Goal: Task Accomplishment & Management: Use online tool/utility

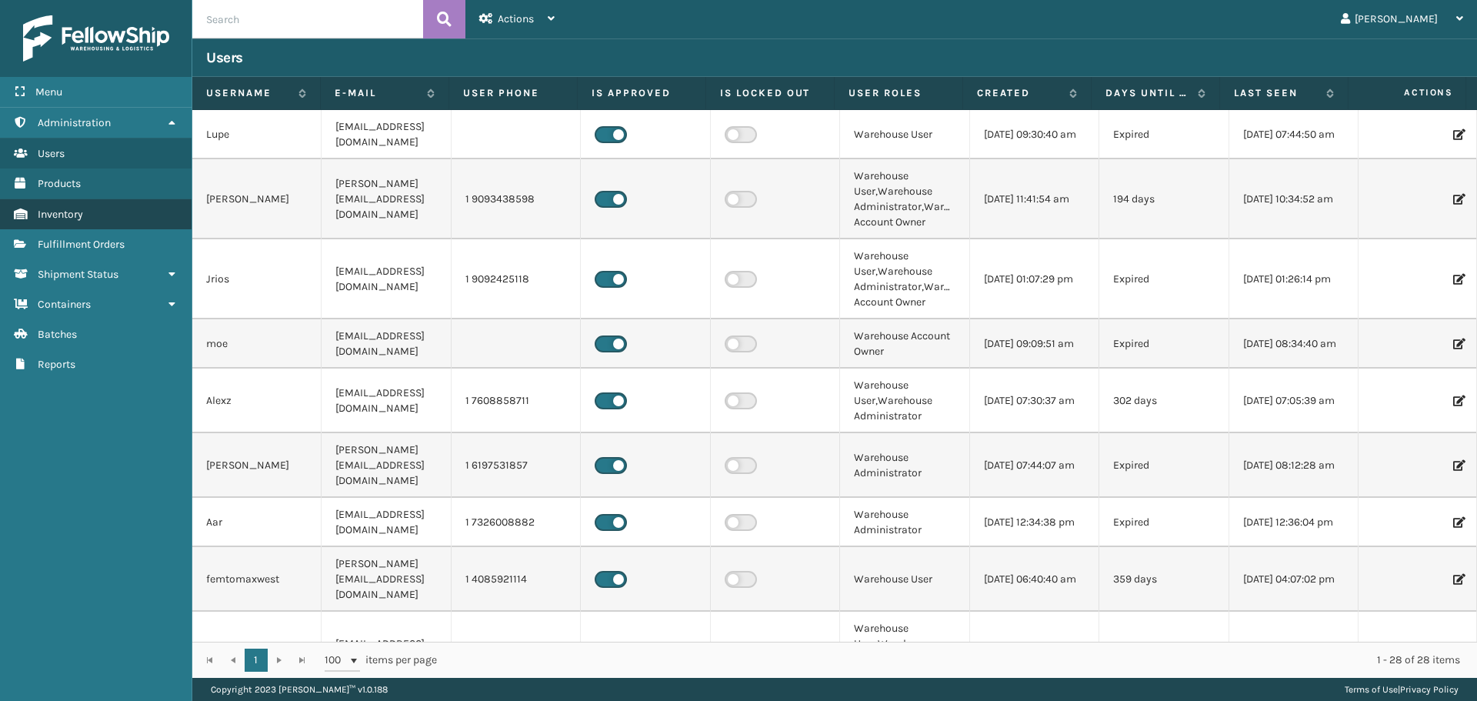
click at [102, 221] on link "Inventory" at bounding box center [95, 214] width 191 height 30
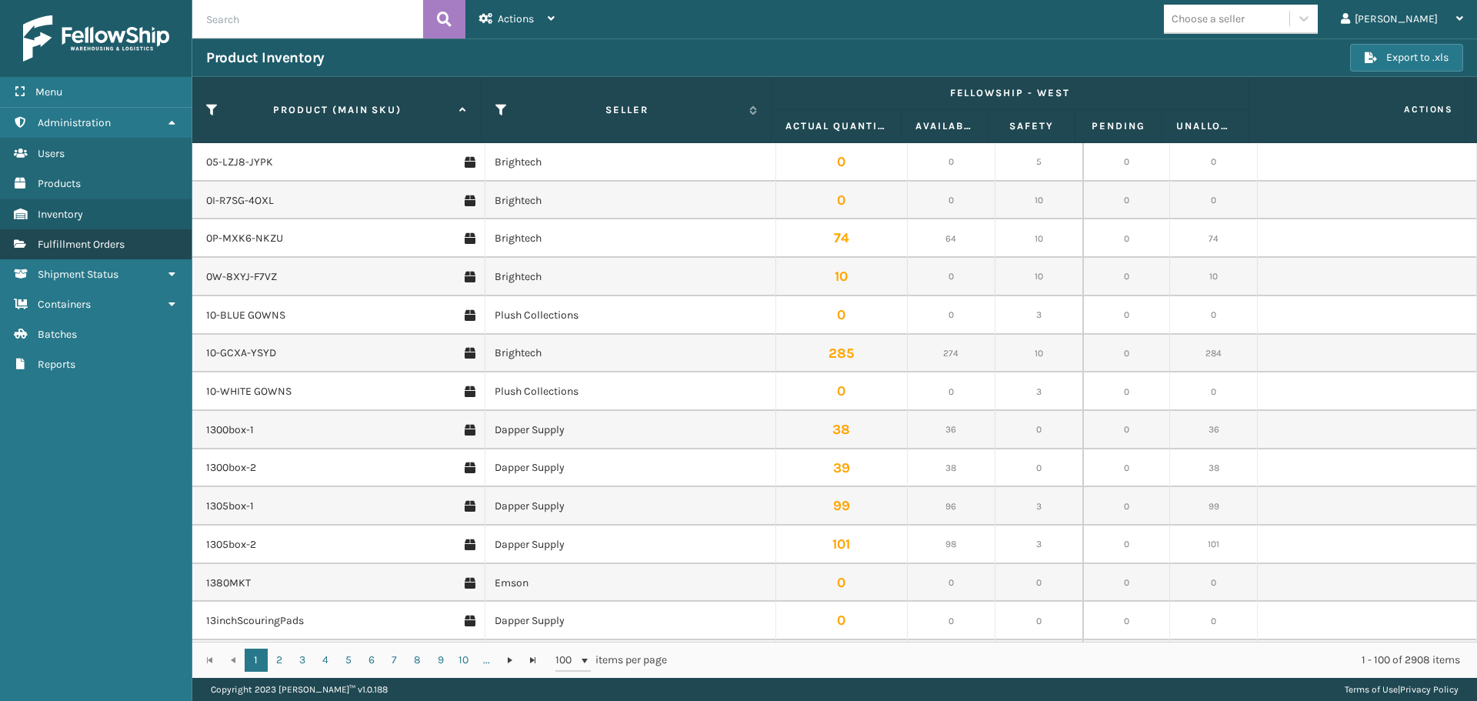
click at [113, 238] on span "Fulfillment Orders" at bounding box center [81, 244] width 87 height 13
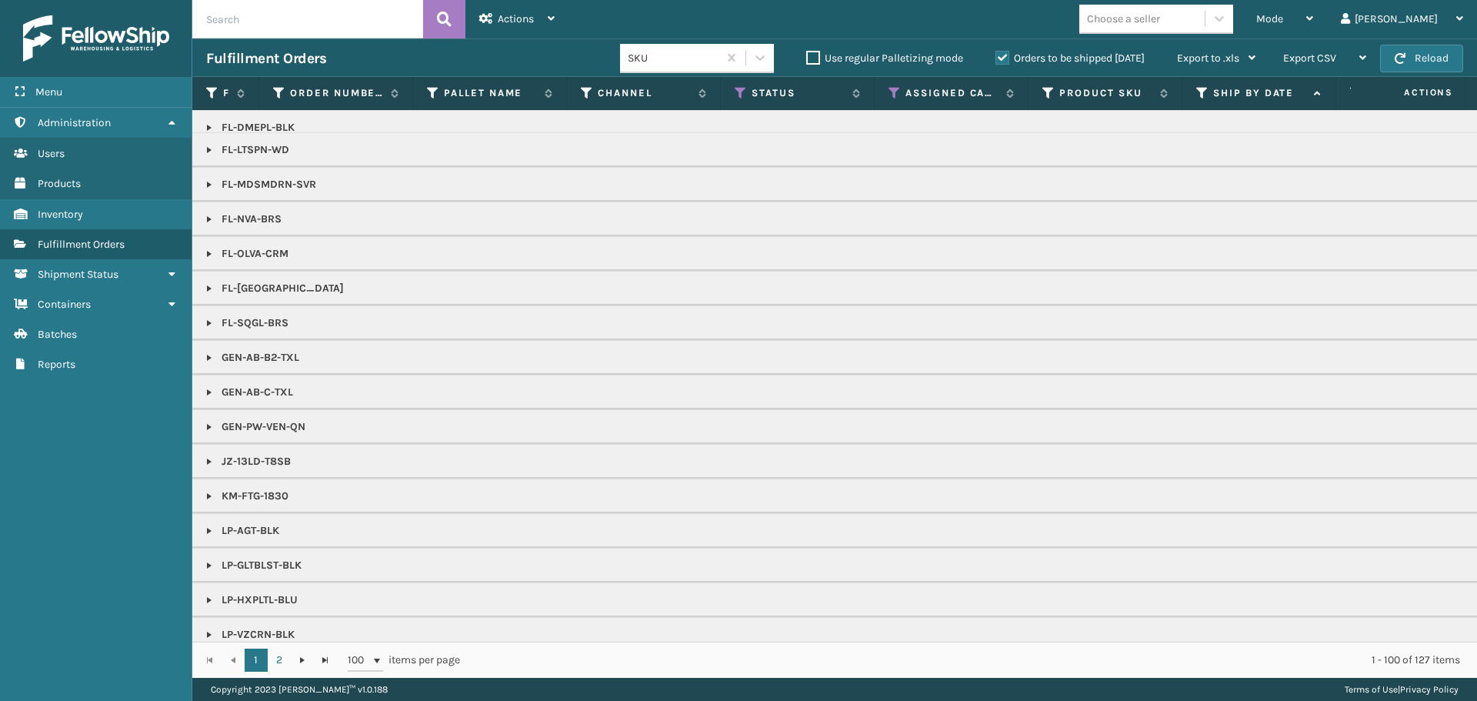
scroll to position [1154, 0]
click at [1283, 17] on span "Mode" at bounding box center [1269, 18] width 27 height 13
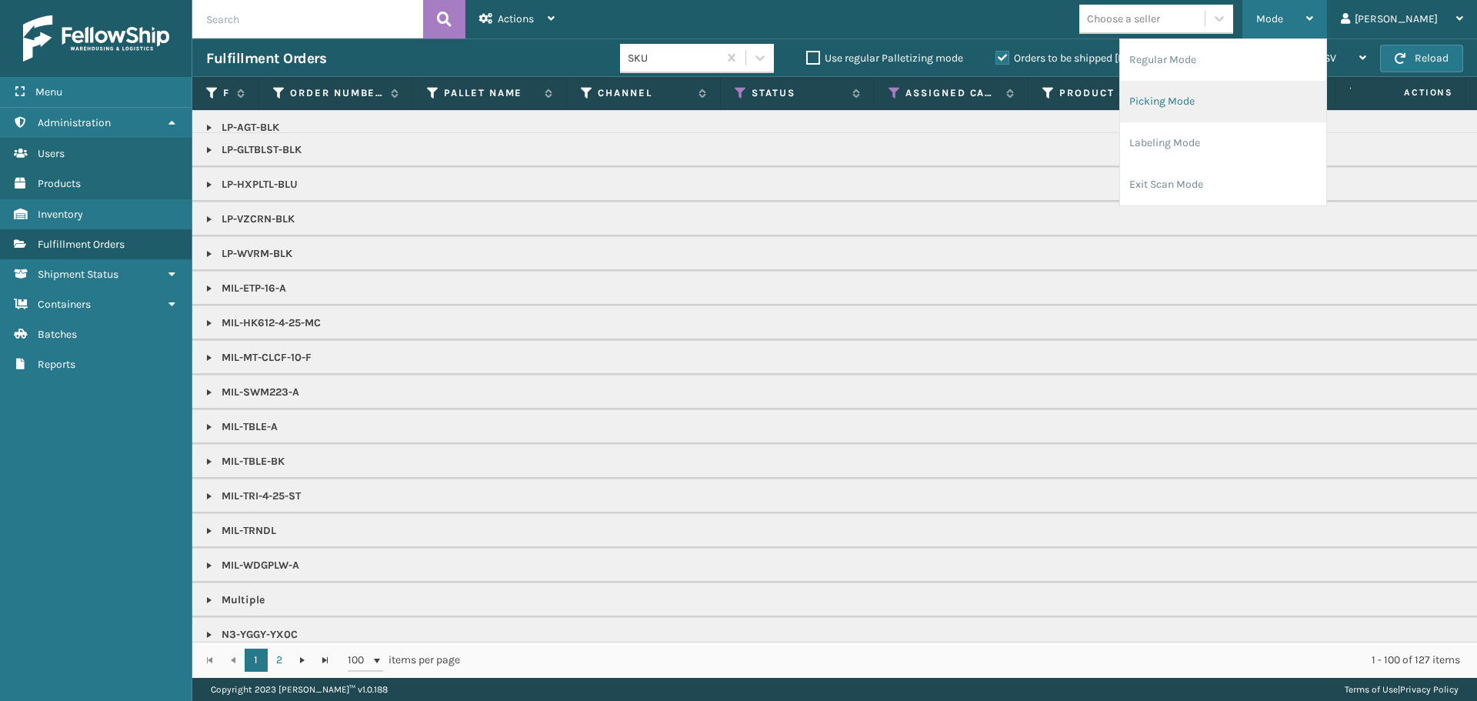
click at [1203, 105] on li "Picking Mode" at bounding box center [1223, 102] width 206 height 42
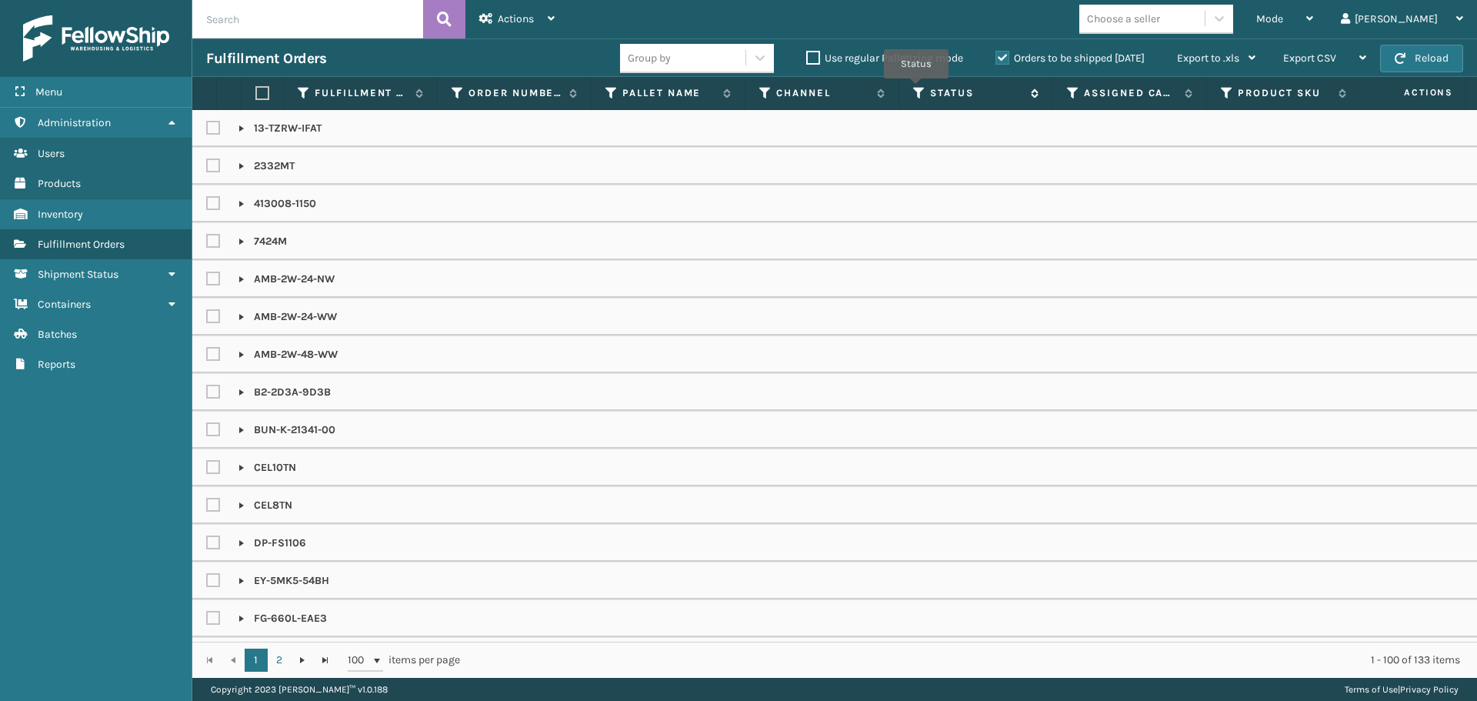
click at [916, 90] on icon at bounding box center [919, 93] width 12 height 14
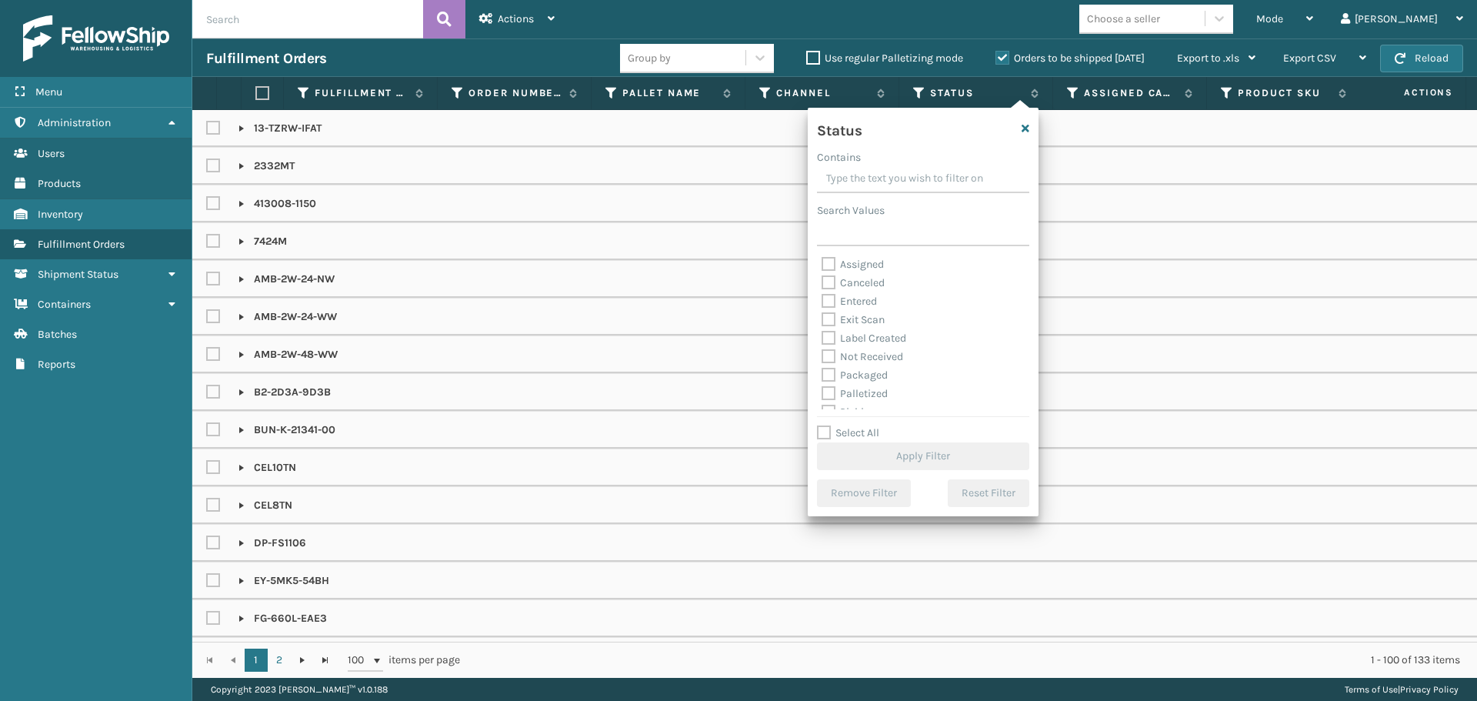
click at [858, 428] on label "Select All" at bounding box center [848, 432] width 62 height 13
click at [858, 425] on input "Select All" at bounding box center [932, 425] width 231 height 2
checkbox input "true"
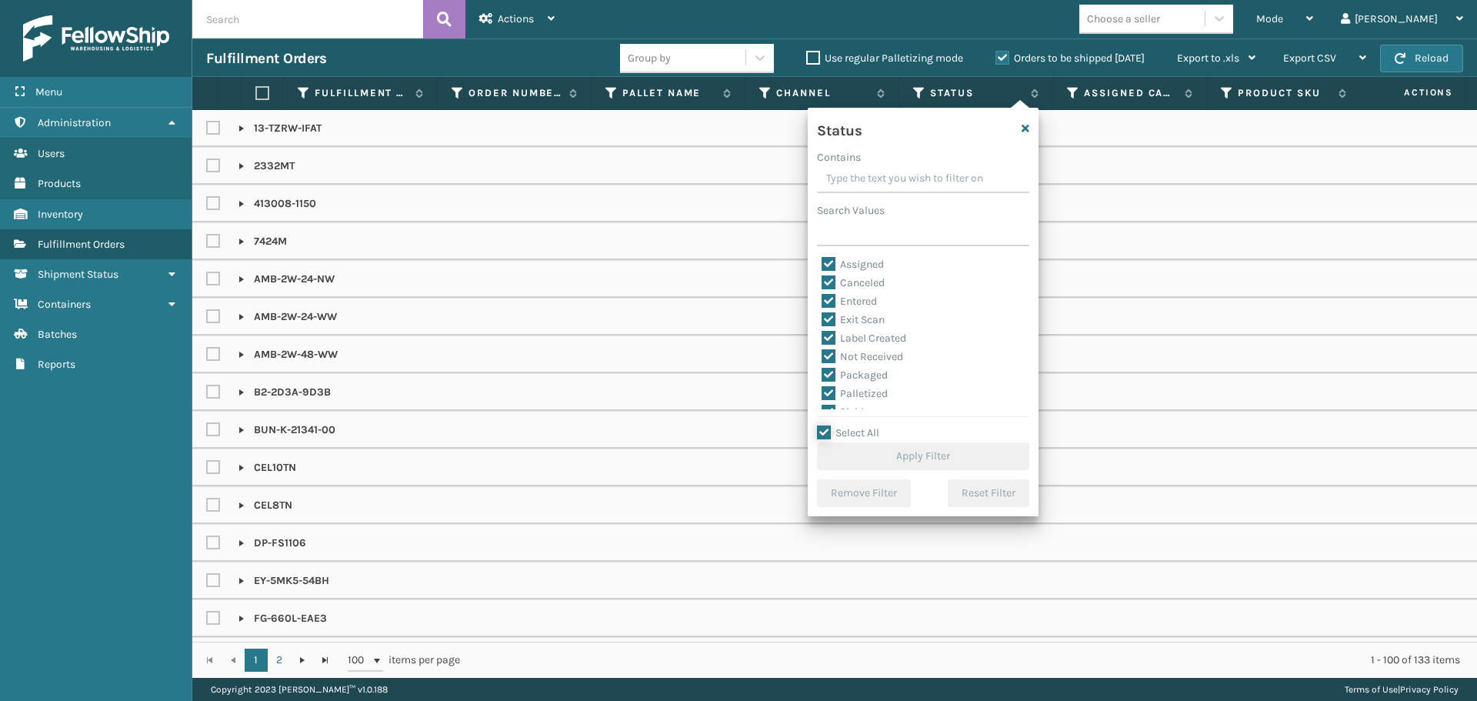
checkbox input "true"
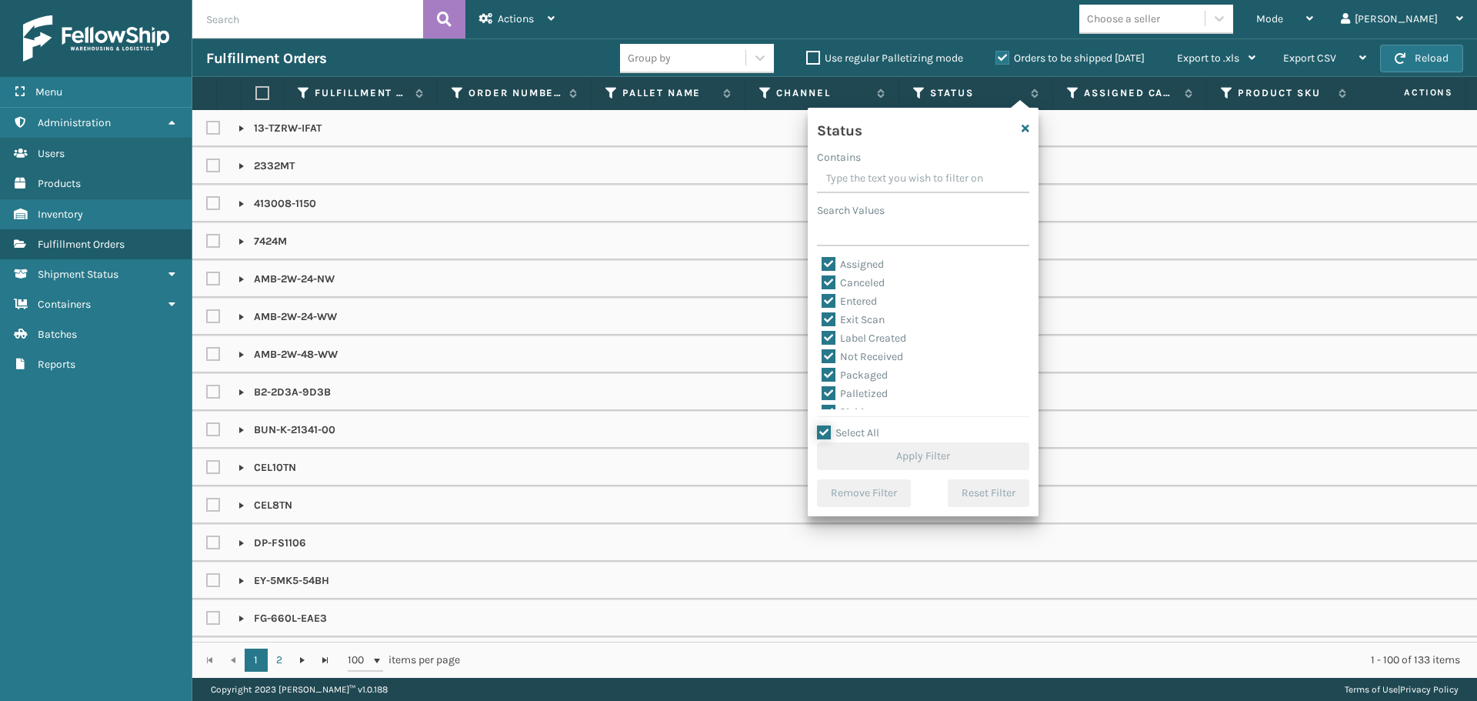
checkbox input "true"
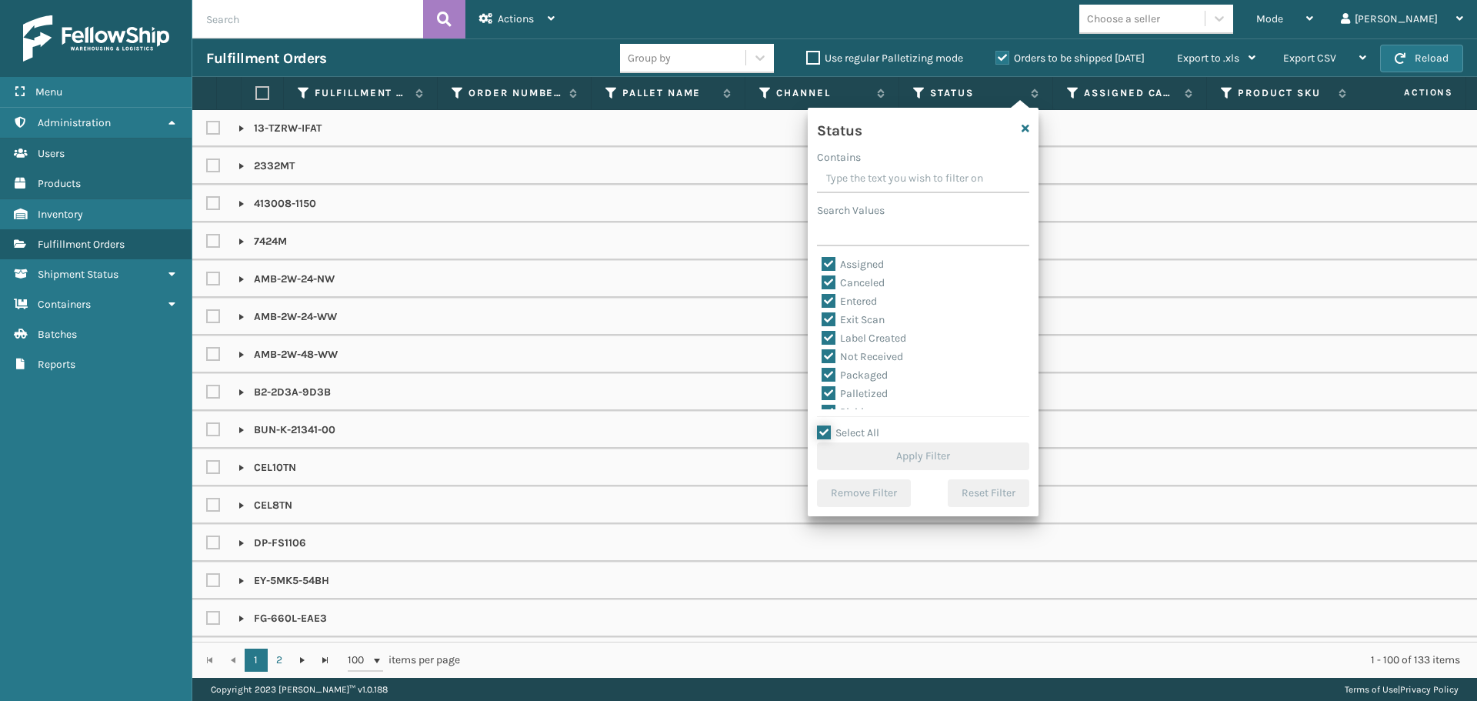
checkbox input "true"
click at [861, 428] on label "Select All" at bounding box center [848, 432] width 62 height 13
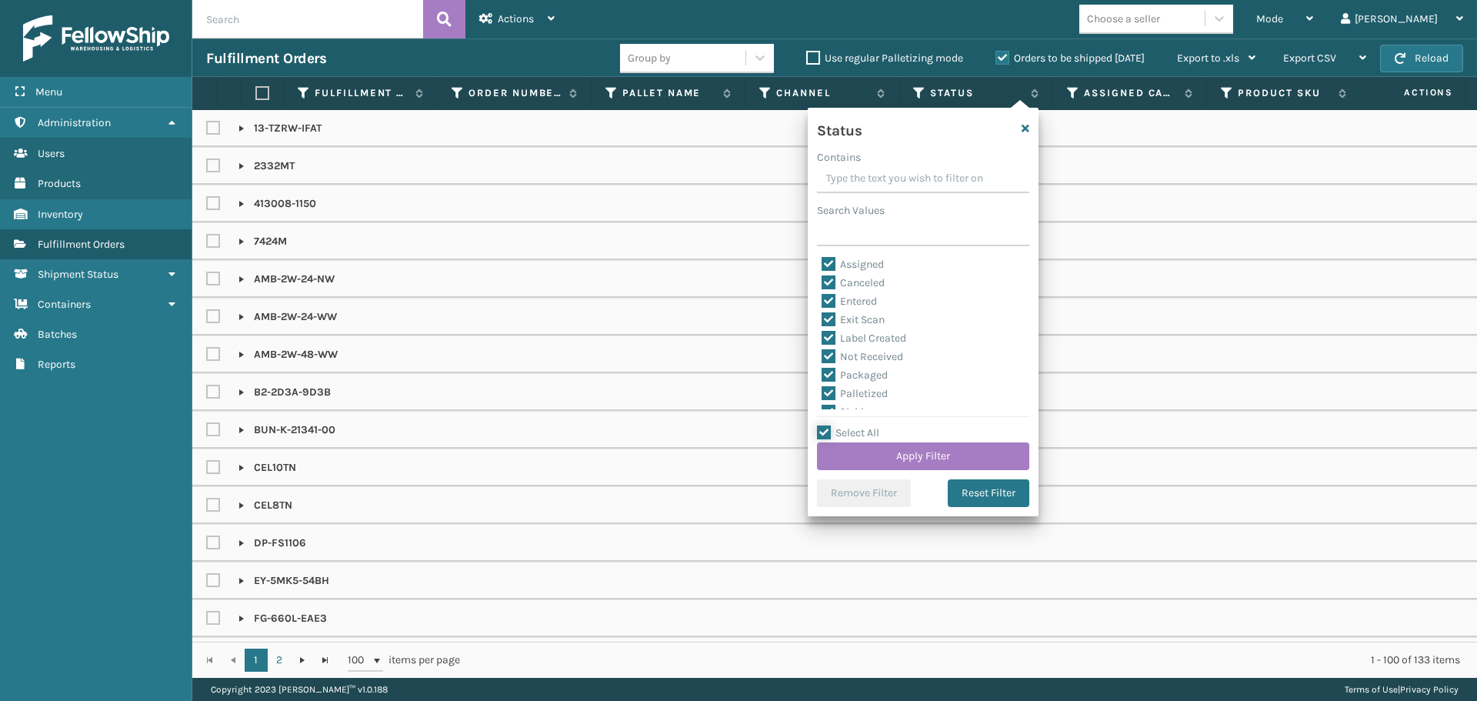
click at [861, 425] on input "Select All" at bounding box center [932, 425] width 231 height 2
checkbox input "false"
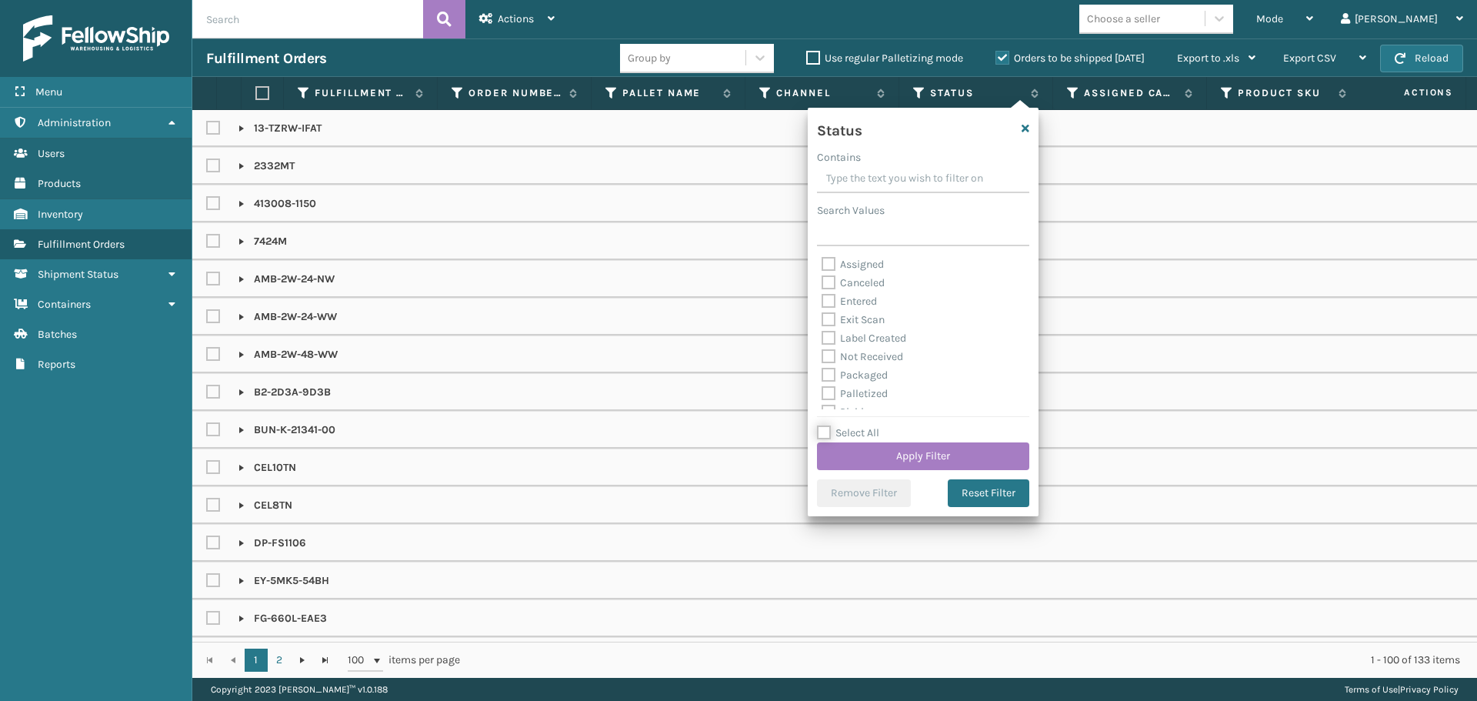
checkbox input "false"
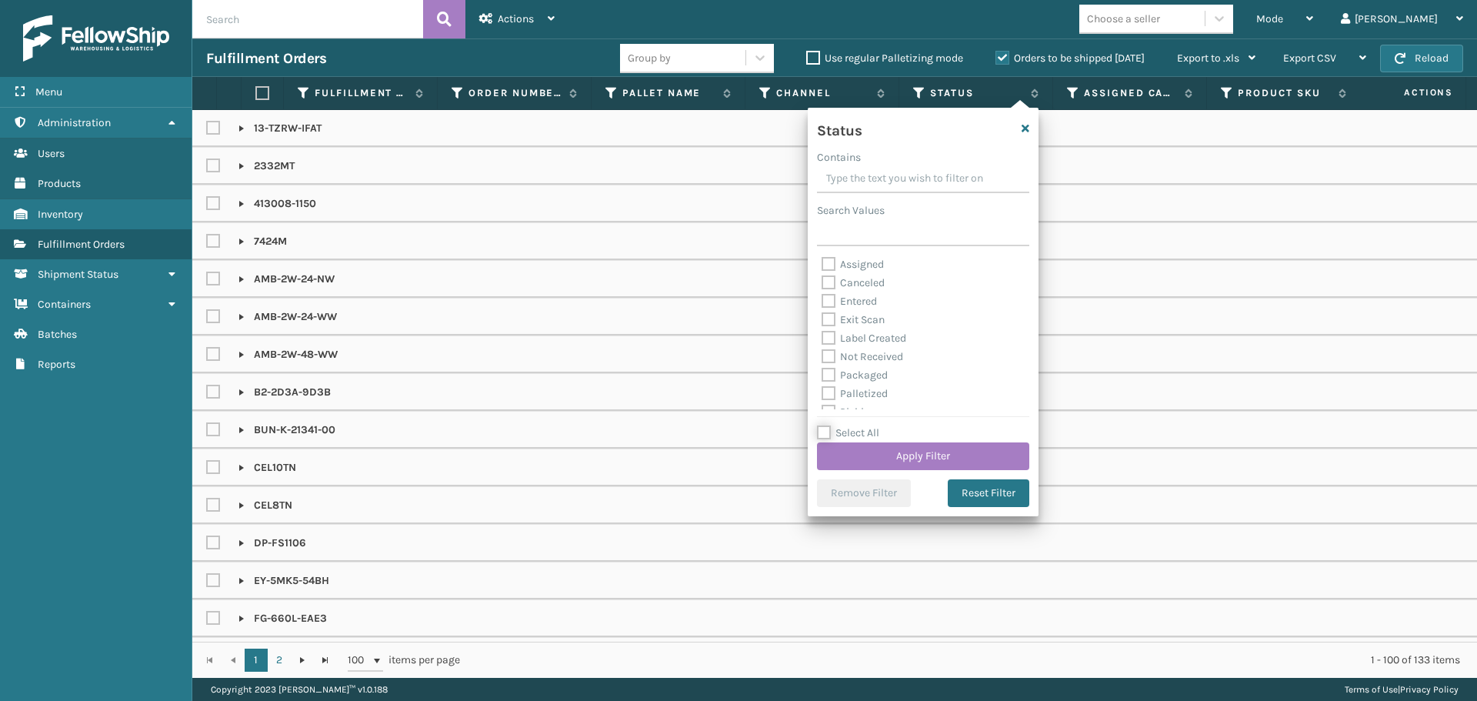
checkbox input "false"
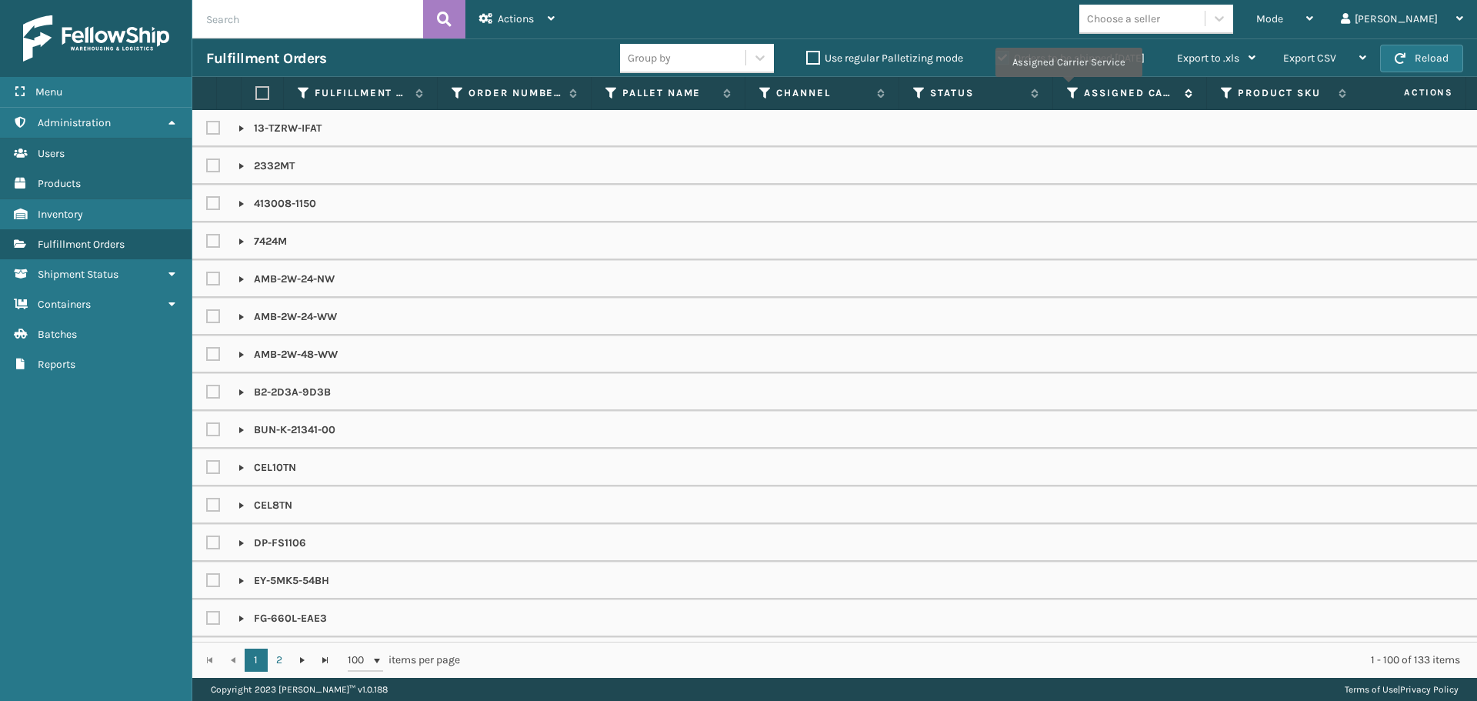
click at [1067, 88] on icon at bounding box center [1073, 93] width 12 height 14
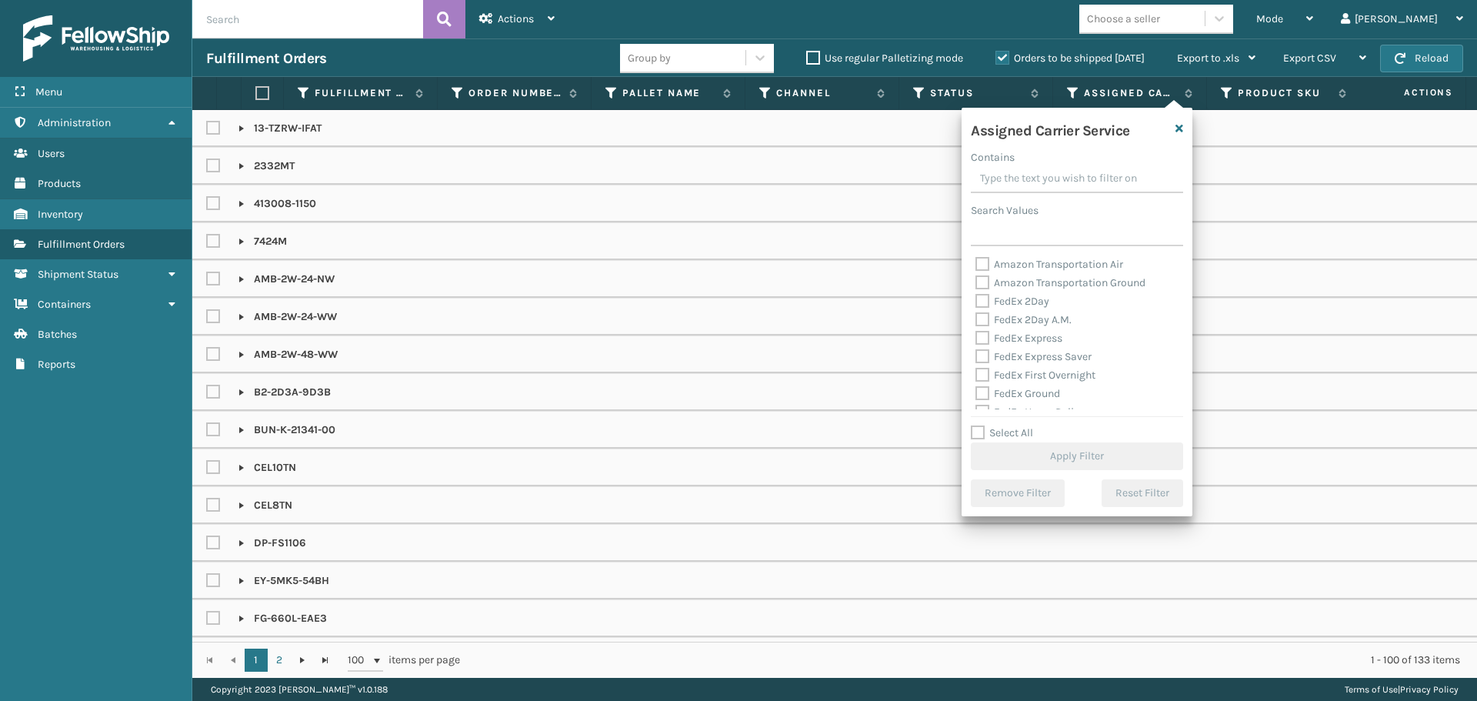
click at [1004, 435] on label "Select All" at bounding box center [1002, 432] width 62 height 13
click at [1004, 425] on input "Select All" at bounding box center [1086, 425] width 231 height 2
checkbox input "true"
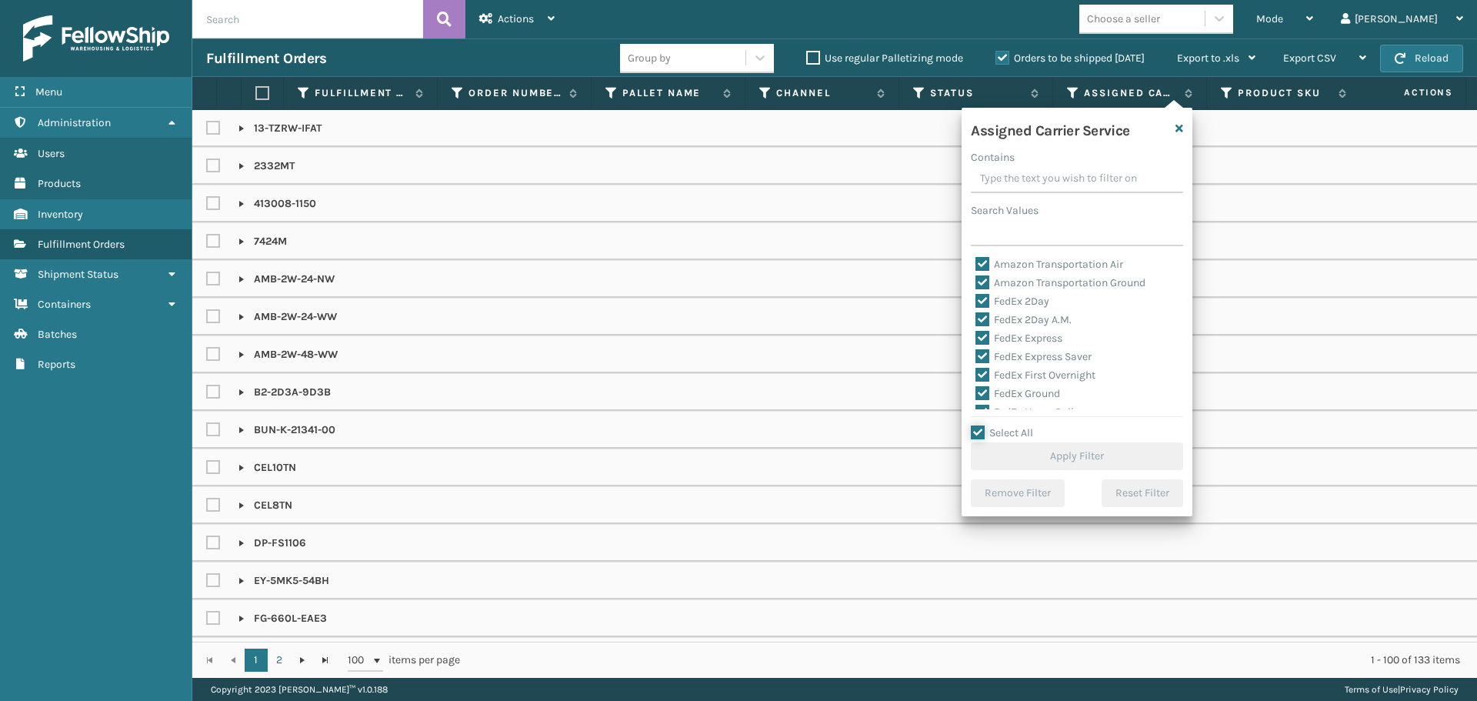
checkbox input "true"
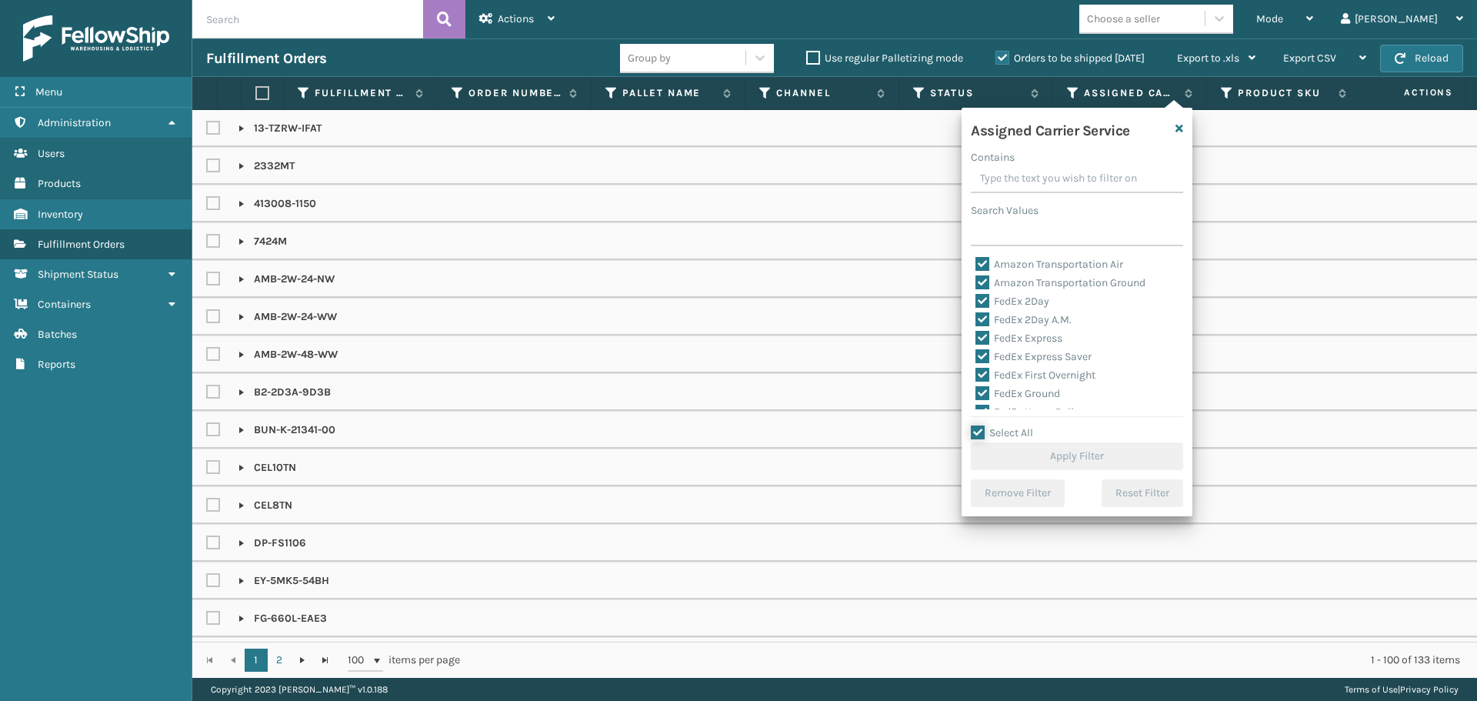
checkbox input "true"
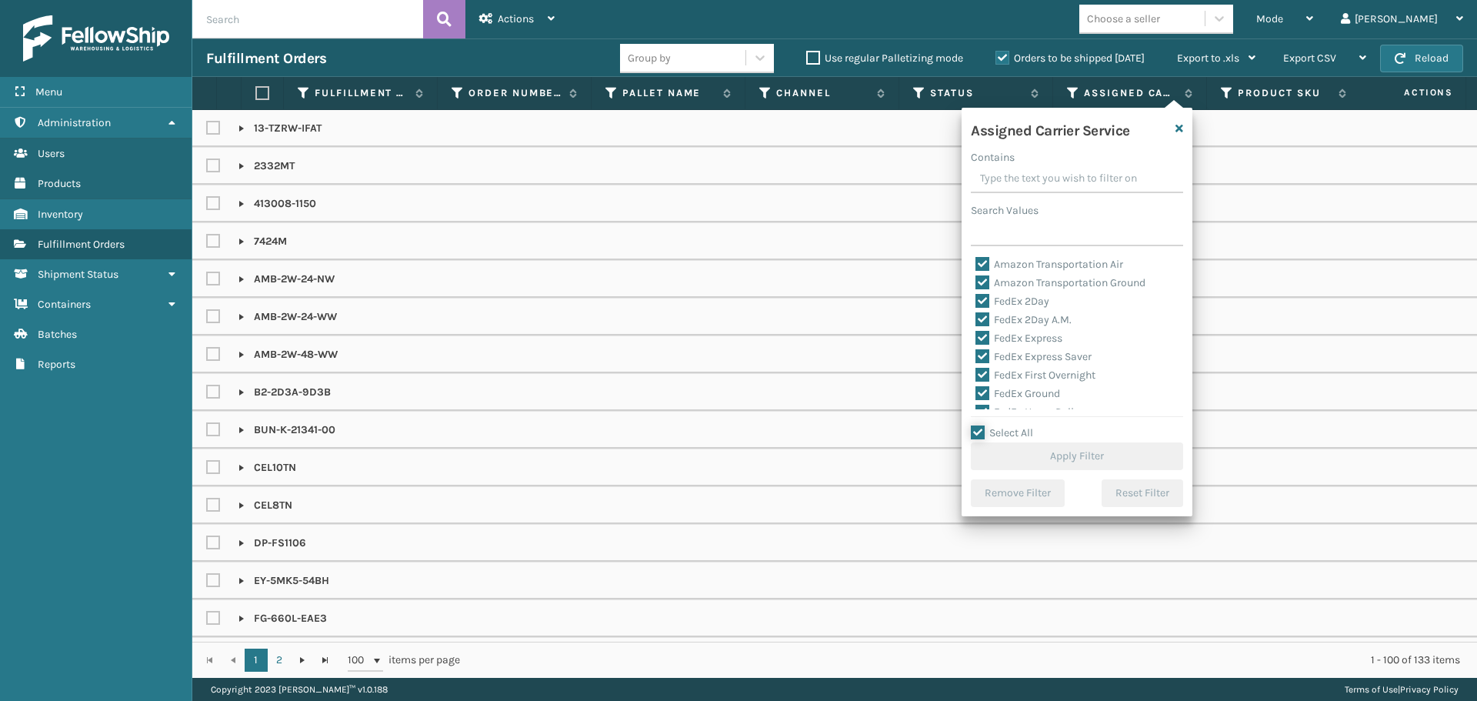
checkbox input "true"
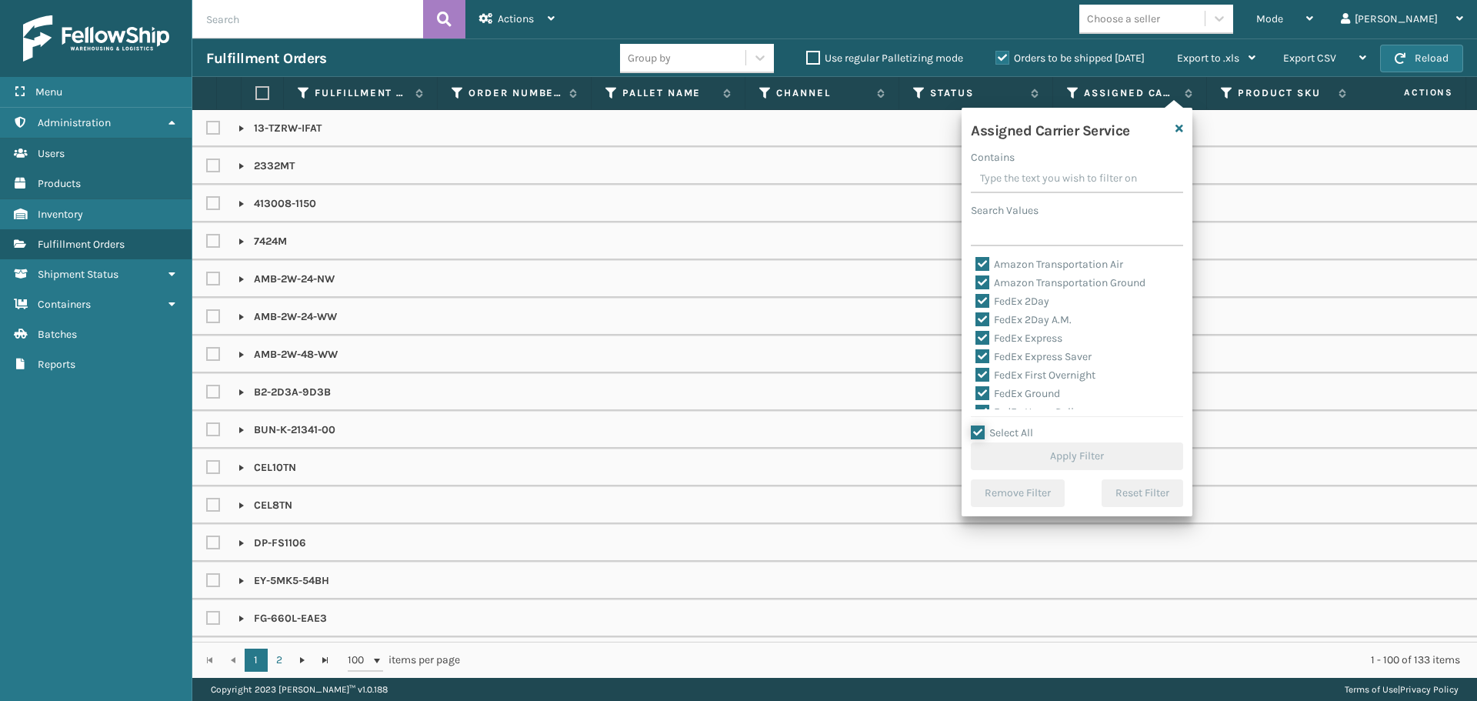
checkbox input "true"
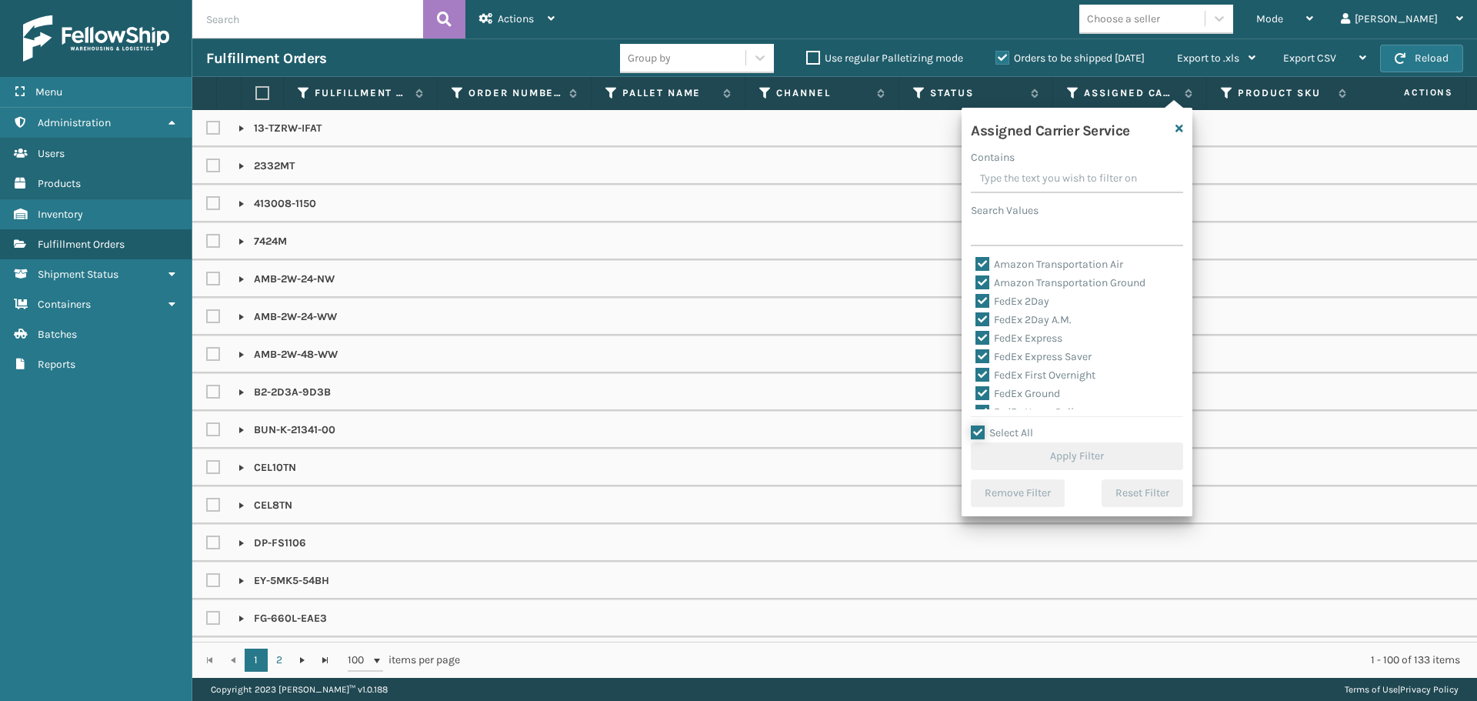
checkbox input "true"
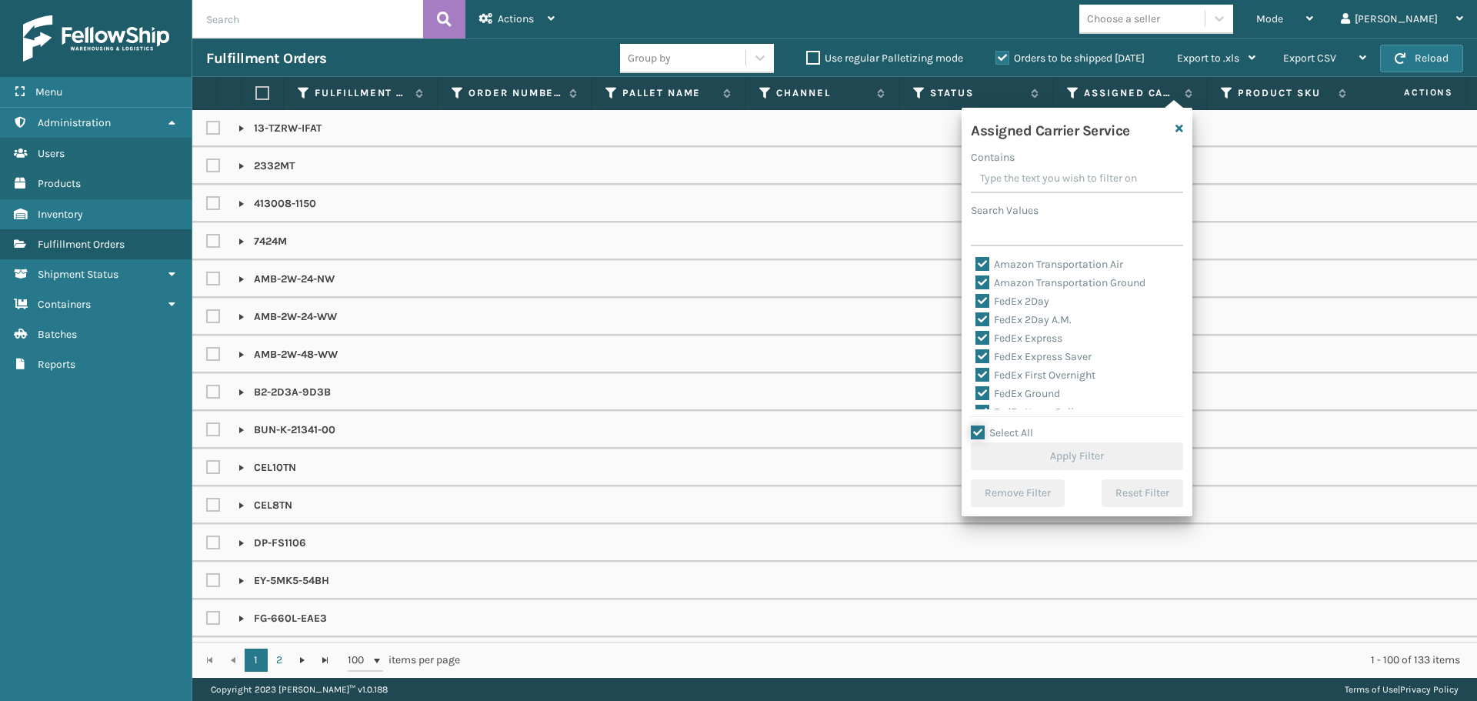
checkbox input "true"
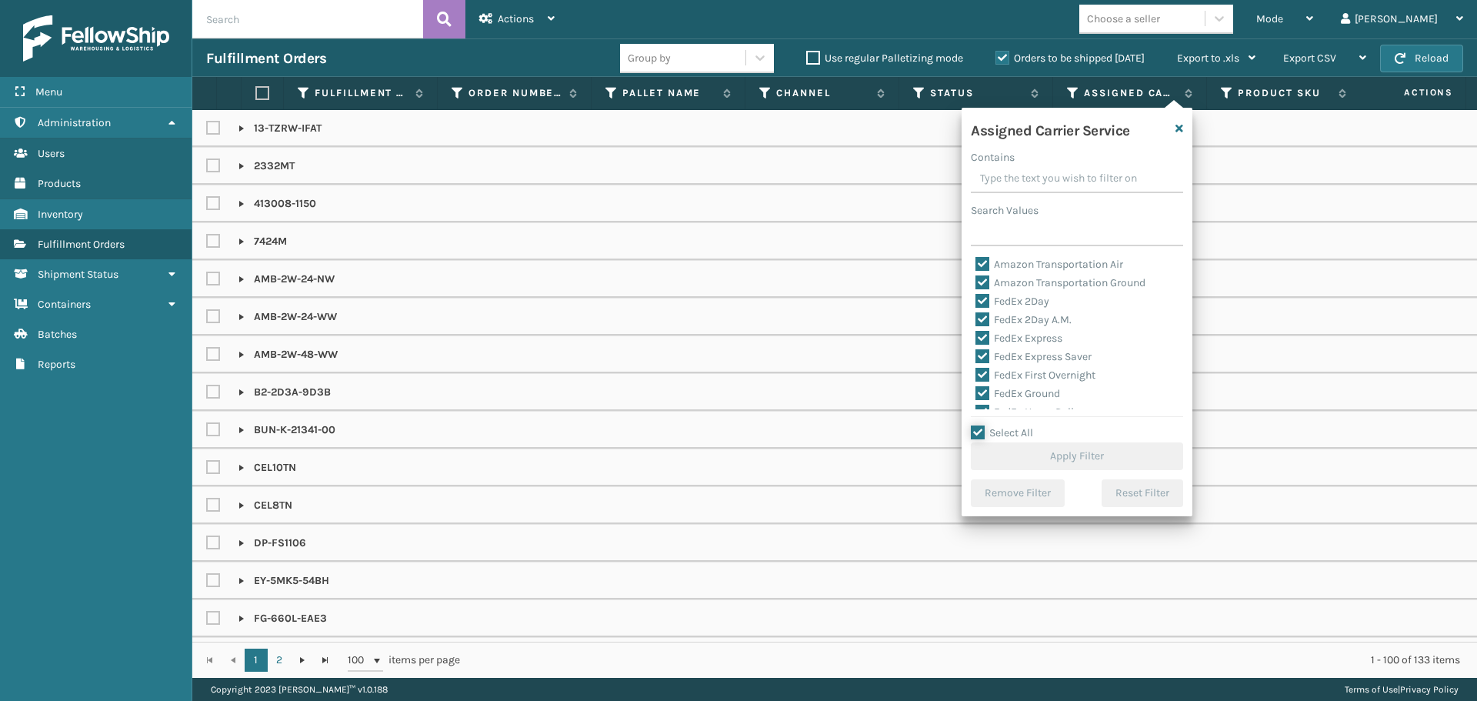
checkbox input "true"
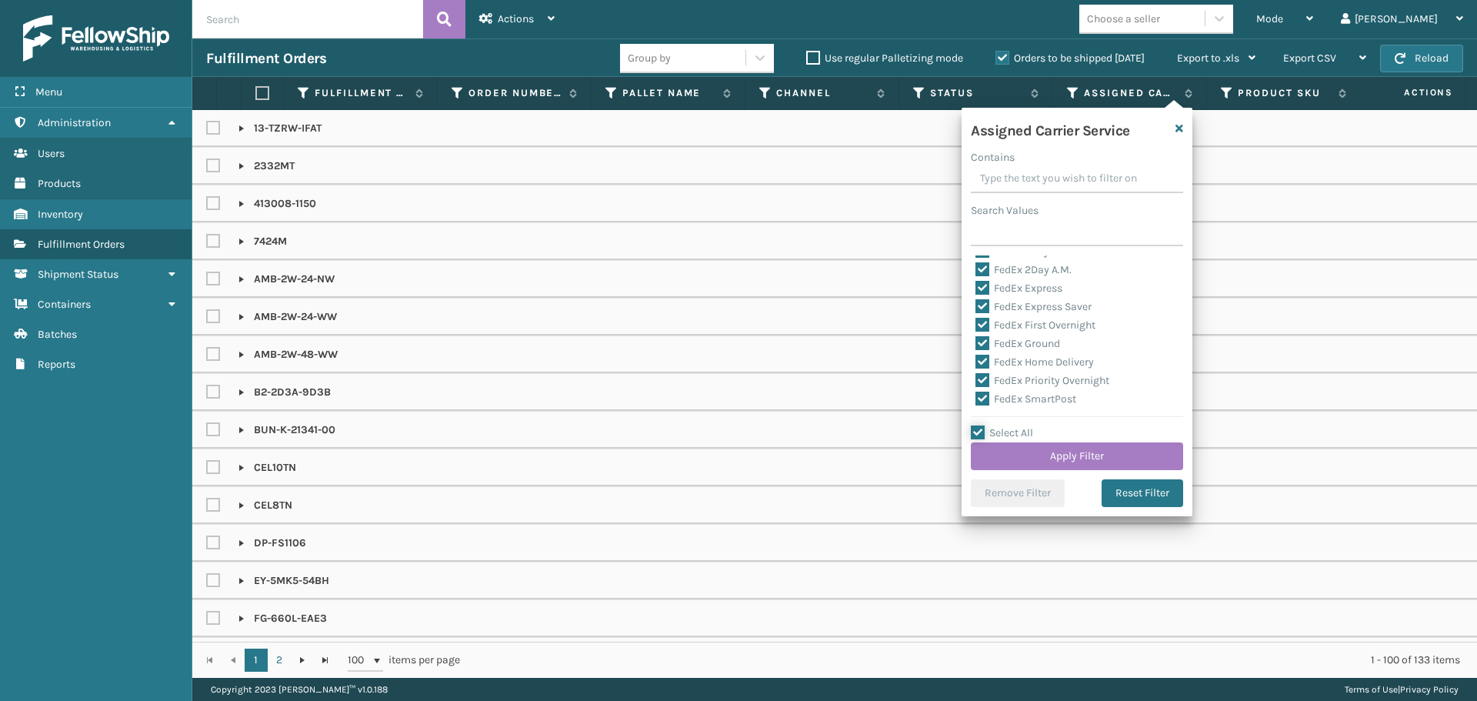
scroll to position [77, 0]
click at [1006, 411] on div "Assigned Carrier Service Contains Search Values Amazon Transportation Air Amazo…" at bounding box center [1076, 312] width 231 height 408
click at [1002, 405] on label "LTL" at bounding box center [992, 408] width 34 height 13
click at [976, 405] on input "LTL" at bounding box center [975, 405] width 1 height 10
checkbox input "false"
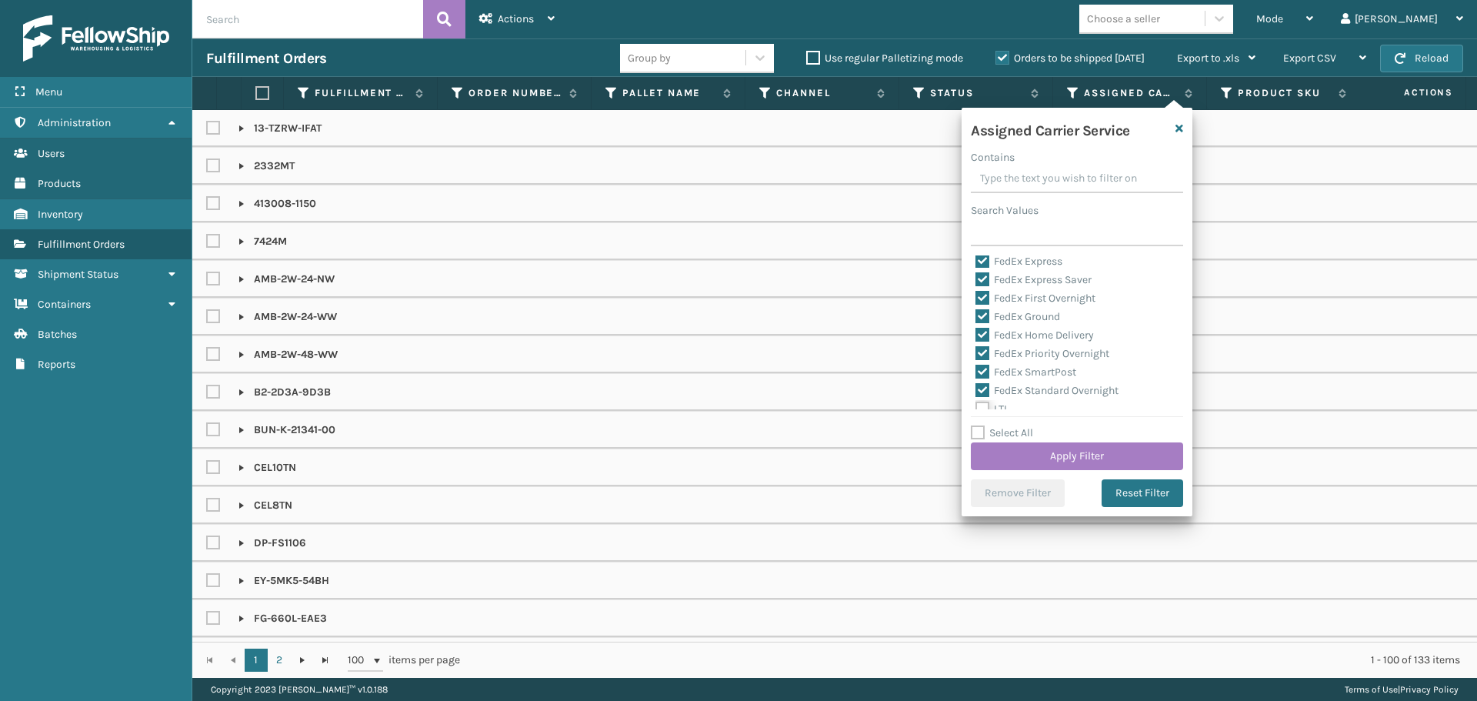
checkbox input "false"
click at [1055, 458] on button "Apply Filter" at bounding box center [1077, 456] width 212 height 28
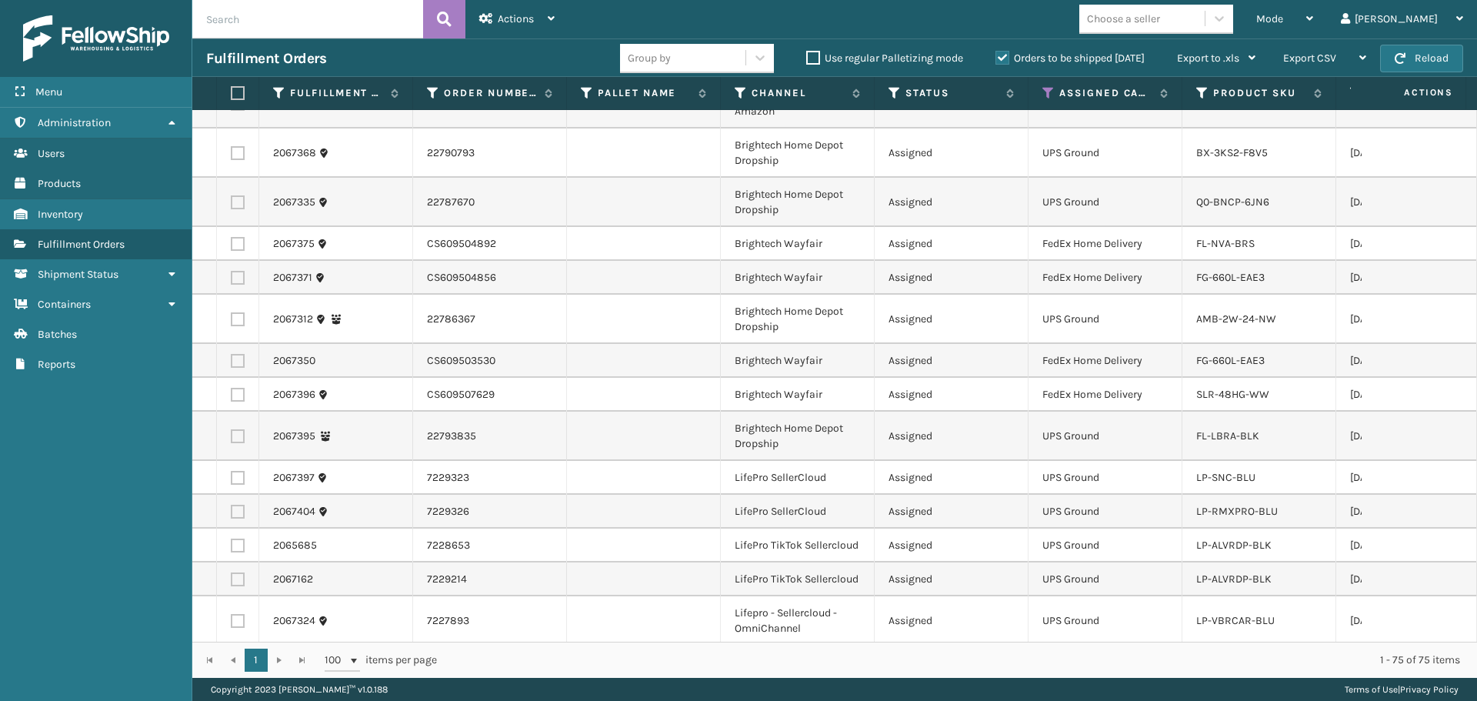
scroll to position [2279, 0]
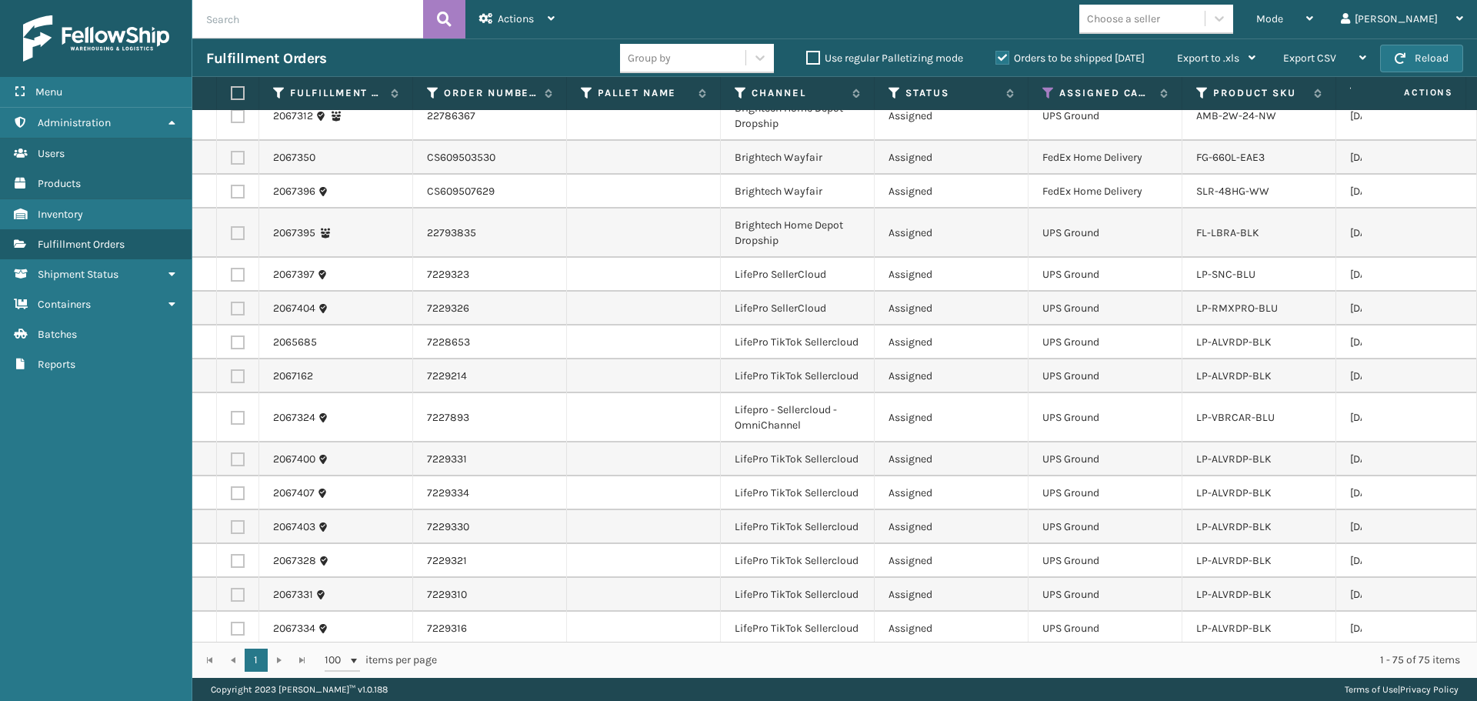
click at [1160, 25] on div "Choose a seller" at bounding box center [1123, 19] width 73 height 16
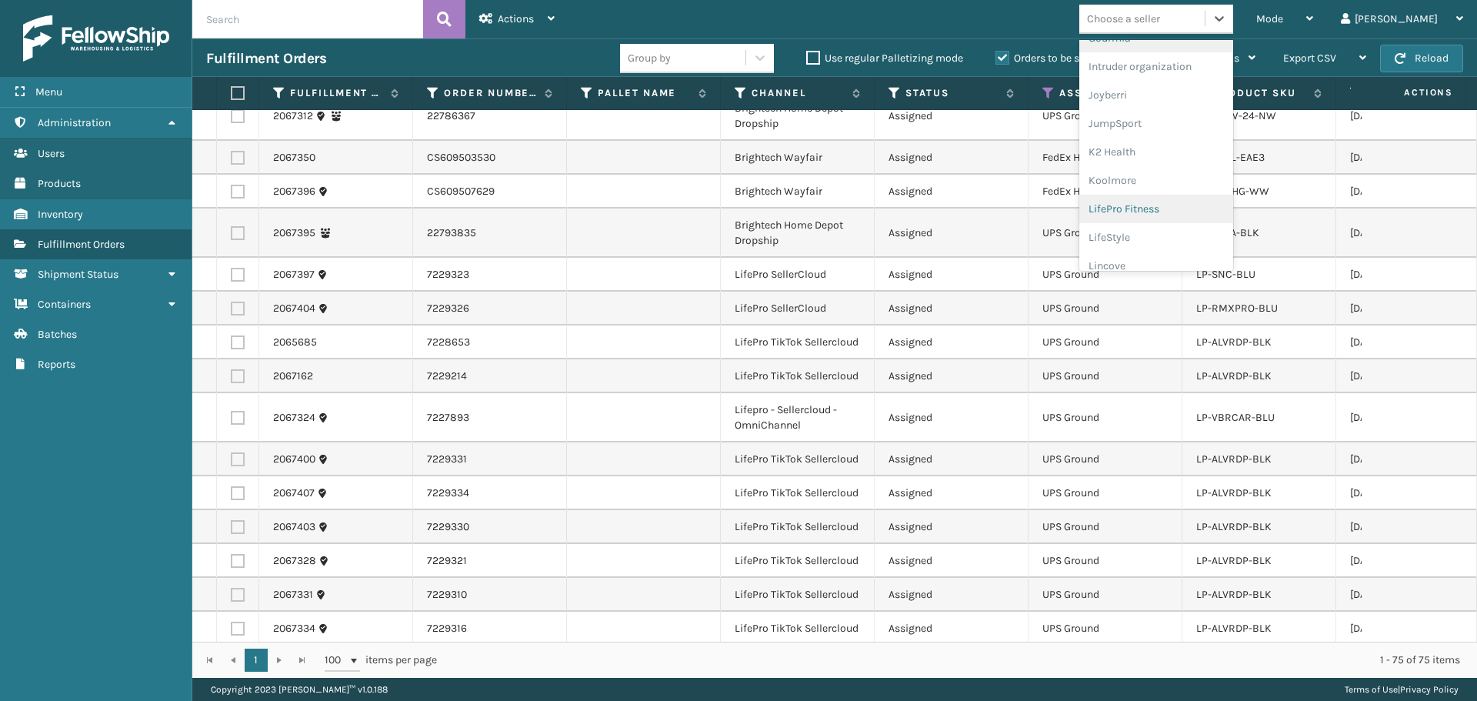
scroll to position [487, 0]
click at [1168, 56] on div "JumpSport" at bounding box center [1156, 54] width 154 height 28
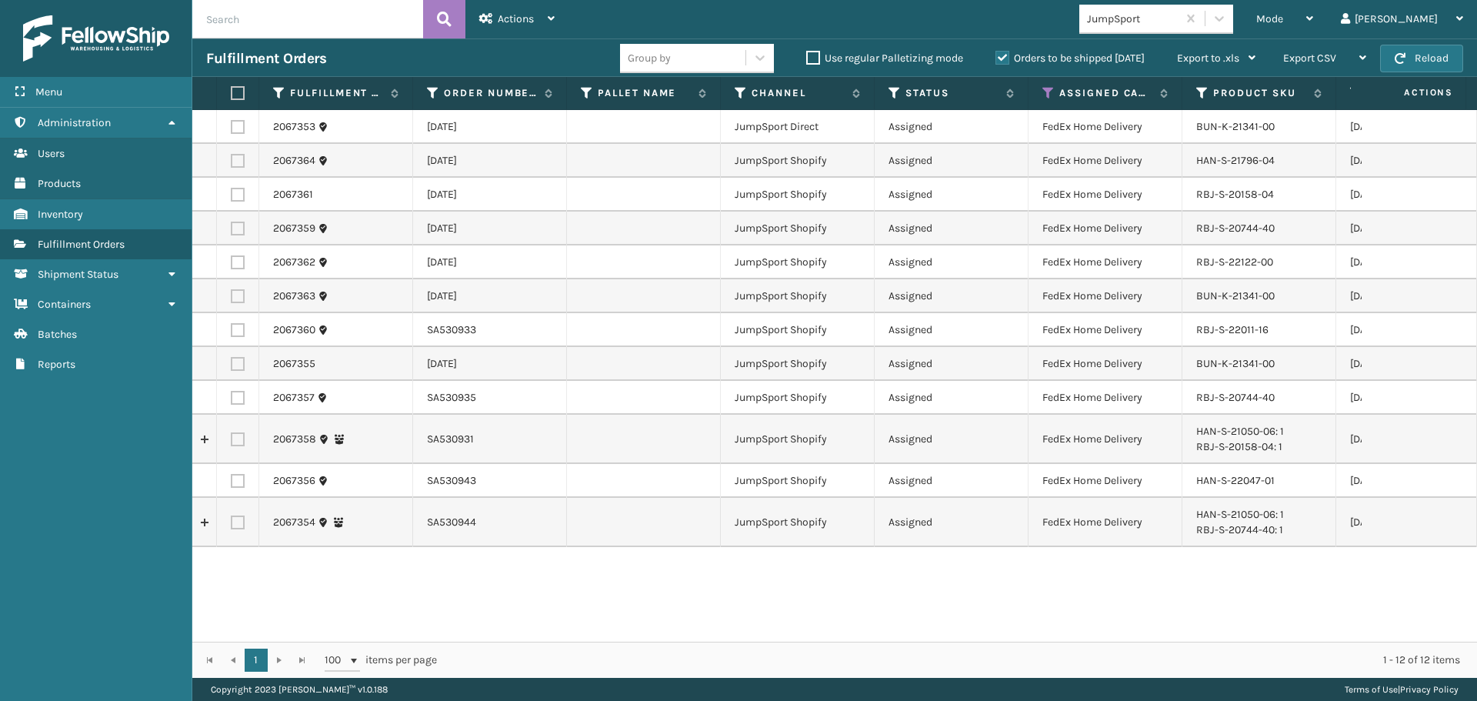
click at [1314, 416] on td "HAN-S-21050-06: 1 RBJ-S-20158-04: 1" at bounding box center [1259, 439] width 154 height 49
click at [1047, 91] on icon at bounding box center [1048, 93] width 12 height 14
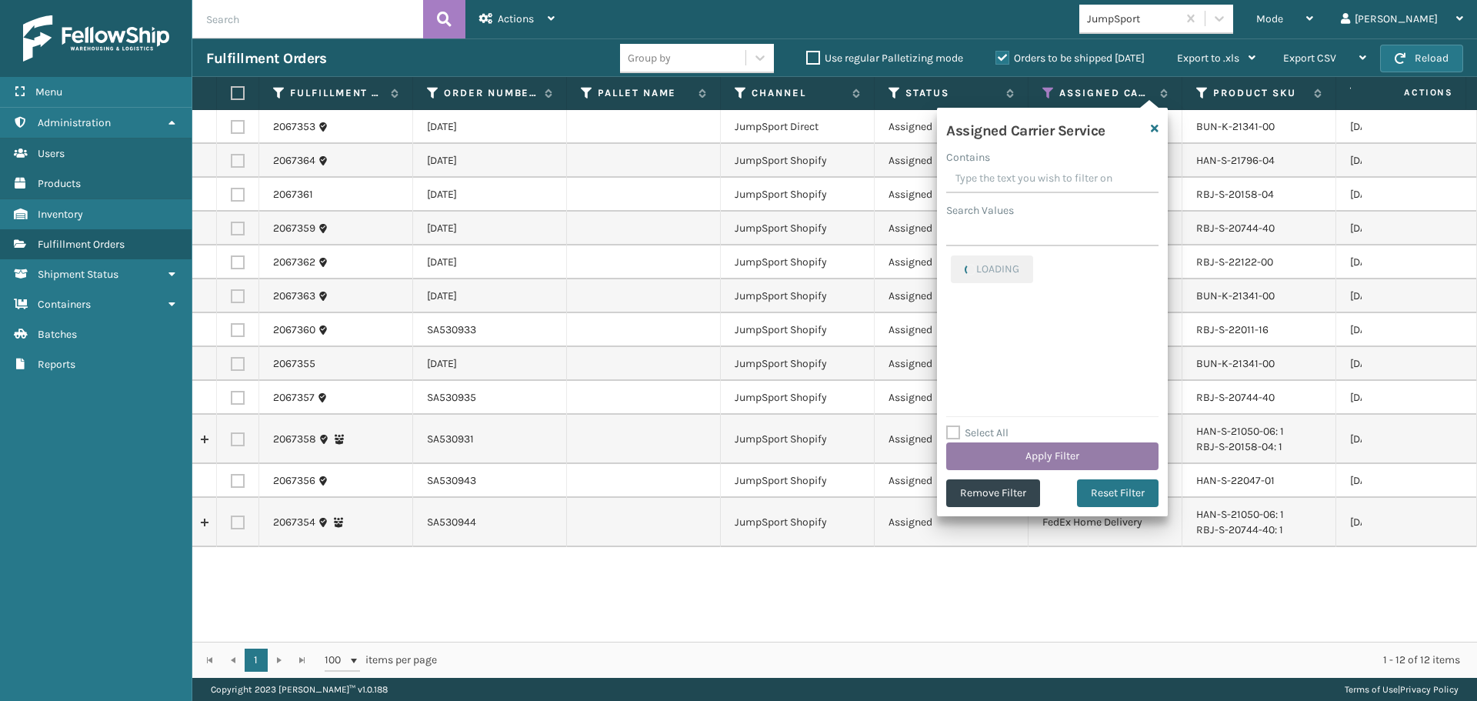
click at [1087, 448] on button "Apply Filter" at bounding box center [1052, 456] width 212 height 28
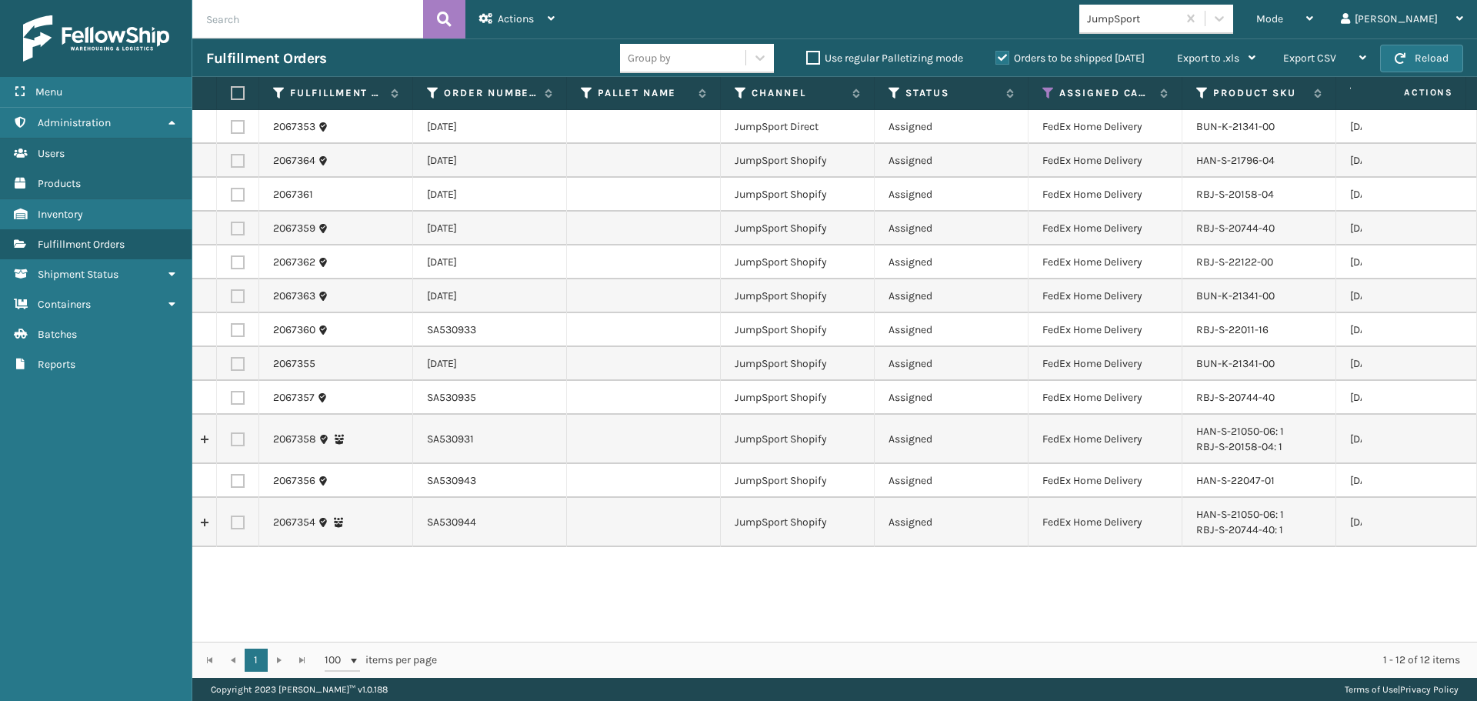
click at [235, 92] on label at bounding box center [235, 93] width 9 height 14
click at [231, 92] on input "checkbox" at bounding box center [231, 93] width 1 height 10
checkbox input "true"
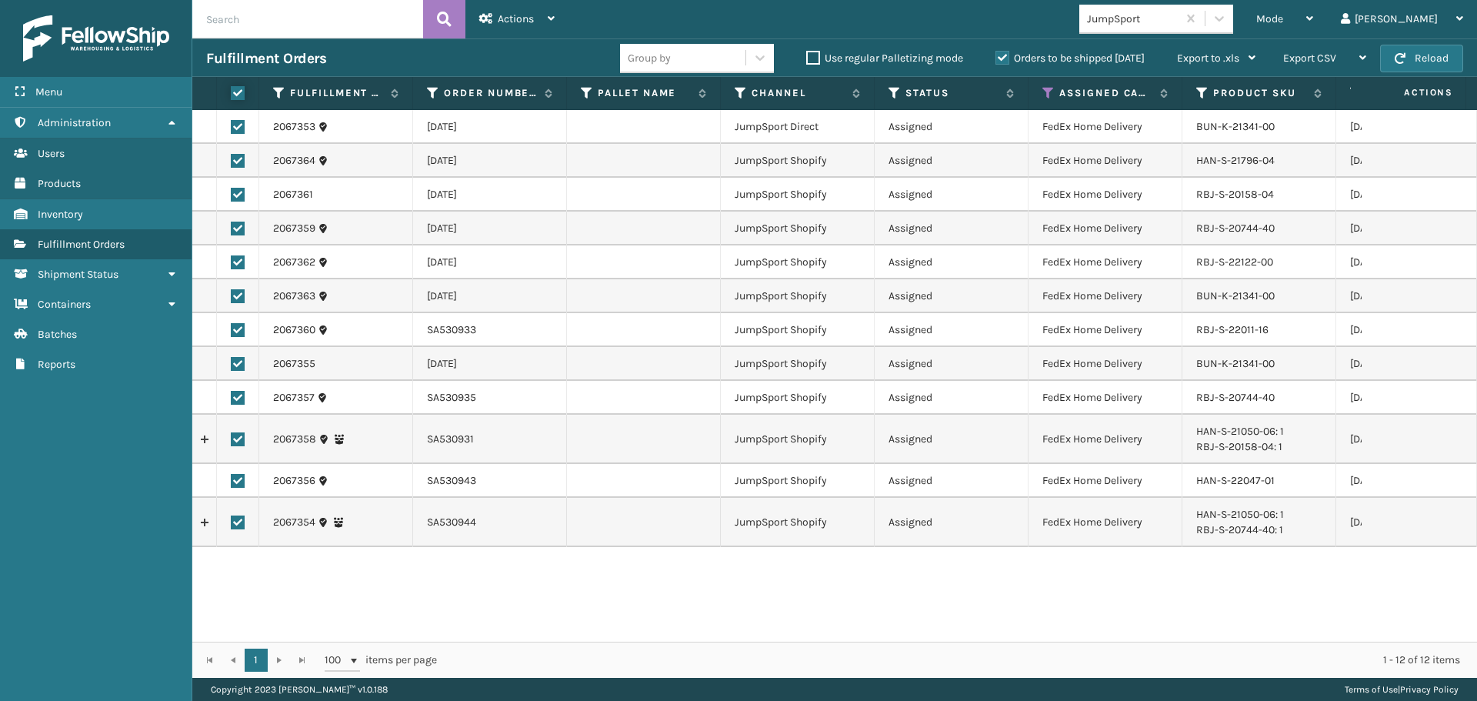
checkbox input "true"
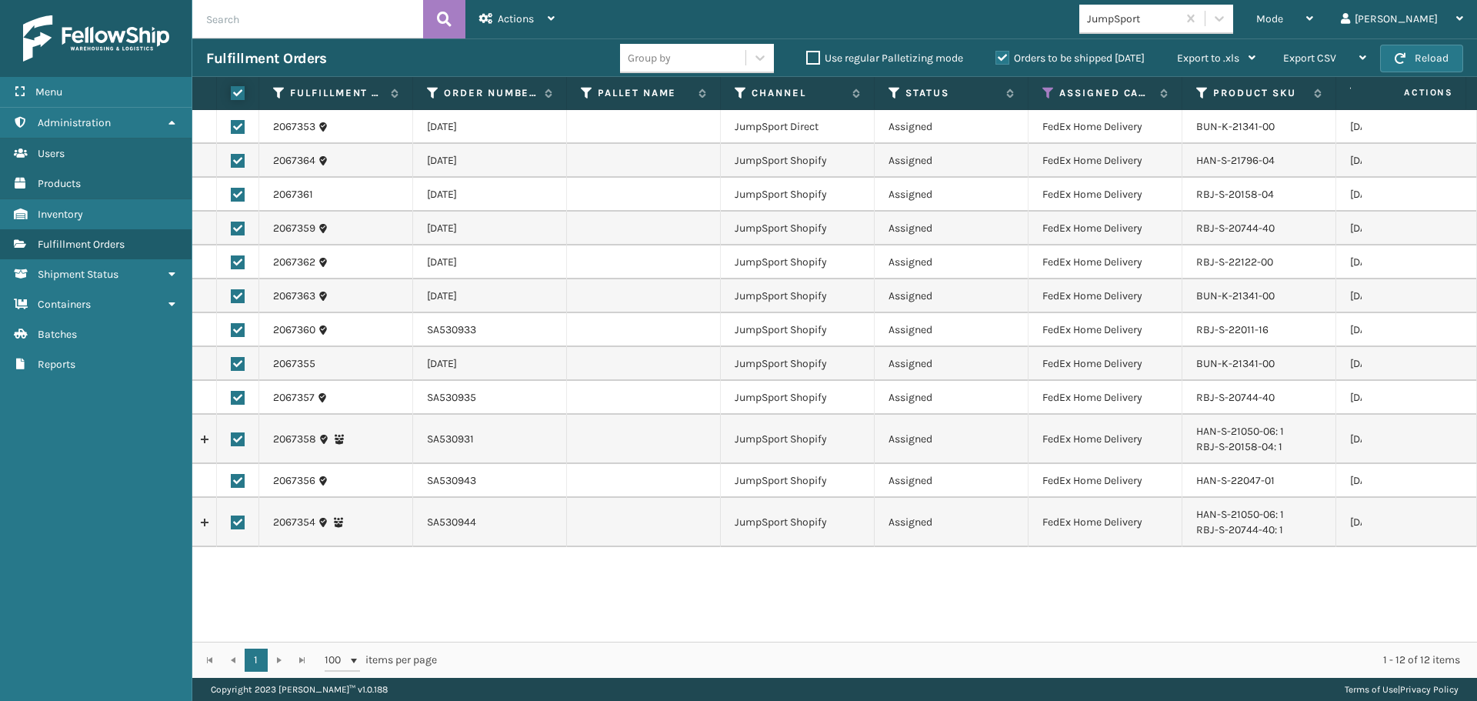
checkbox input "true"
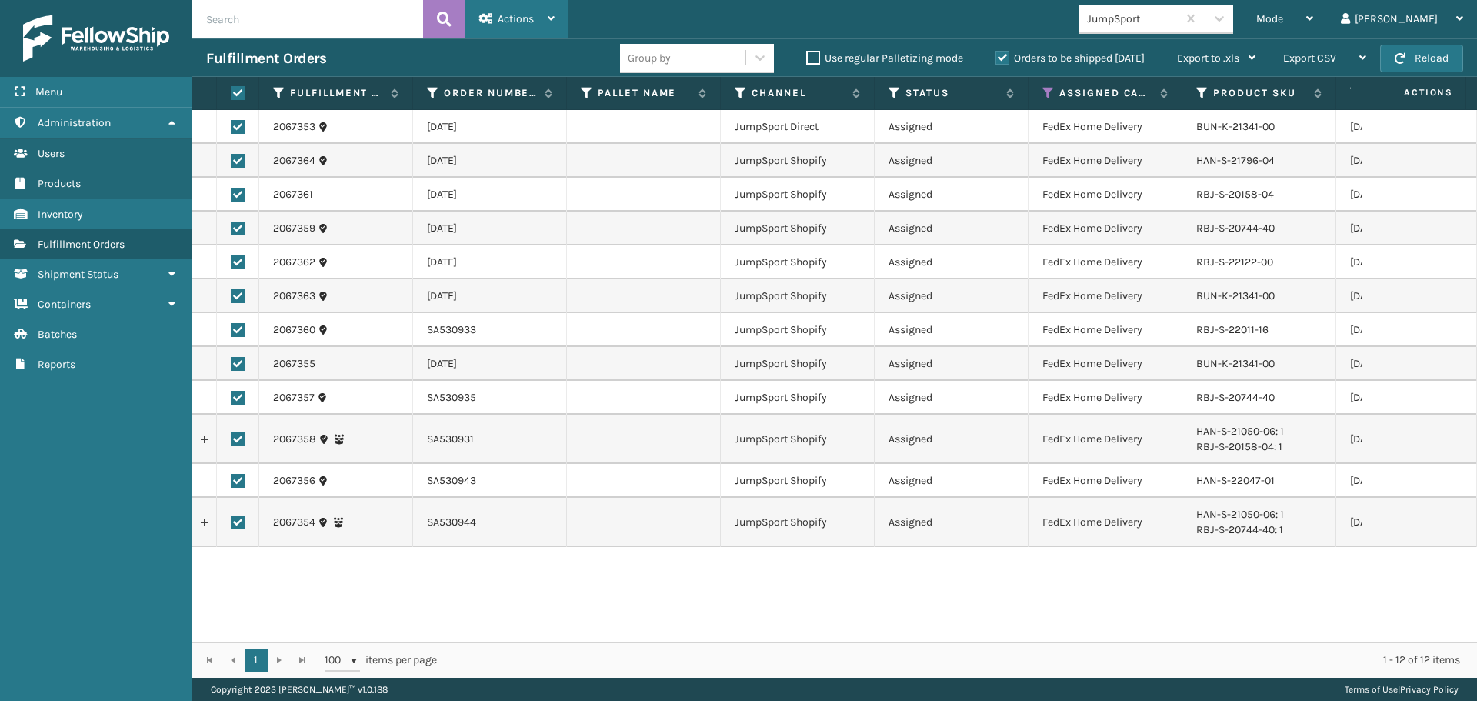
click at [534, 12] on span "Actions" at bounding box center [516, 18] width 36 height 13
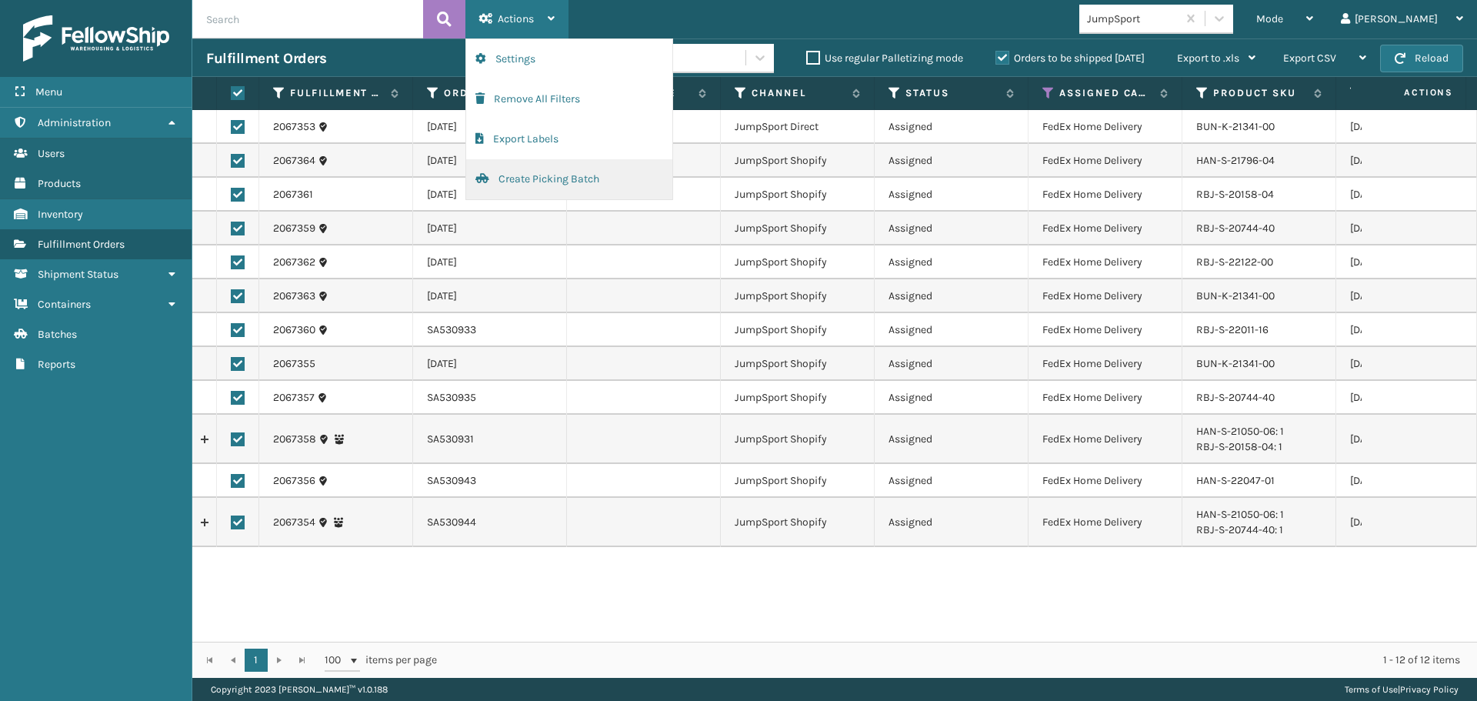
click at [541, 180] on button "Create Picking Batch" at bounding box center [569, 179] width 206 height 40
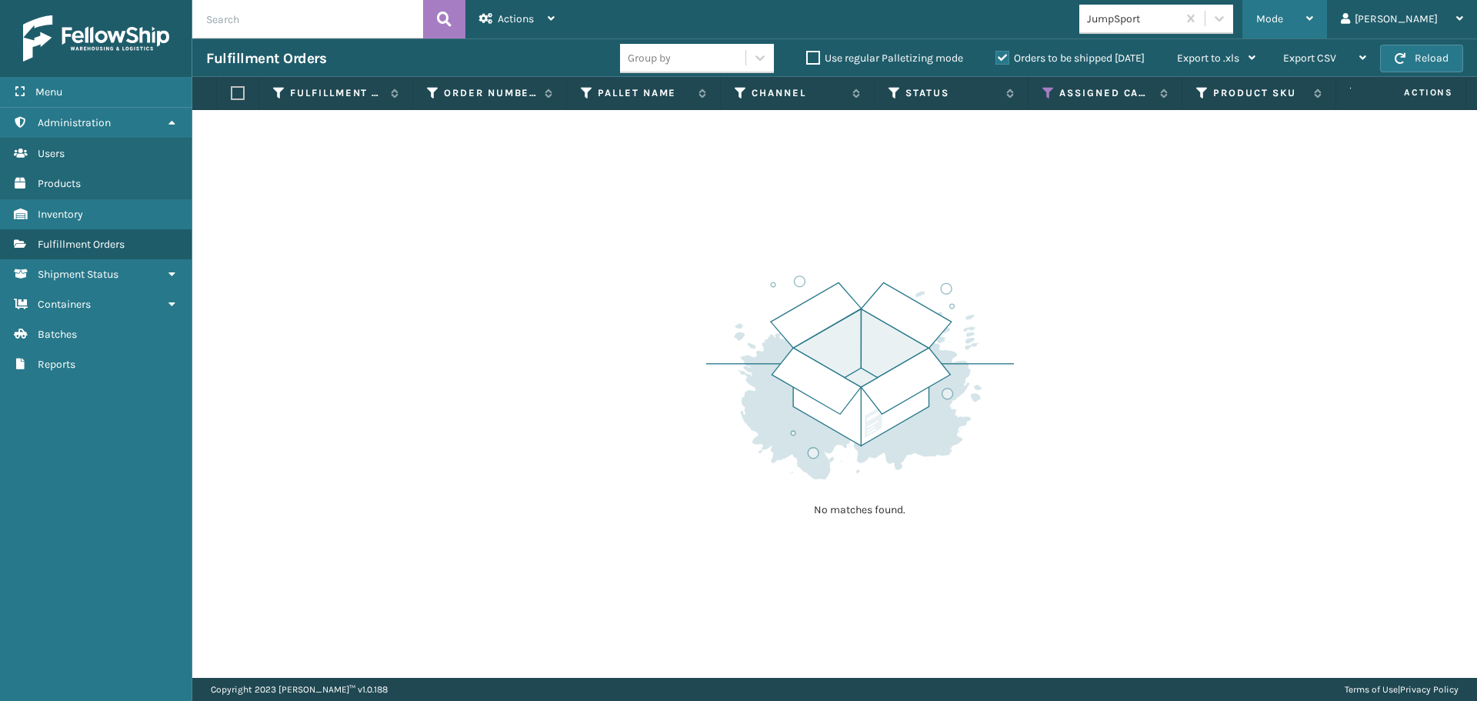
click at [1313, 10] on div "Mode" at bounding box center [1284, 19] width 57 height 38
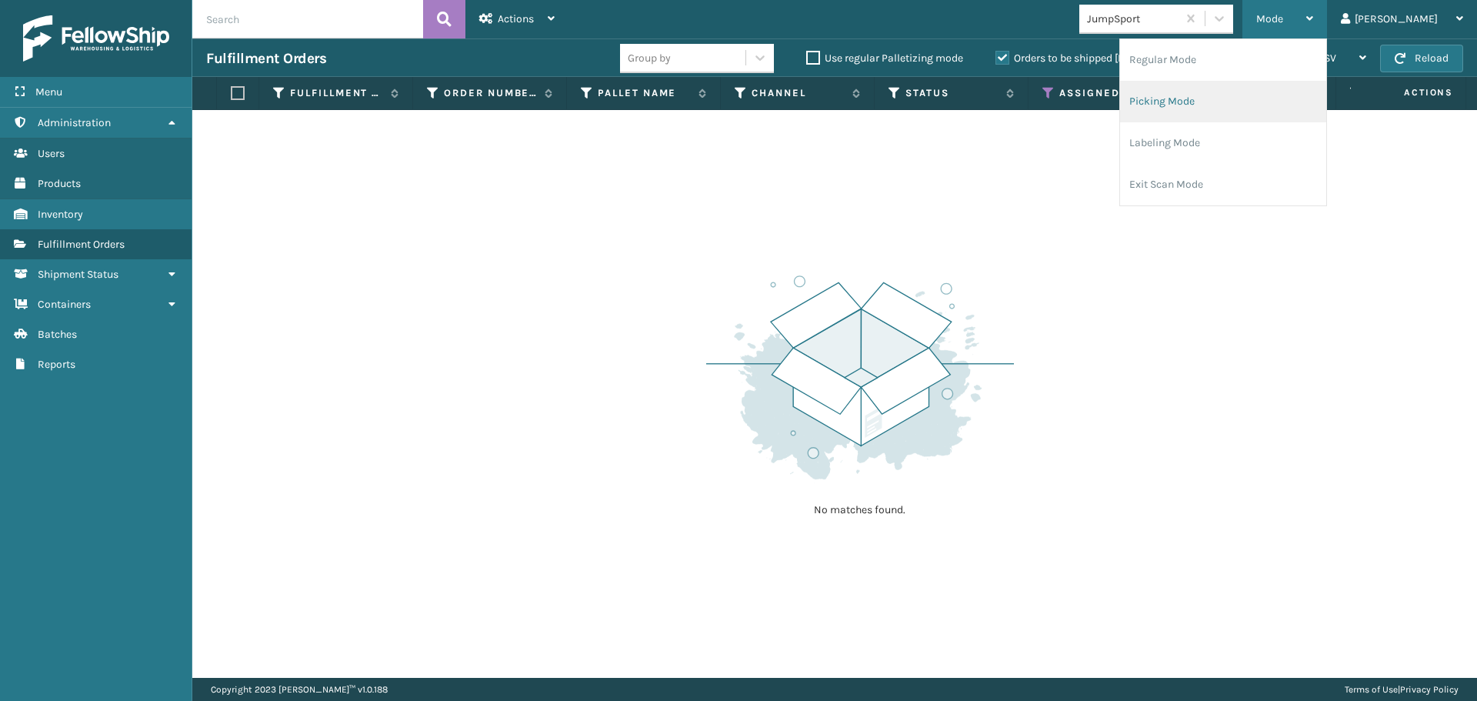
click at [1227, 103] on li "Picking Mode" at bounding box center [1223, 102] width 206 height 42
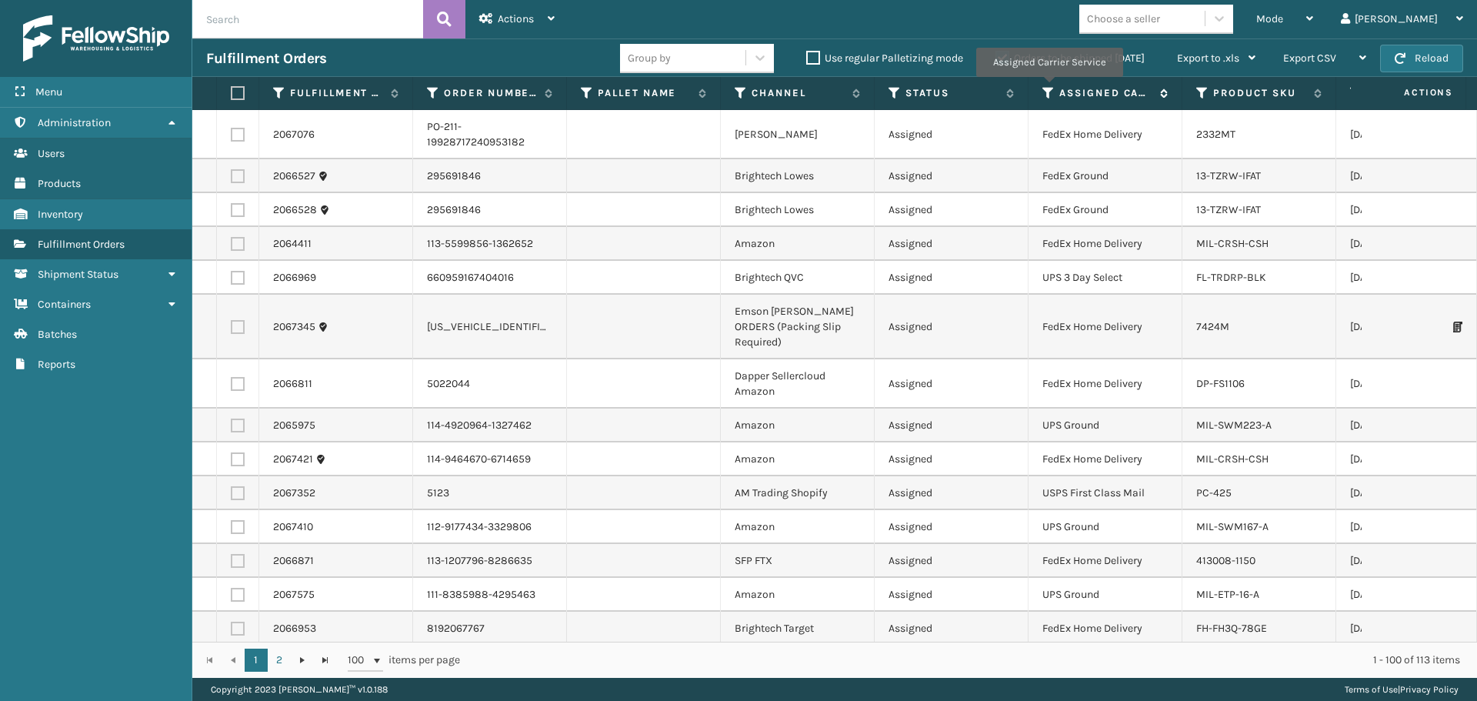
click at [1048, 88] on icon at bounding box center [1048, 93] width 12 height 14
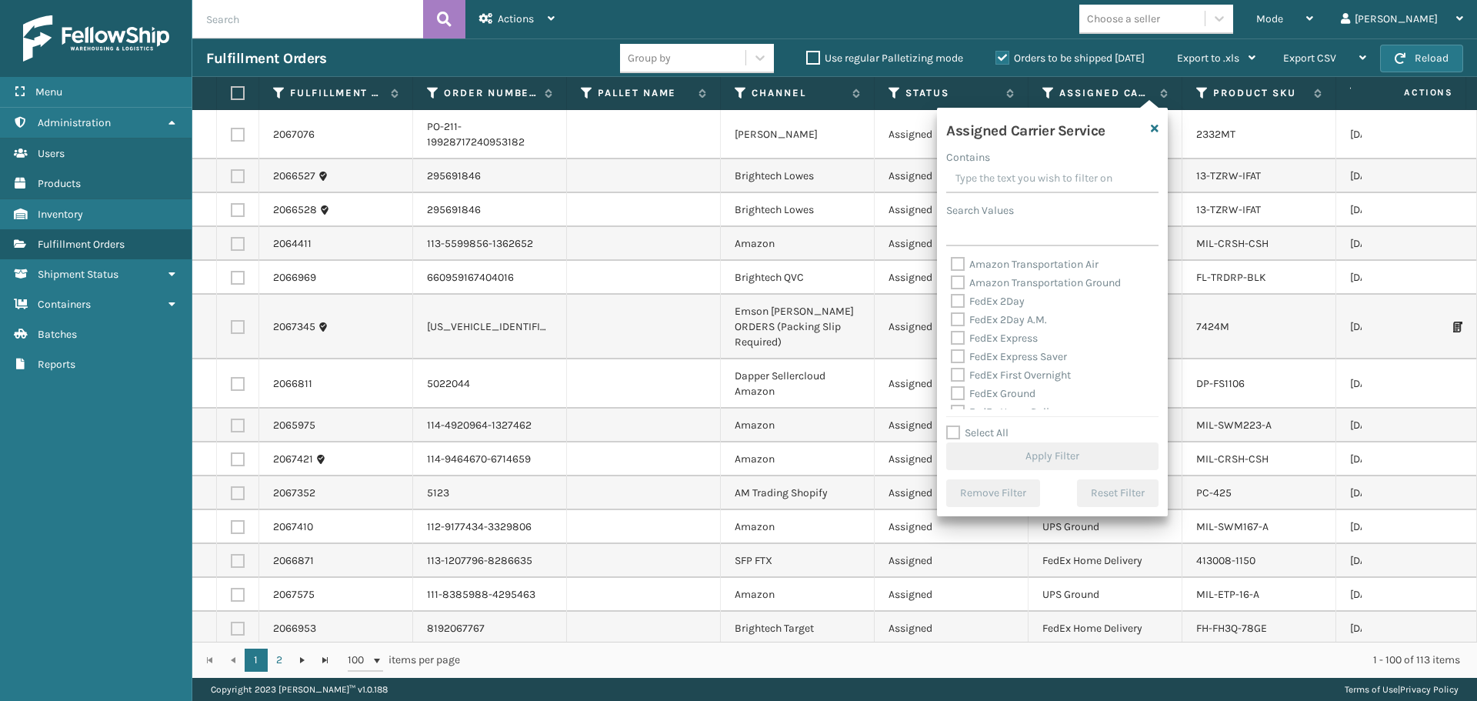
click at [997, 301] on label "FedEx 2Day" at bounding box center [988, 301] width 74 height 13
click at [951, 301] on input "FedEx 2Day" at bounding box center [951, 297] width 1 height 10
checkbox input "true"
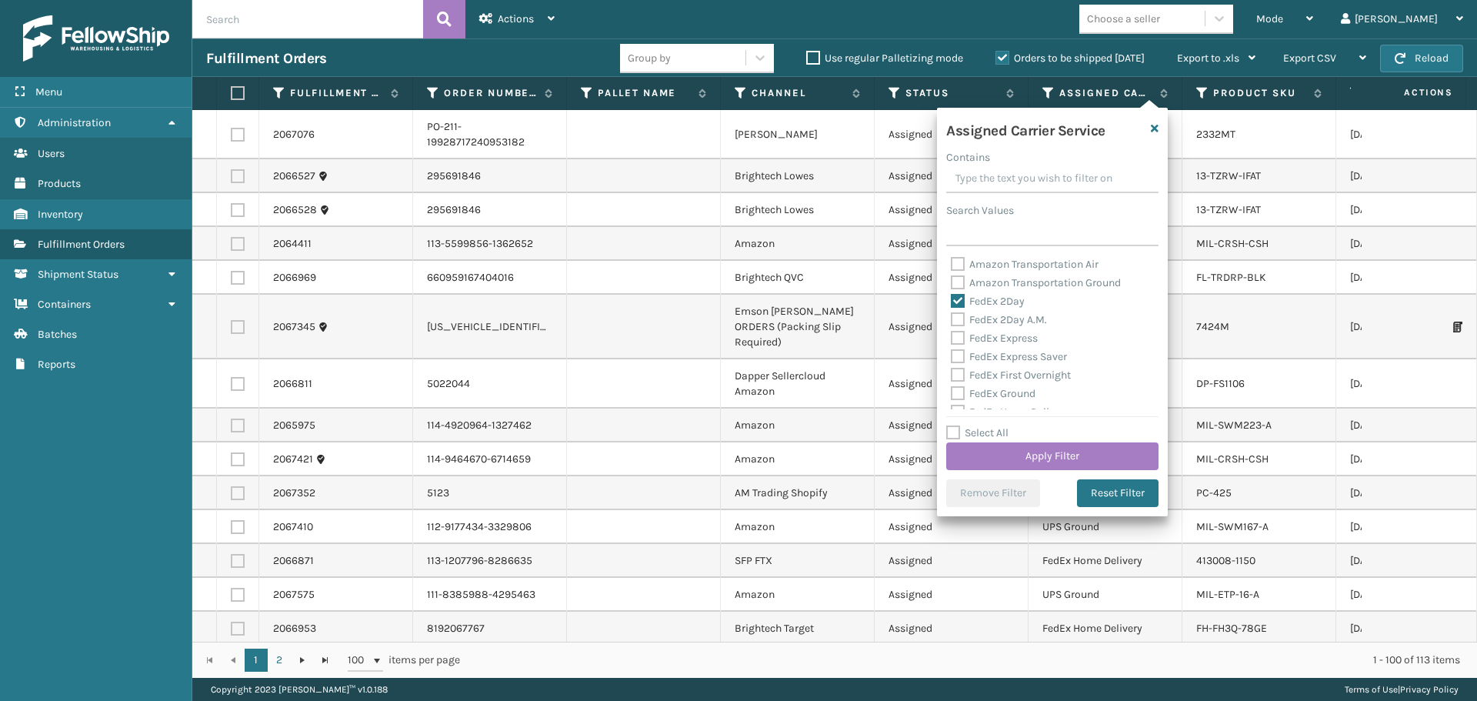
click at [1002, 319] on label "FedEx 2Day A.M." at bounding box center [999, 319] width 96 height 13
click at [951, 319] on input "FedEx 2Day A.M." at bounding box center [951, 316] width 1 height 10
checkbox input "true"
click at [1017, 341] on label "FedEx Express" at bounding box center [994, 337] width 87 height 13
click at [951, 339] on input "FedEx Express" at bounding box center [951, 334] width 1 height 10
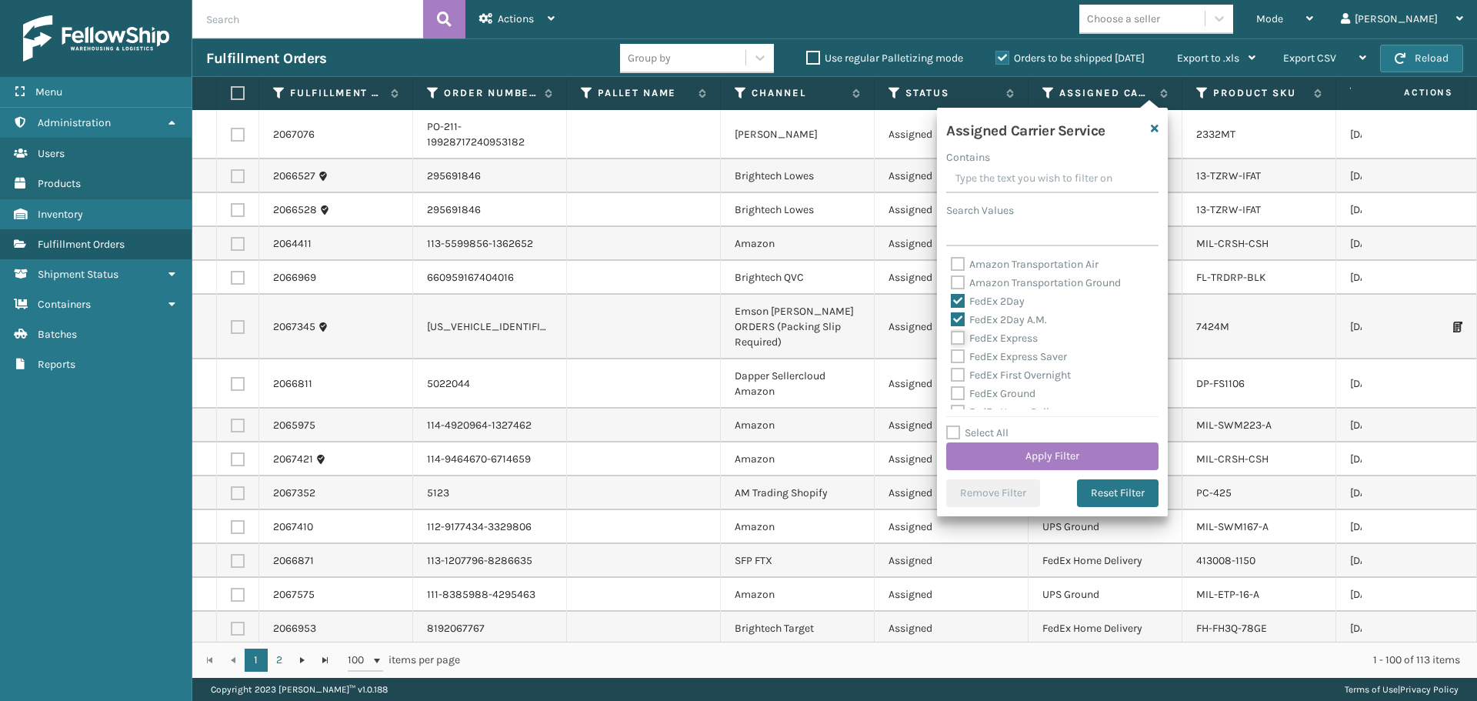
checkbox input "true"
click at [1027, 355] on label "FedEx Express Saver" at bounding box center [1009, 356] width 116 height 13
click at [951, 355] on input "FedEx Express Saver" at bounding box center [951, 353] width 1 height 10
checkbox input "true"
click at [1033, 381] on label "FedEx First Overnight" at bounding box center [1011, 374] width 120 height 13
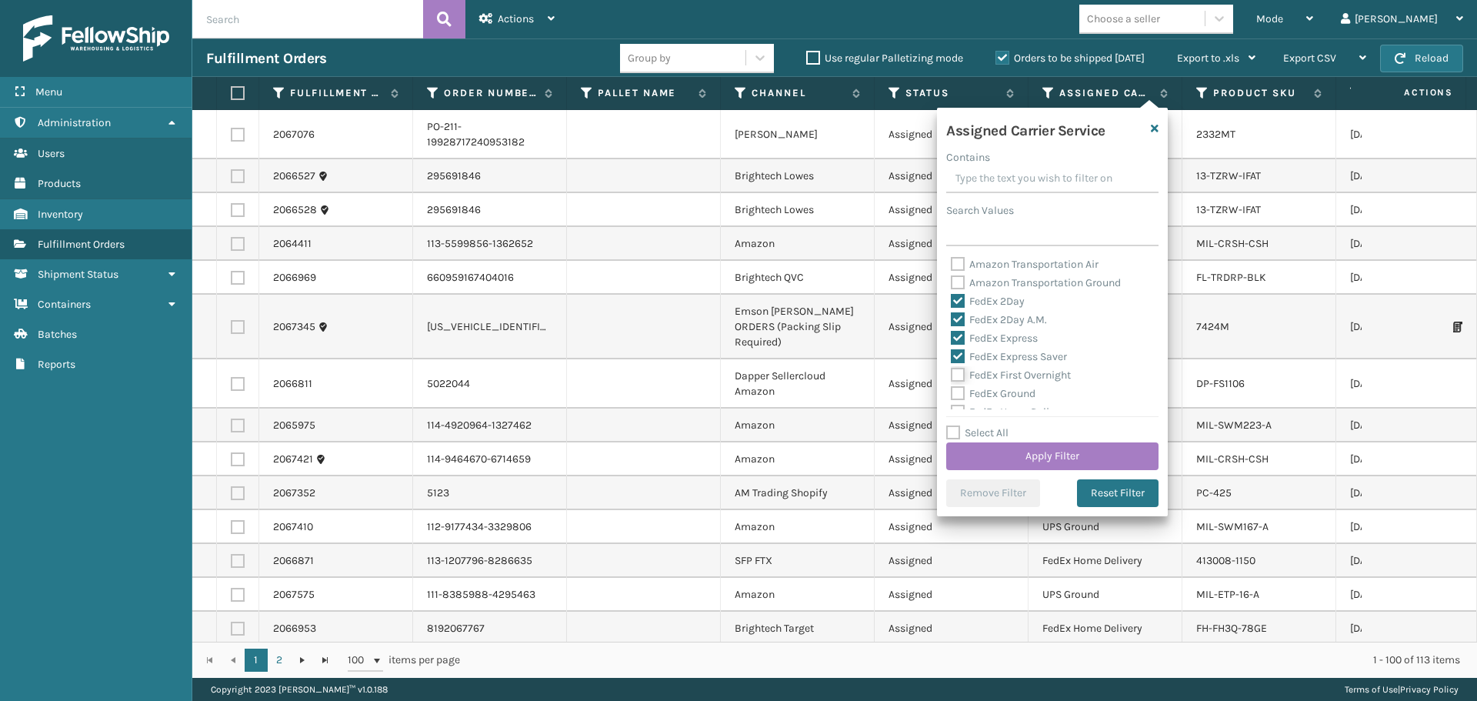
click at [951, 376] on input "FedEx First Overnight" at bounding box center [951, 371] width 1 height 10
checkbox input "true"
click at [1015, 391] on label "FedEx Ground" at bounding box center [993, 393] width 85 height 13
click at [951, 391] on input "FedEx Ground" at bounding box center [951, 390] width 1 height 10
checkbox input "true"
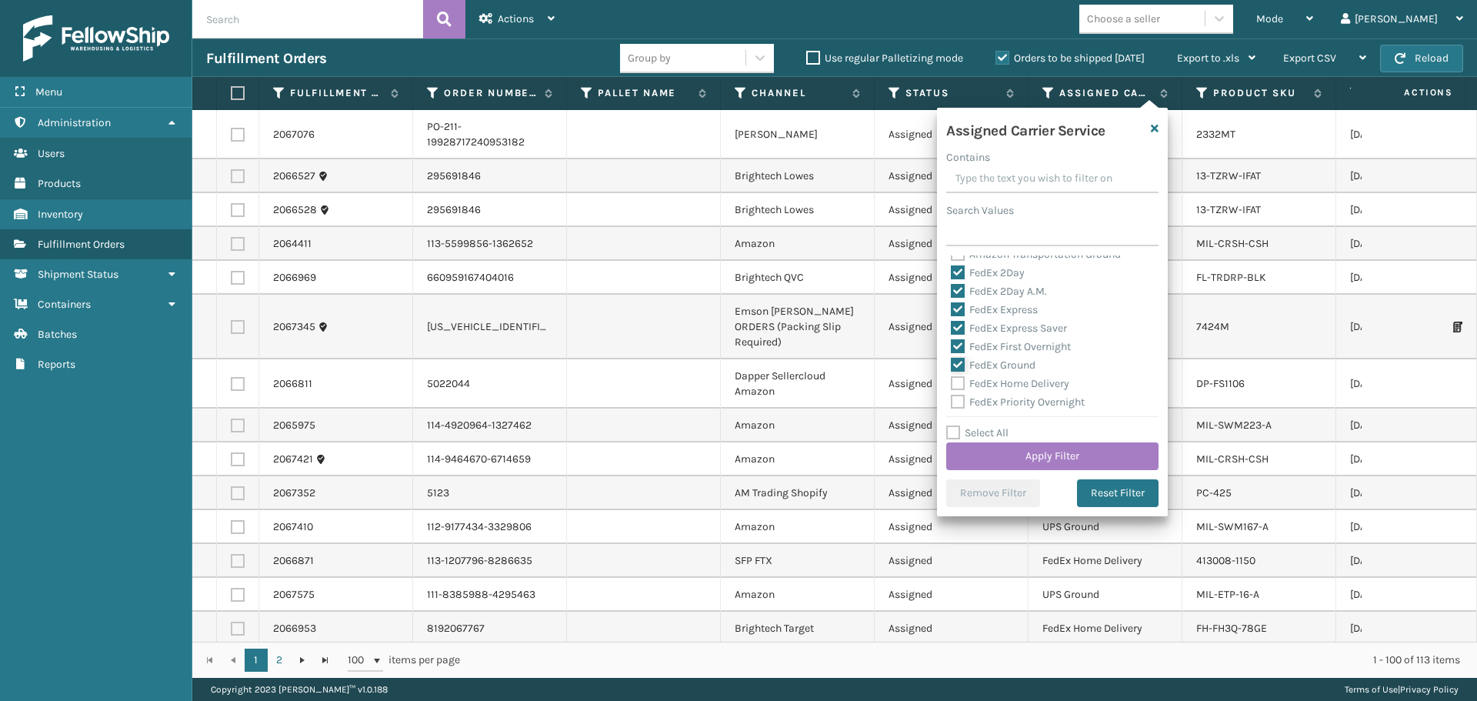
scroll to position [77, 0]
click at [1010, 338] on label "FedEx Home Delivery" at bounding box center [1010, 334] width 118 height 13
click at [951, 336] on input "FedEx Home Delivery" at bounding box center [951, 331] width 1 height 10
checkbox input "true"
click at [1012, 355] on label "FedEx Priority Overnight" at bounding box center [1018, 353] width 134 height 13
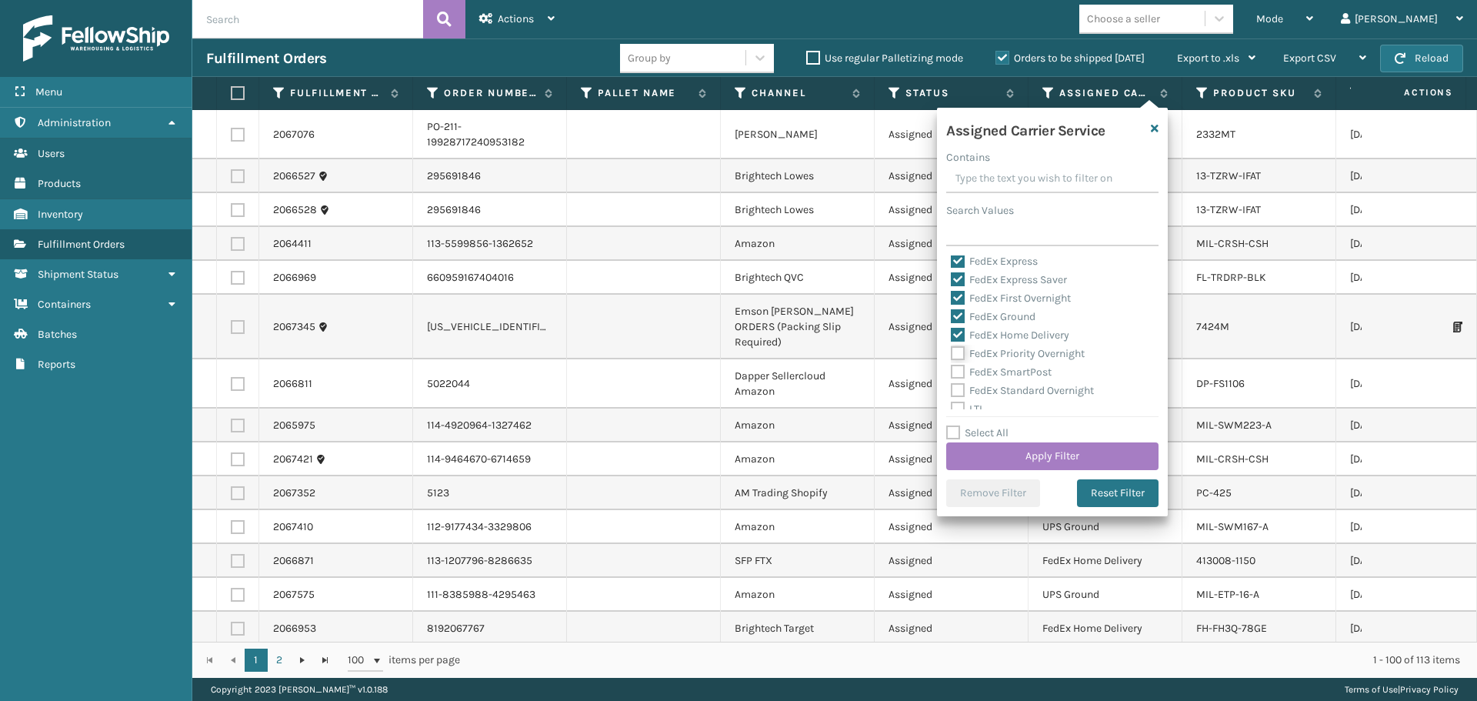
click at [951, 355] on input "FedEx Priority Overnight" at bounding box center [951, 350] width 1 height 10
checkbox input "true"
click at [1014, 372] on label "FedEx SmartPost" at bounding box center [1001, 371] width 101 height 13
click at [951, 372] on input "FedEx SmartPost" at bounding box center [951, 368] width 1 height 10
checkbox input "true"
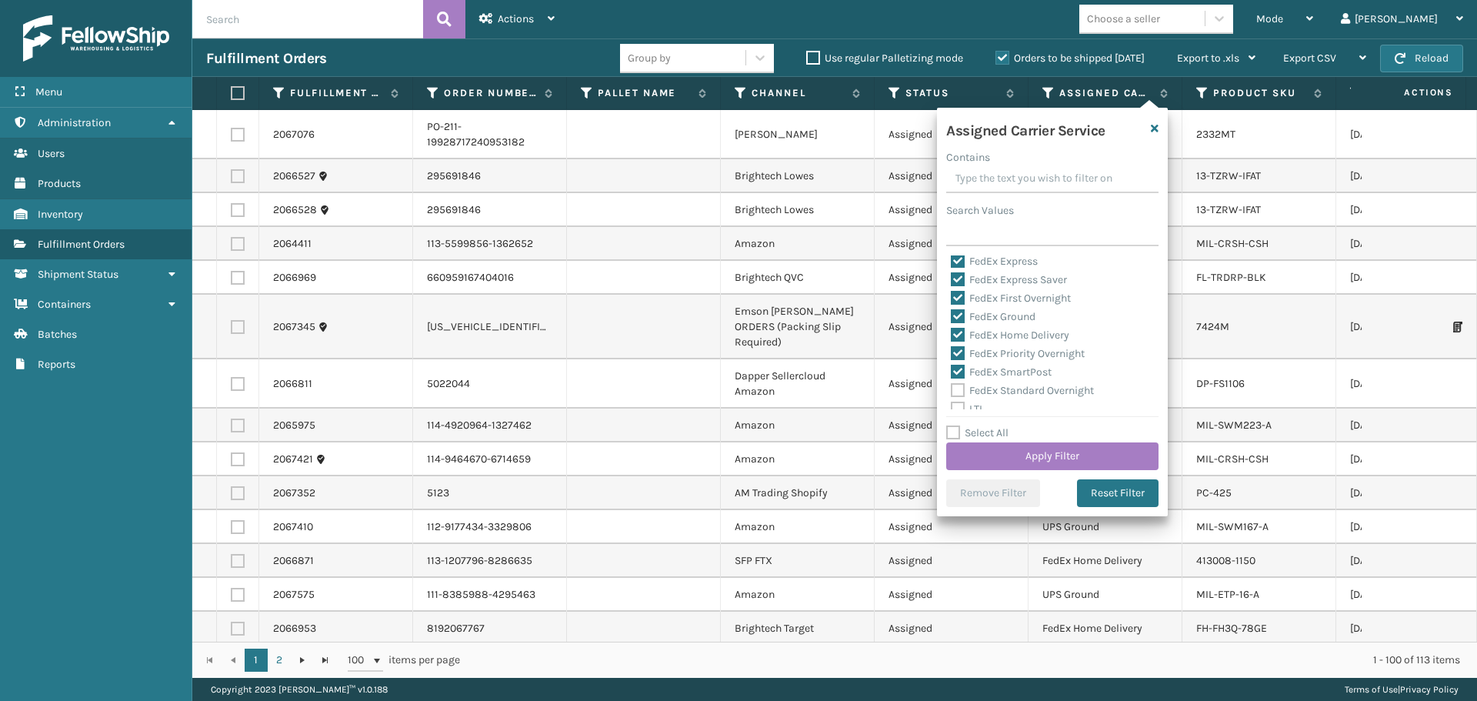
click at [1021, 388] on label "FedEx Standard Overnight" at bounding box center [1022, 390] width 143 height 13
click at [988, 388] on label "FedEx Standard Overnight" at bounding box center [1022, 390] width 143 height 13
click at [951, 388] on input "FedEx Standard Overnight" at bounding box center [951, 386] width 1 height 10
checkbox input "true"
click at [999, 450] on button "Apply Filter" at bounding box center [1052, 456] width 212 height 28
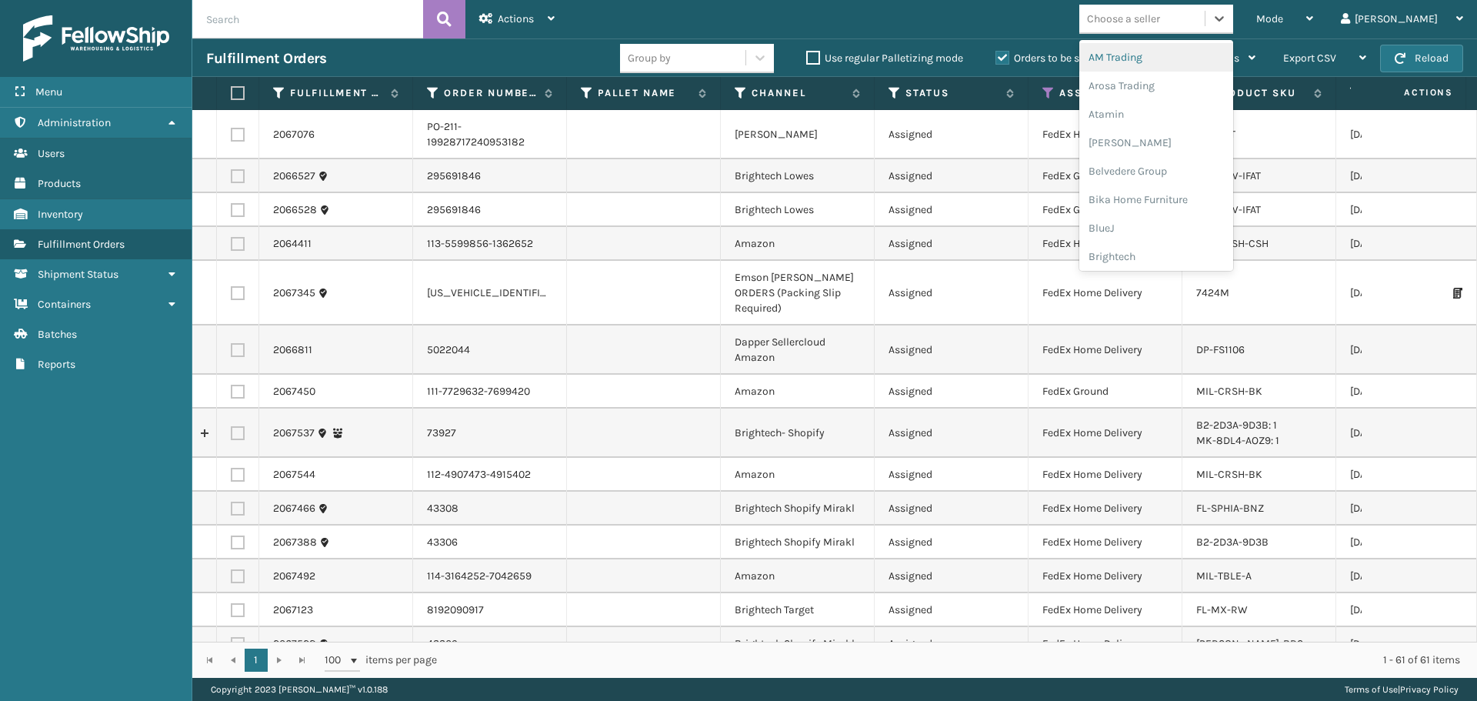
click at [1160, 25] on div "Choose a seller" at bounding box center [1123, 19] width 73 height 16
click at [1187, 259] on div "Brightech" at bounding box center [1156, 256] width 154 height 28
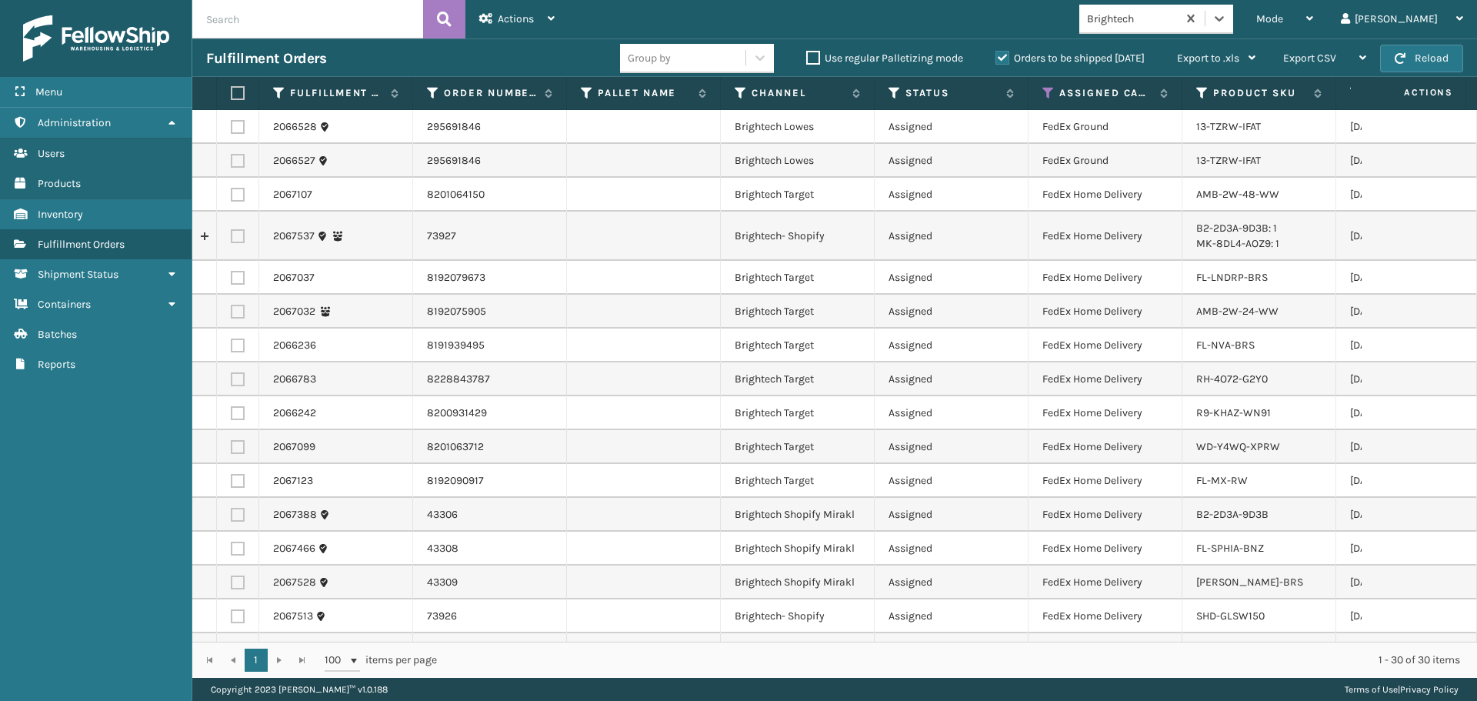
click at [238, 91] on label at bounding box center [235, 93] width 9 height 14
click at [231, 91] on input "checkbox" at bounding box center [231, 93] width 1 height 10
checkbox input "true"
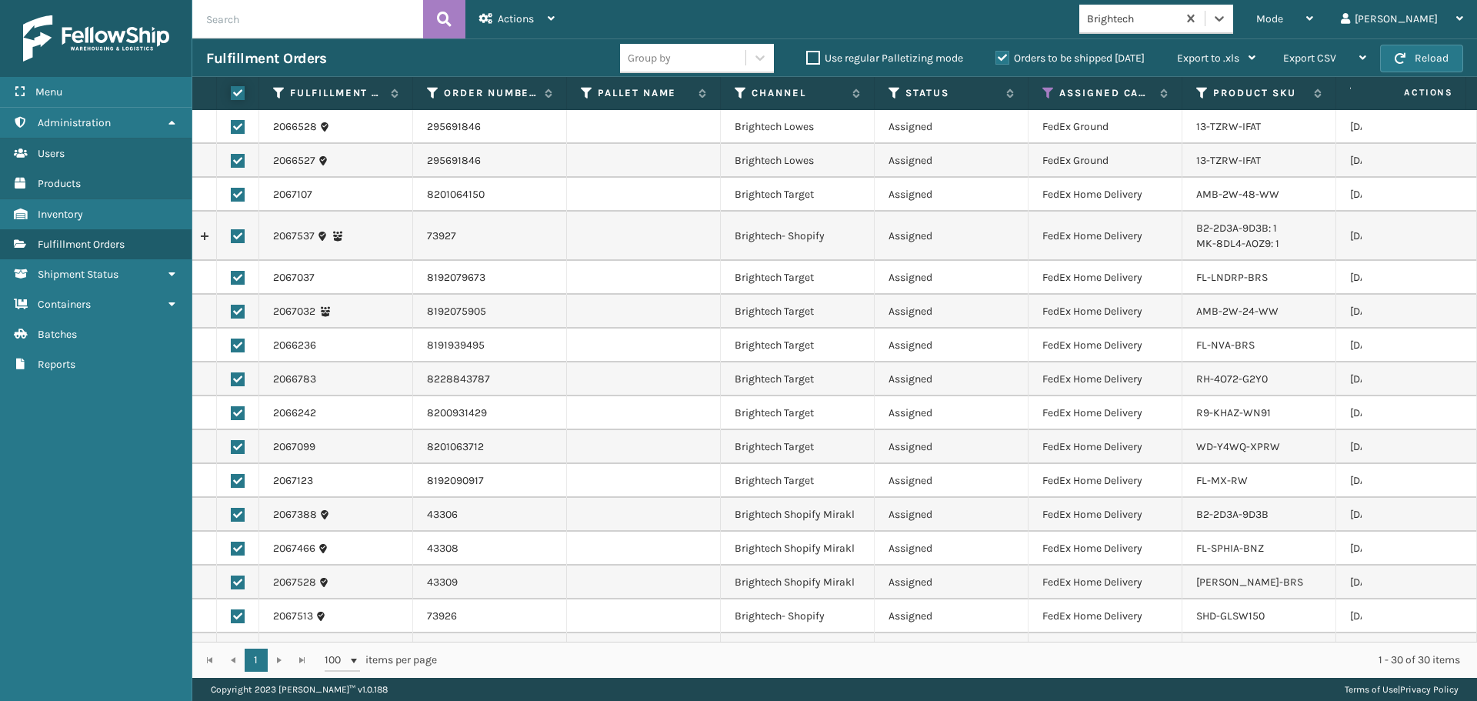
checkbox input "true"
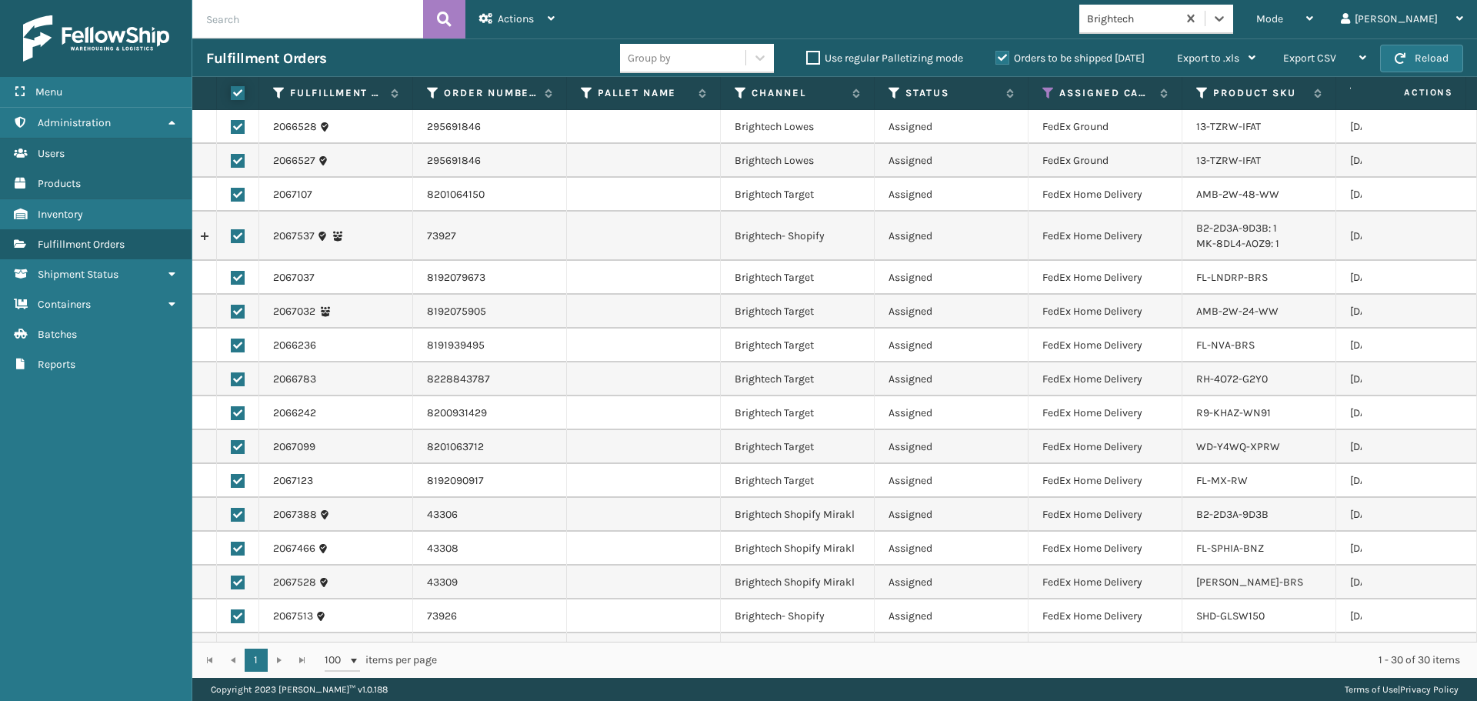
checkbox input "true"
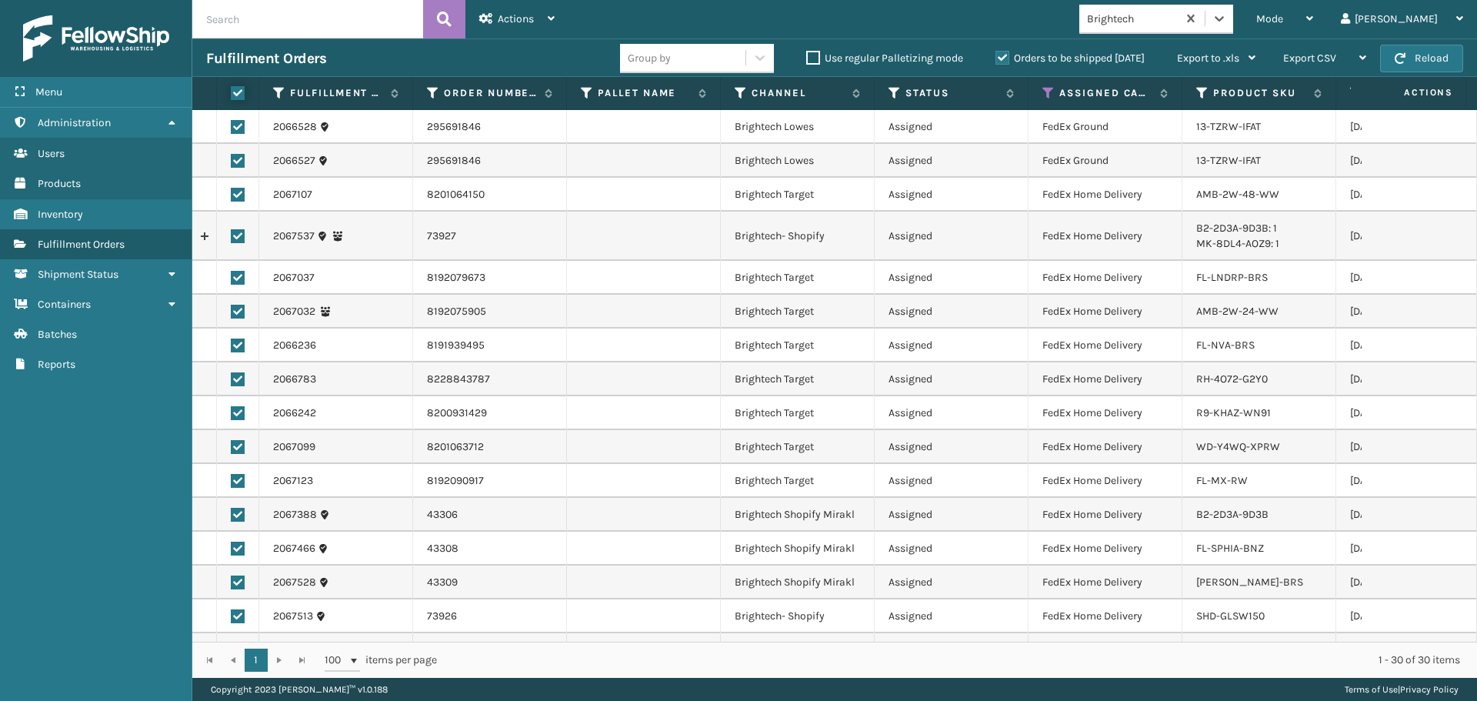
checkbox input "true"
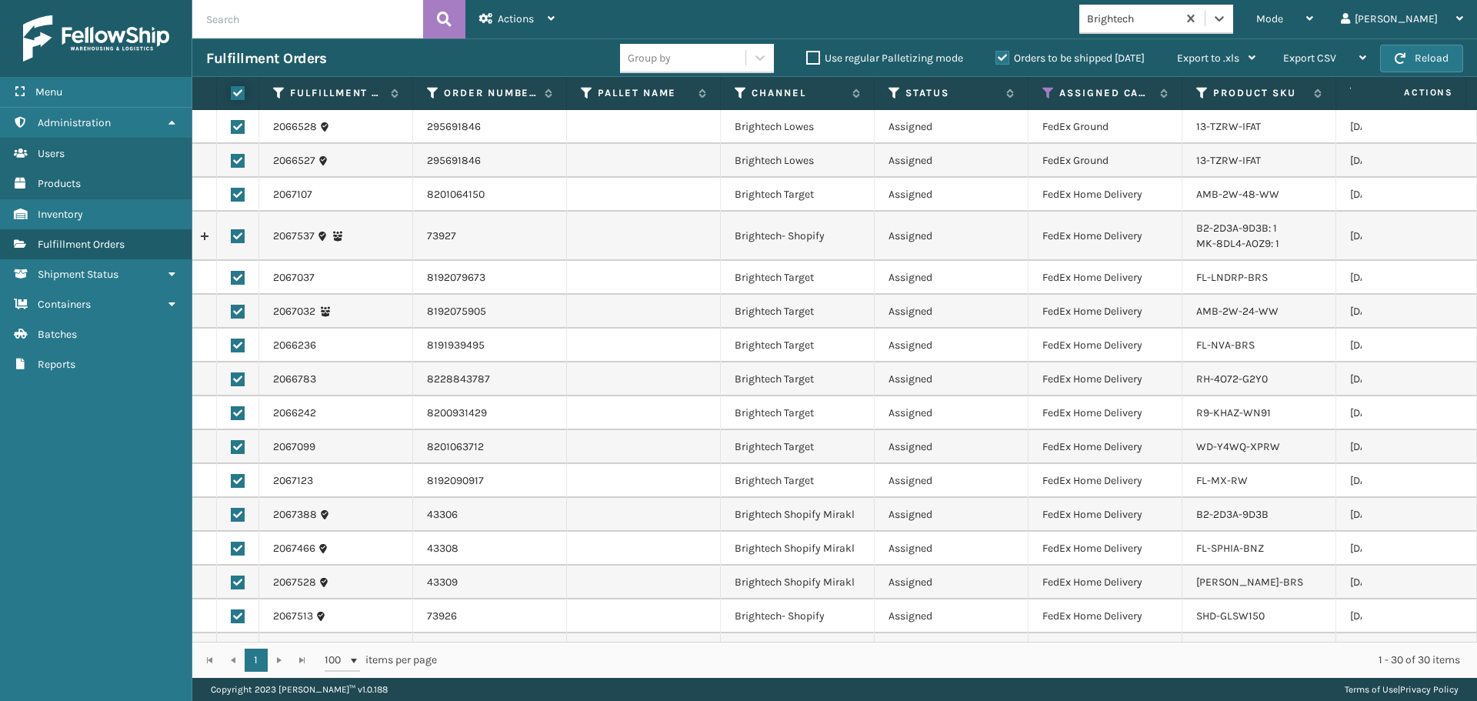
checkbox input "true"
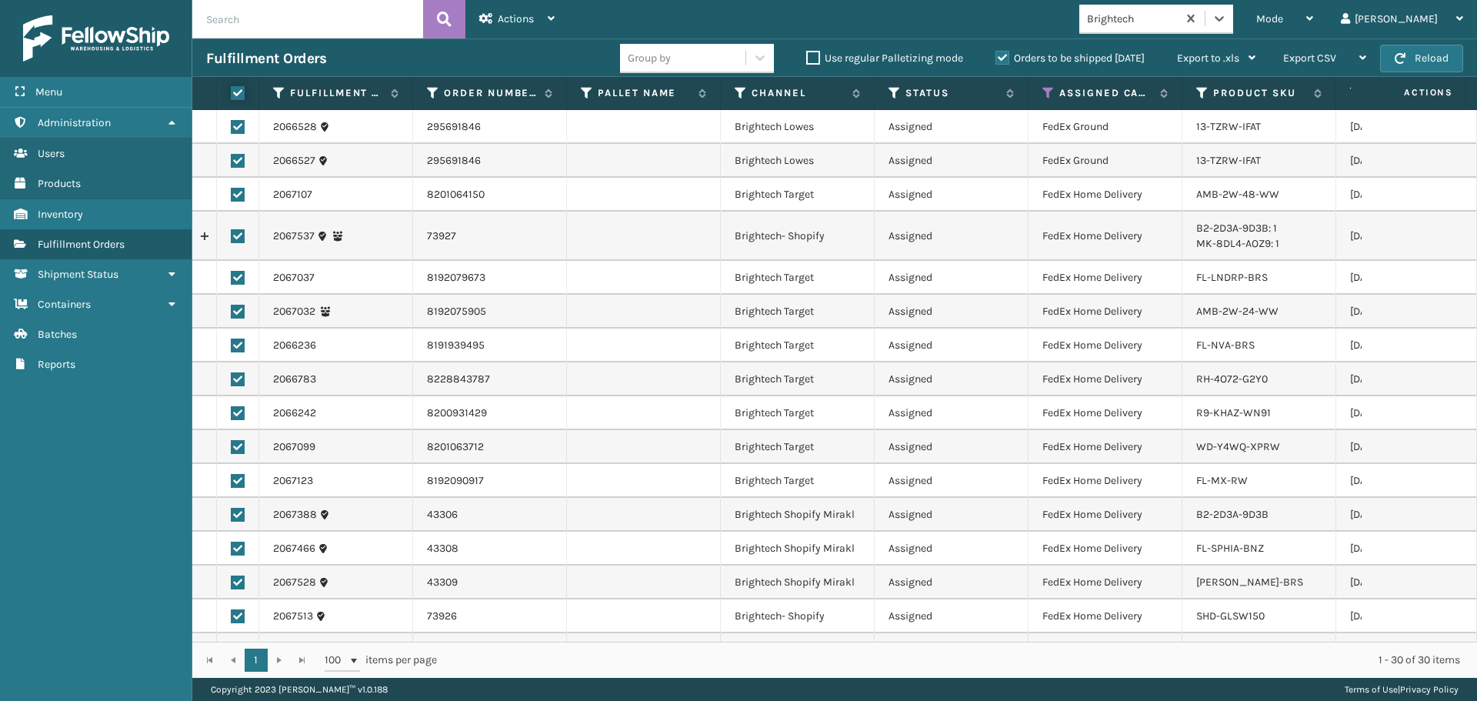
checkbox input "true"
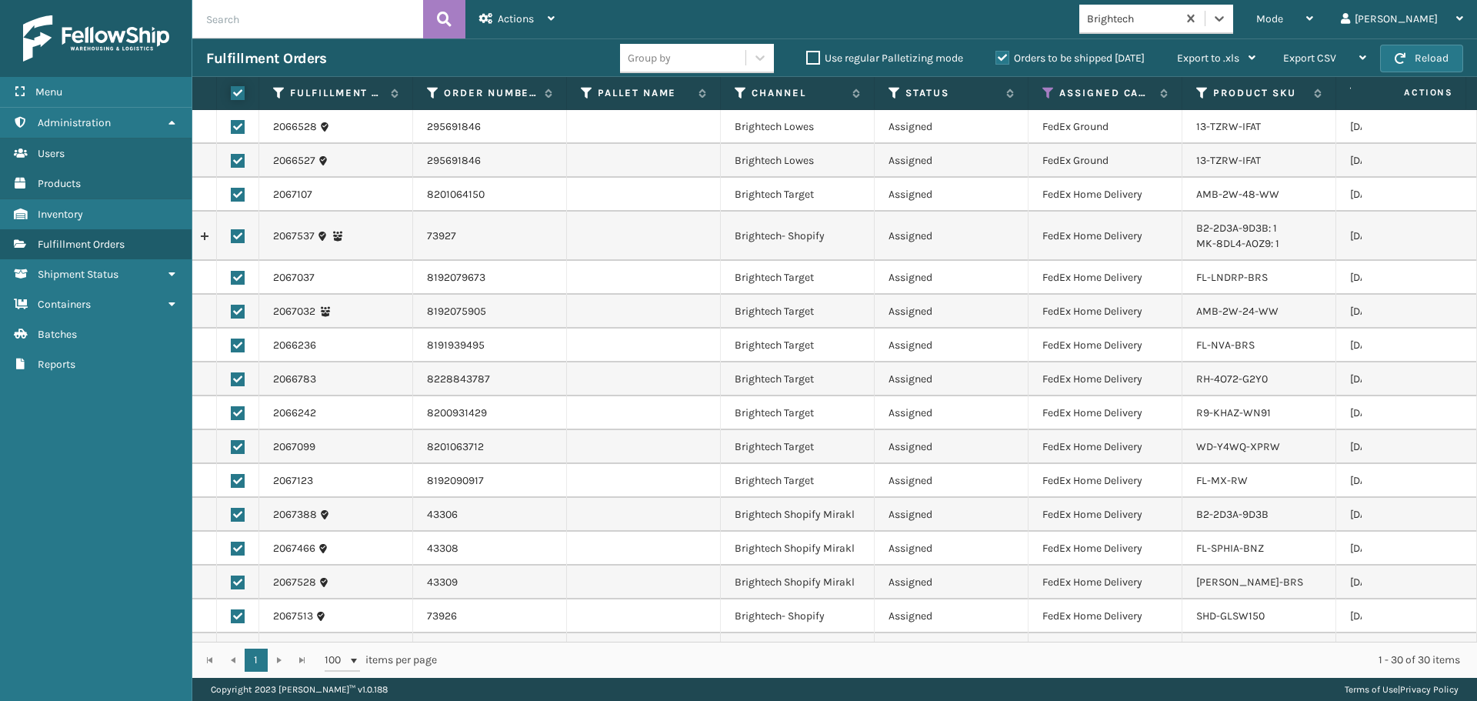
checkbox input "true"
click at [505, 2] on div "Actions" at bounding box center [516, 19] width 75 height 38
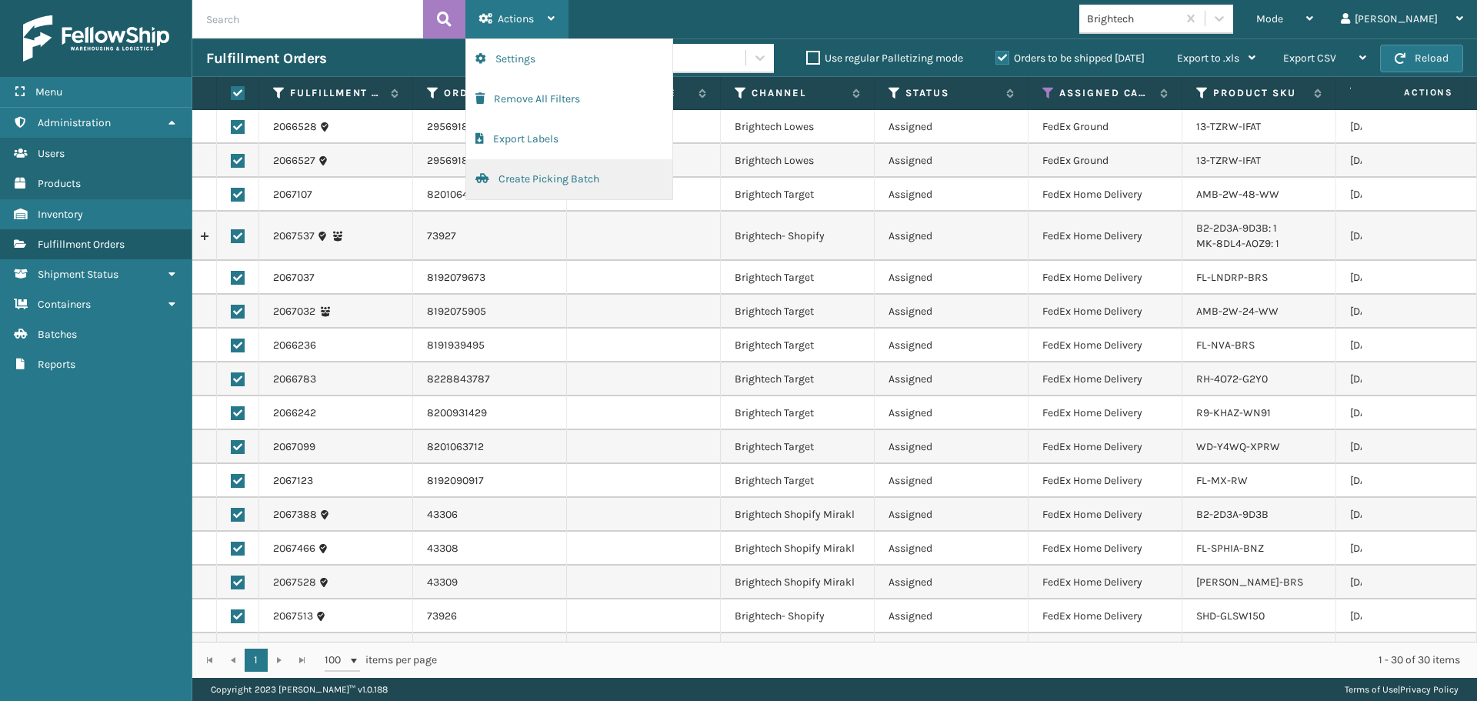
click at [518, 171] on button "Create Picking Batch" at bounding box center [569, 179] width 206 height 40
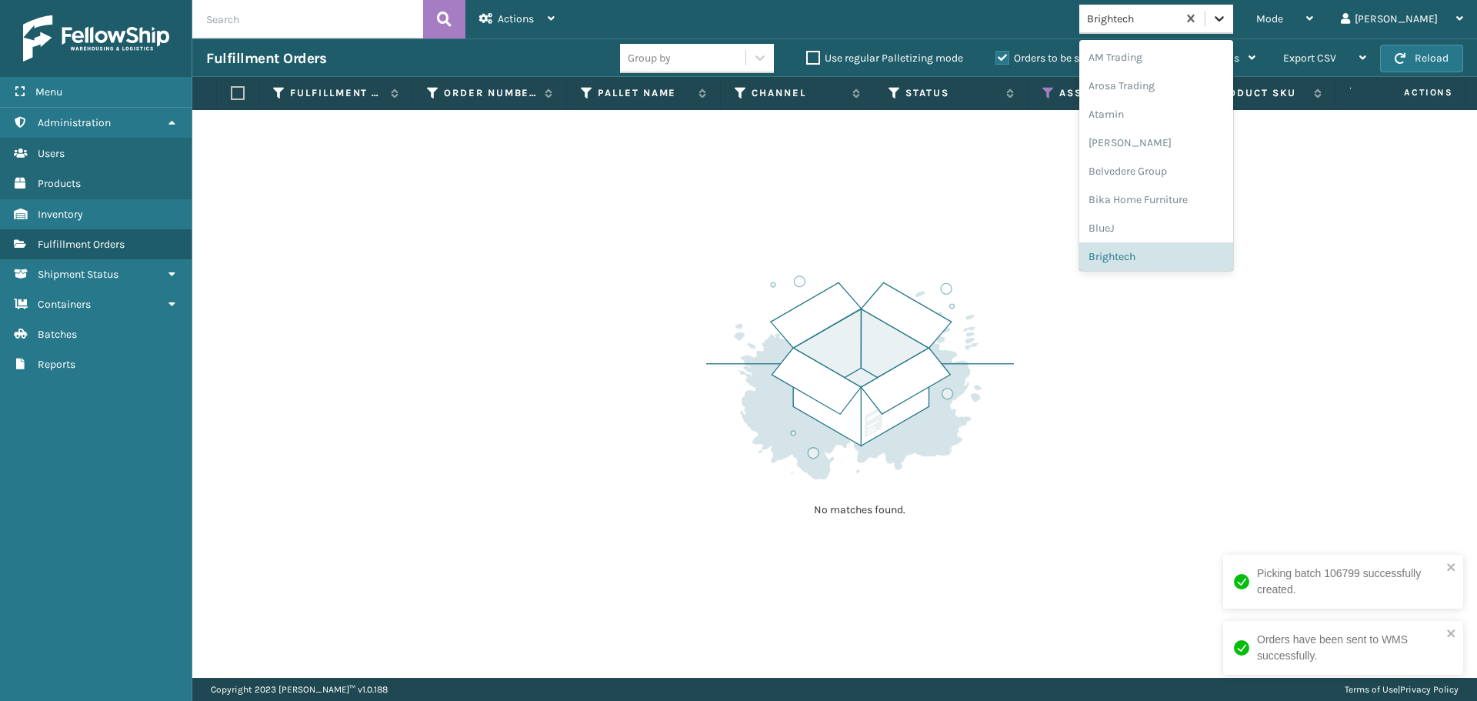
click at [1227, 18] on icon at bounding box center [1218, 18] width 15 height 15
click at [1164, 229] on div "SleepGeekz" at bounding box center [1156, 225] width 154 height 28
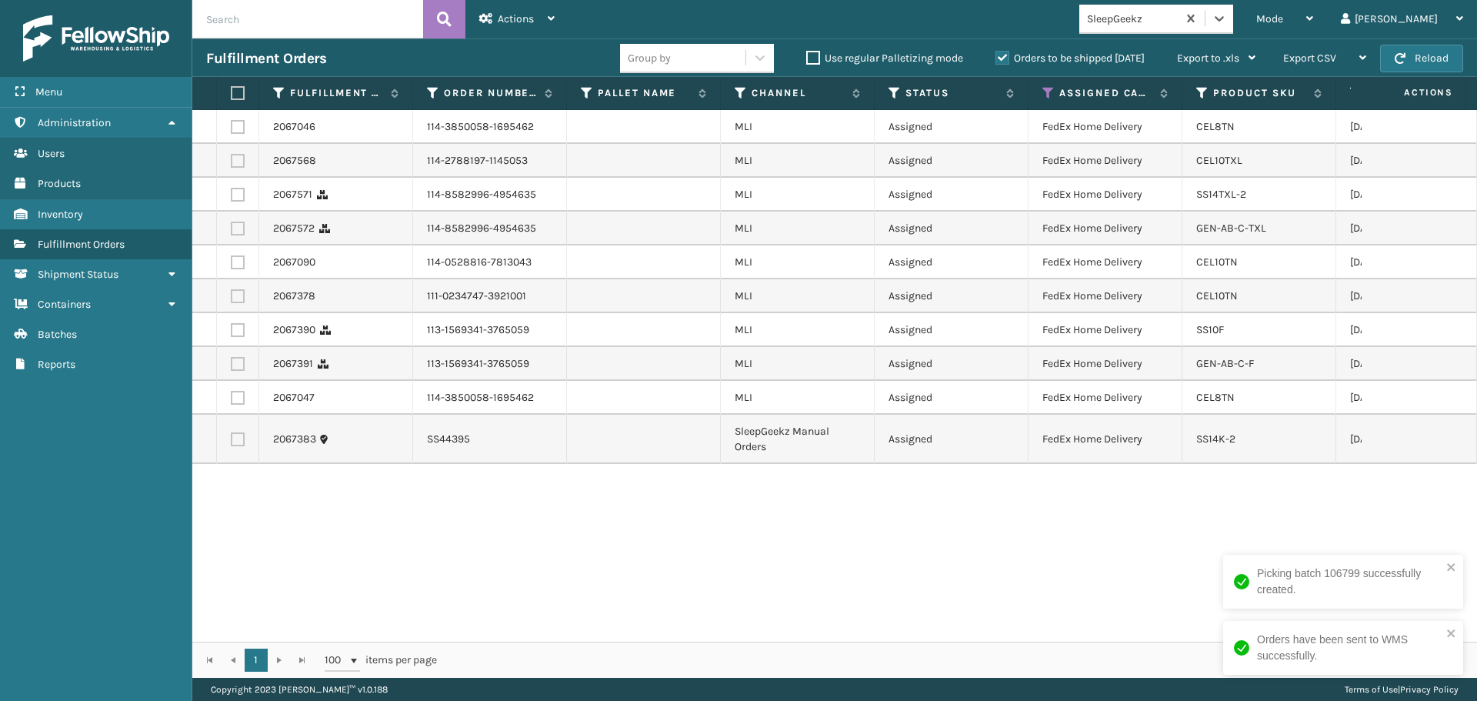
click at [238, 97] on label at bounding box center [235, 93] width 9 height 14
click at [231, 97] on input "checkbox" at bounding box center [231, 93] width 1 height 10
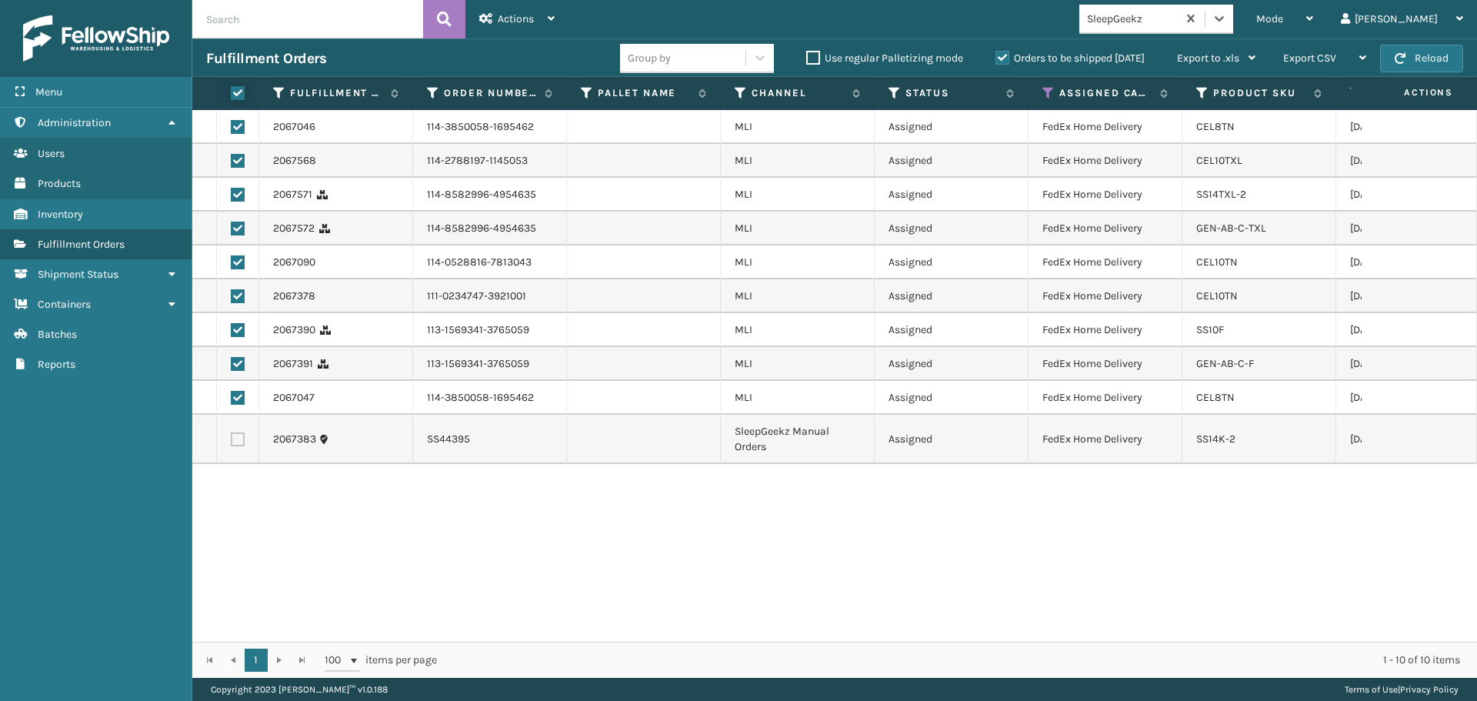
checkbox input "true"
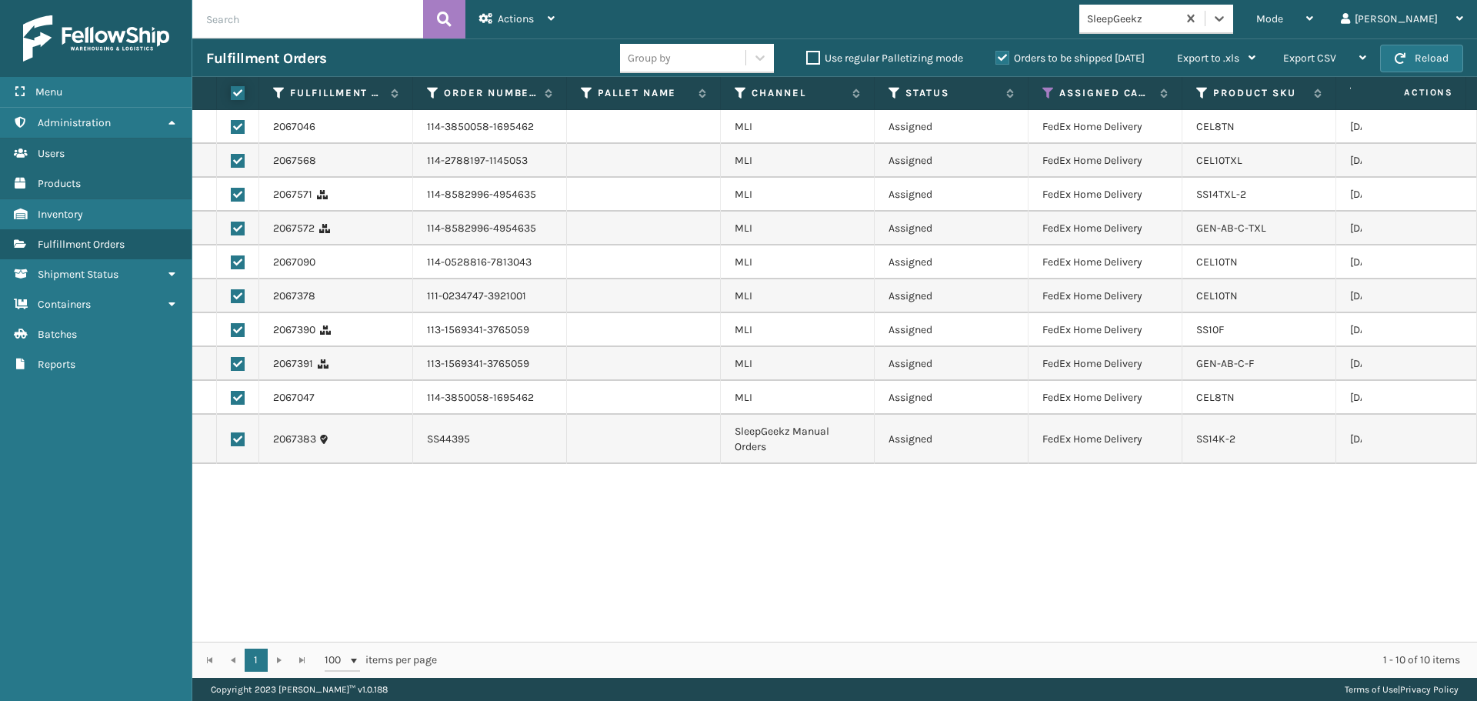
checkbox input "true"
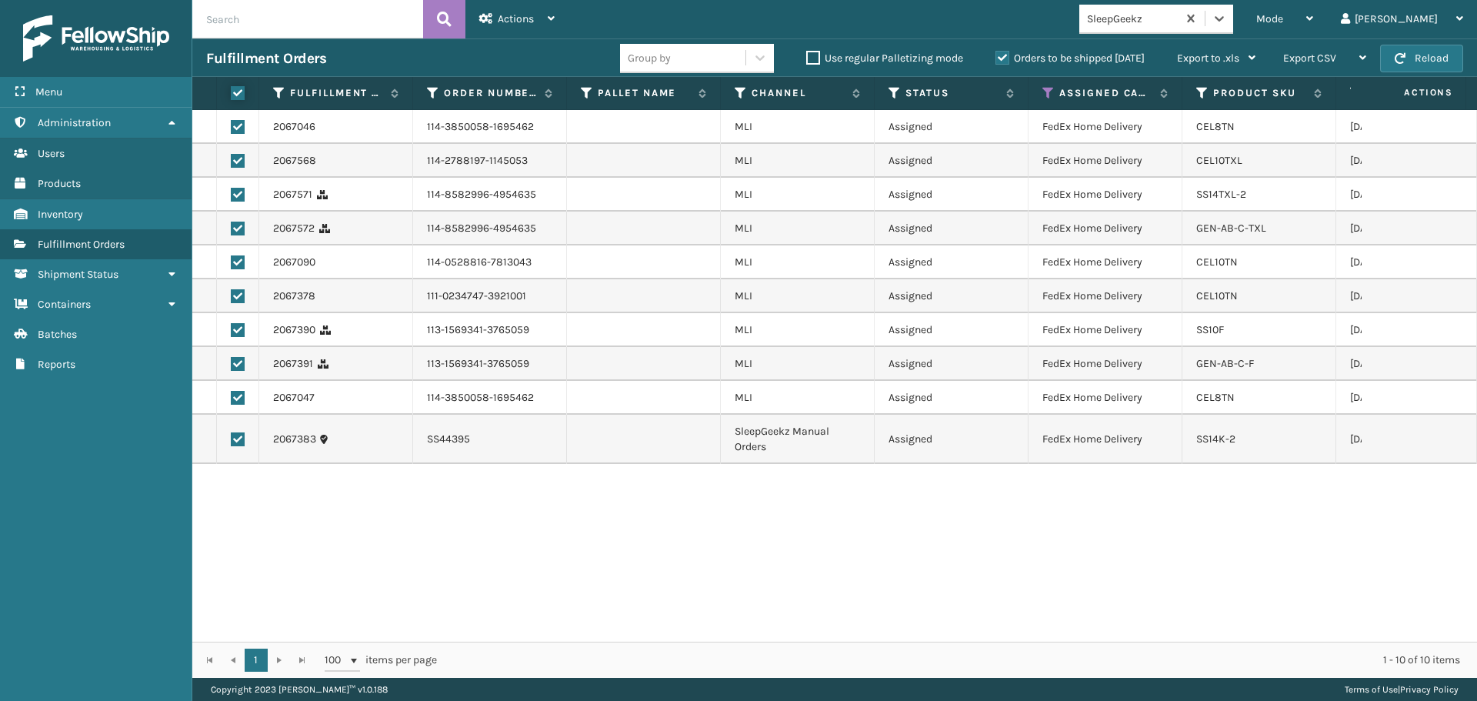
checkbox input "true"
click at [497, 25] on div "Actions" at bounding box center [516, 19] width 75 height 38
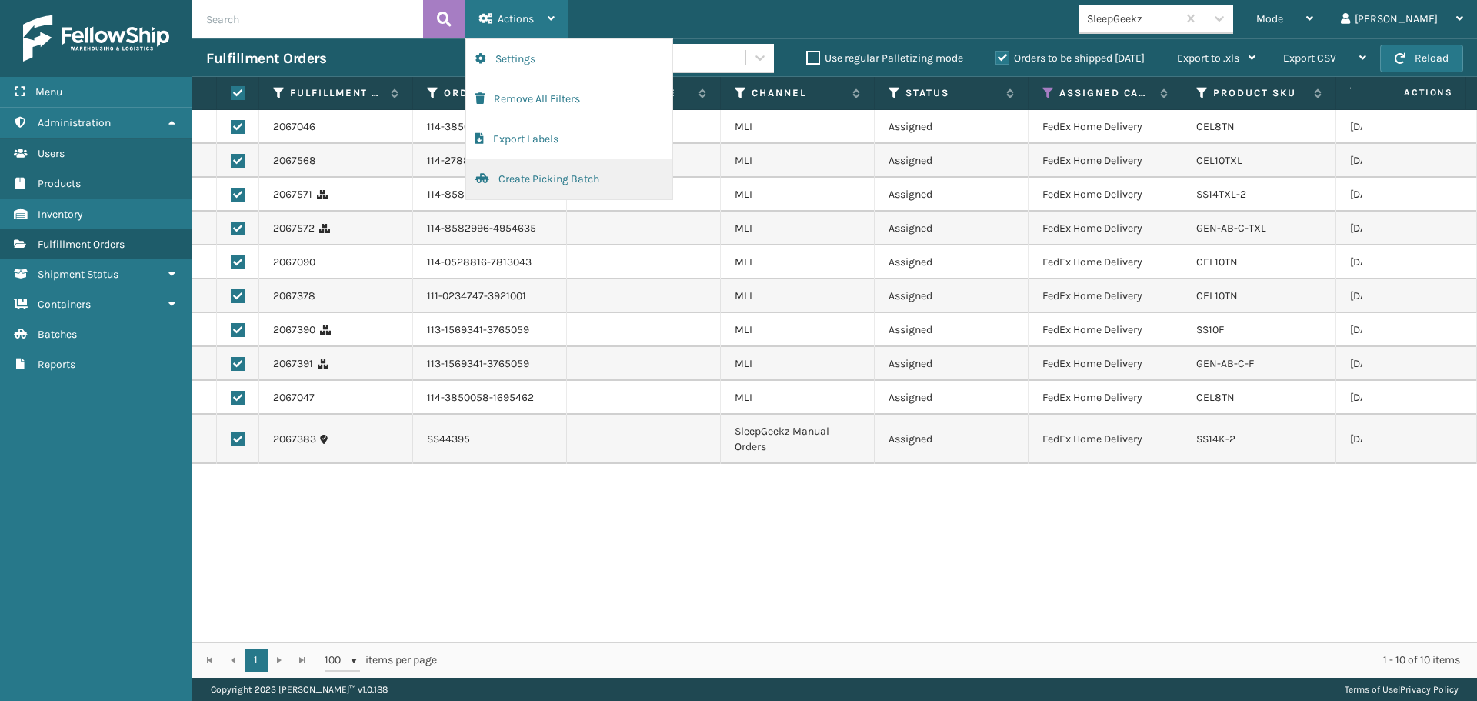
click at [487, 181] on span "button" at bounding box center [482, 178] width 14 height 11
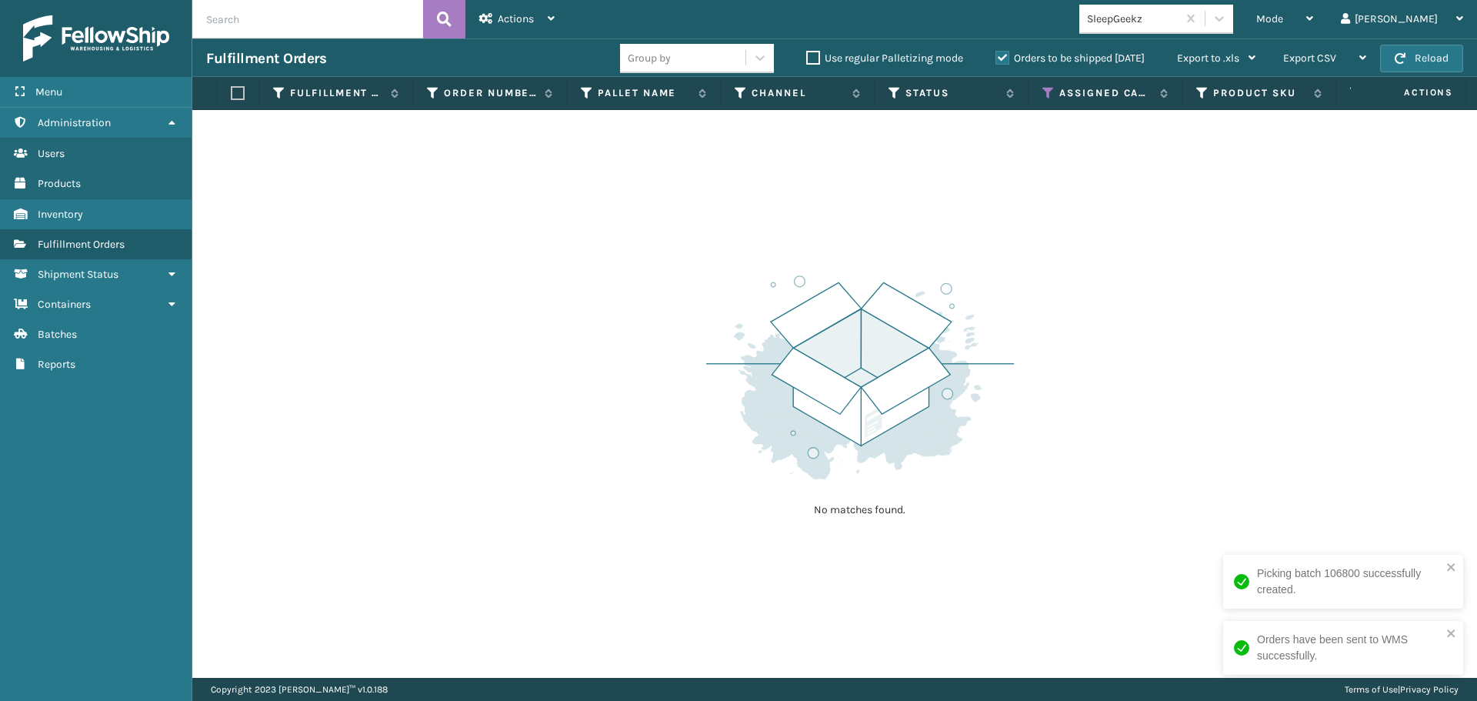
click at [1178, 18] on div "SleepGeekz" at bounding box center [1133, 19] width 92 height 16
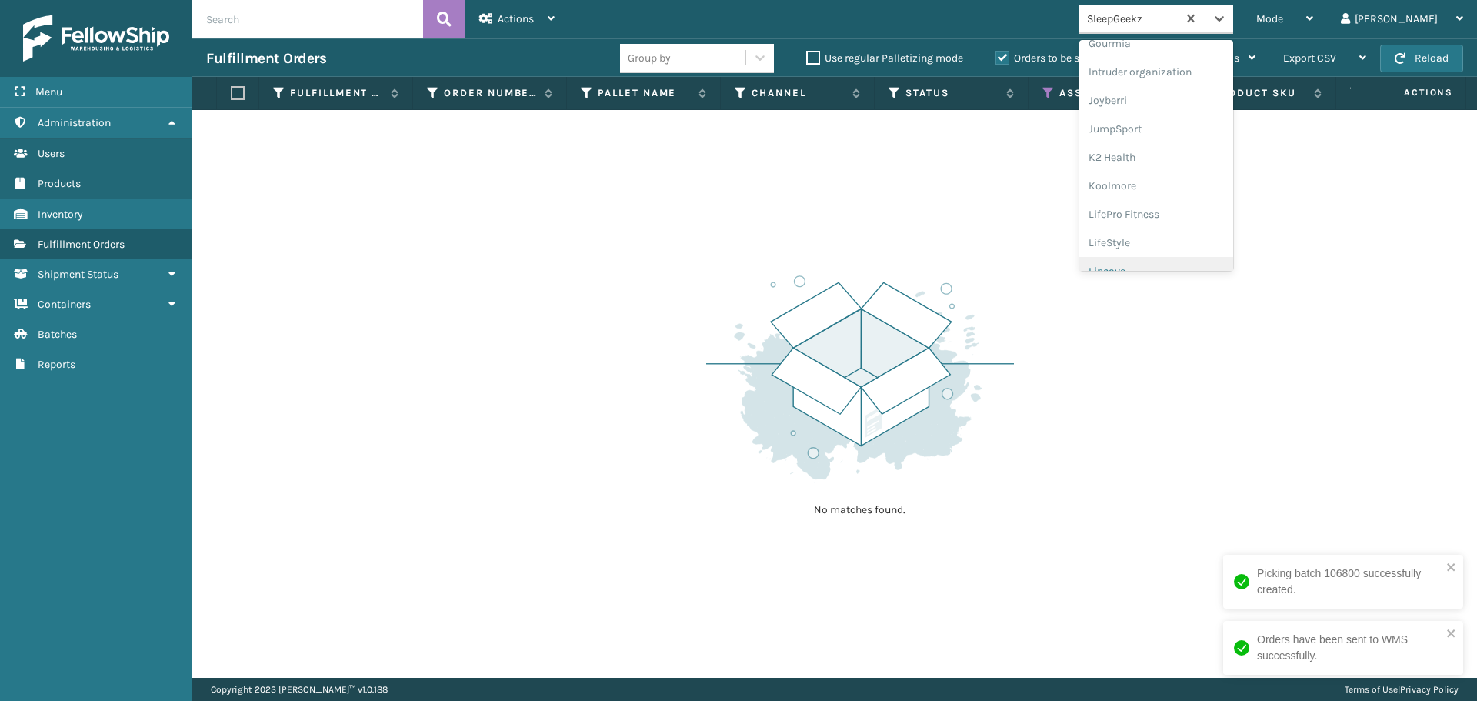
scroll to position [487, 0]
click at [1190, 255] on div "Milliard Brands" at bounding box center [1156, 253] width 154 height 28
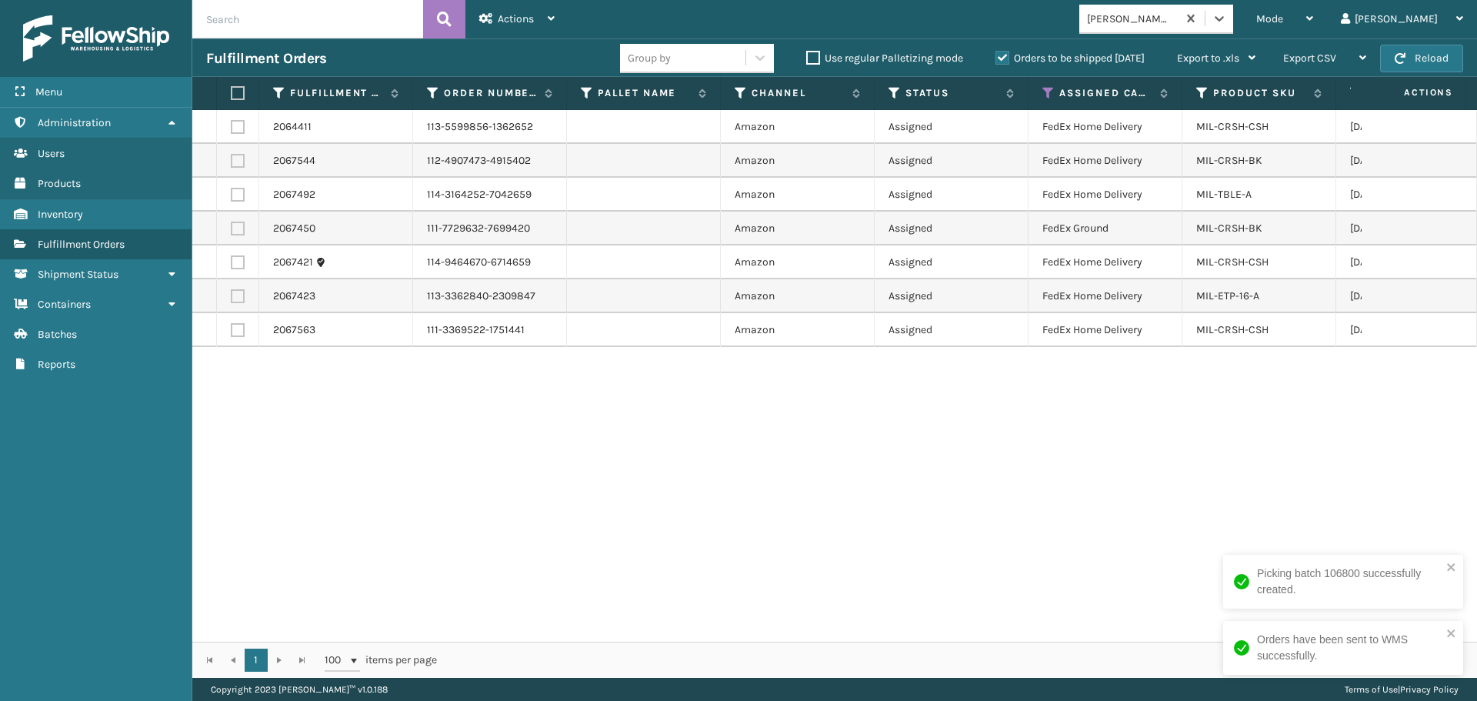
click at [240, 88] on label at bounding box center [235, 93] width 9 height 14
click at [231, 88] on input "checkbox" at bounding box center [231, 93] width 1 height 10
checkbox input "true"
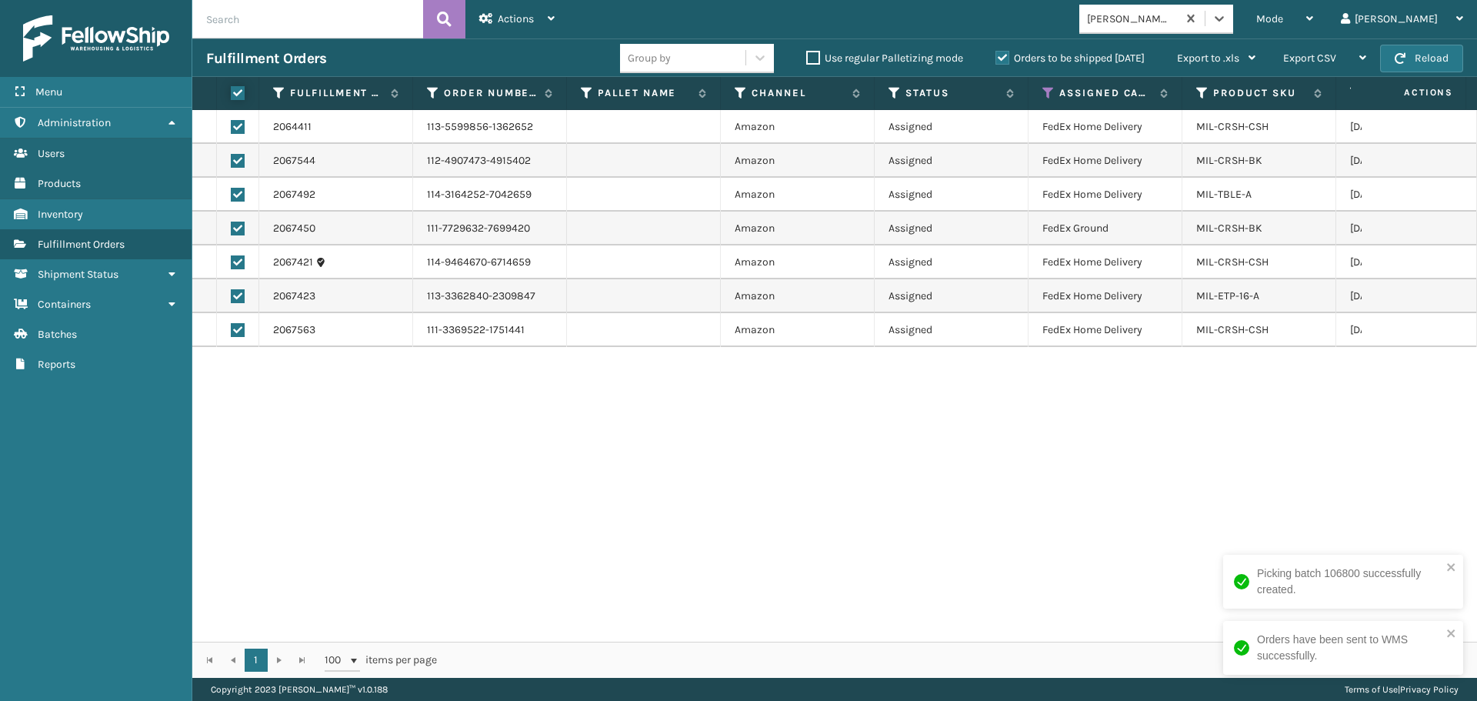
checkbox input "true"
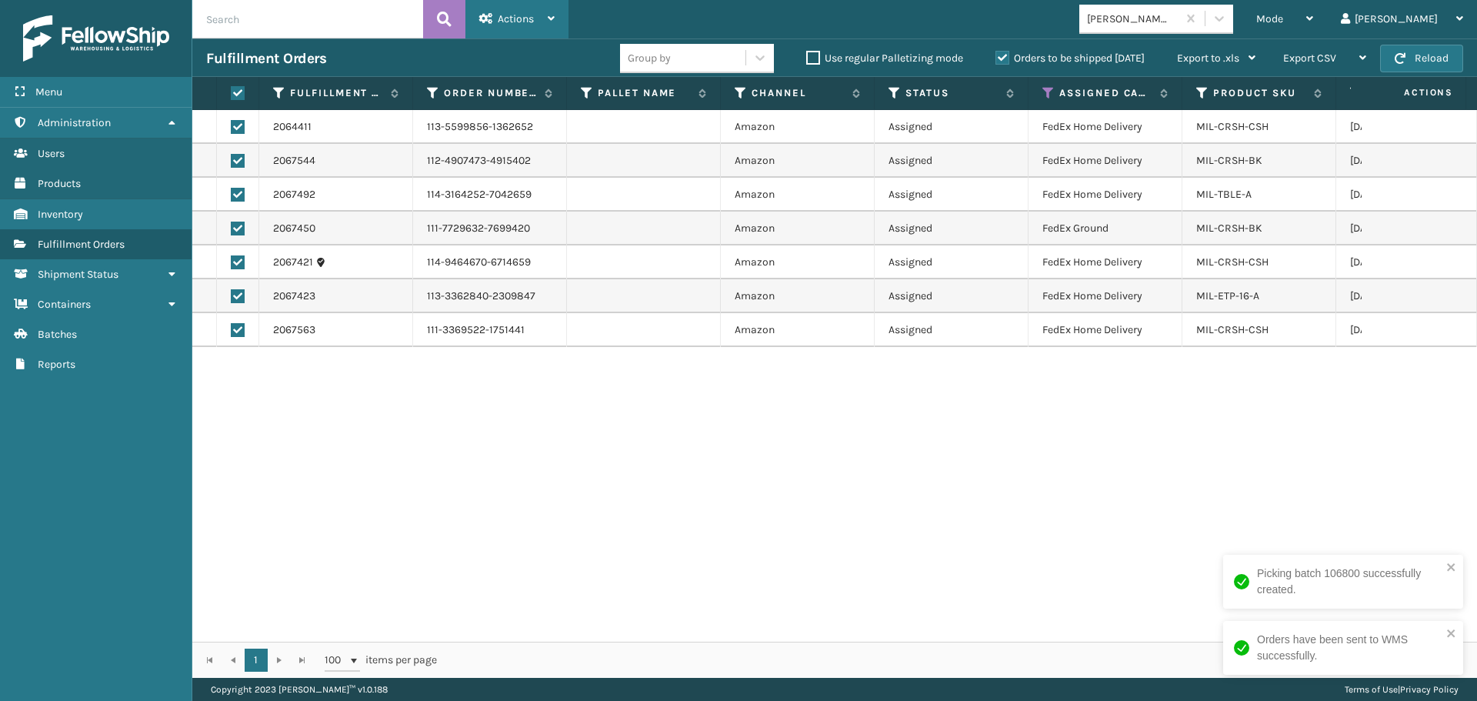
click at [519, 22] on span "Actions" at bounding box center [516, 18] width 36 height 13
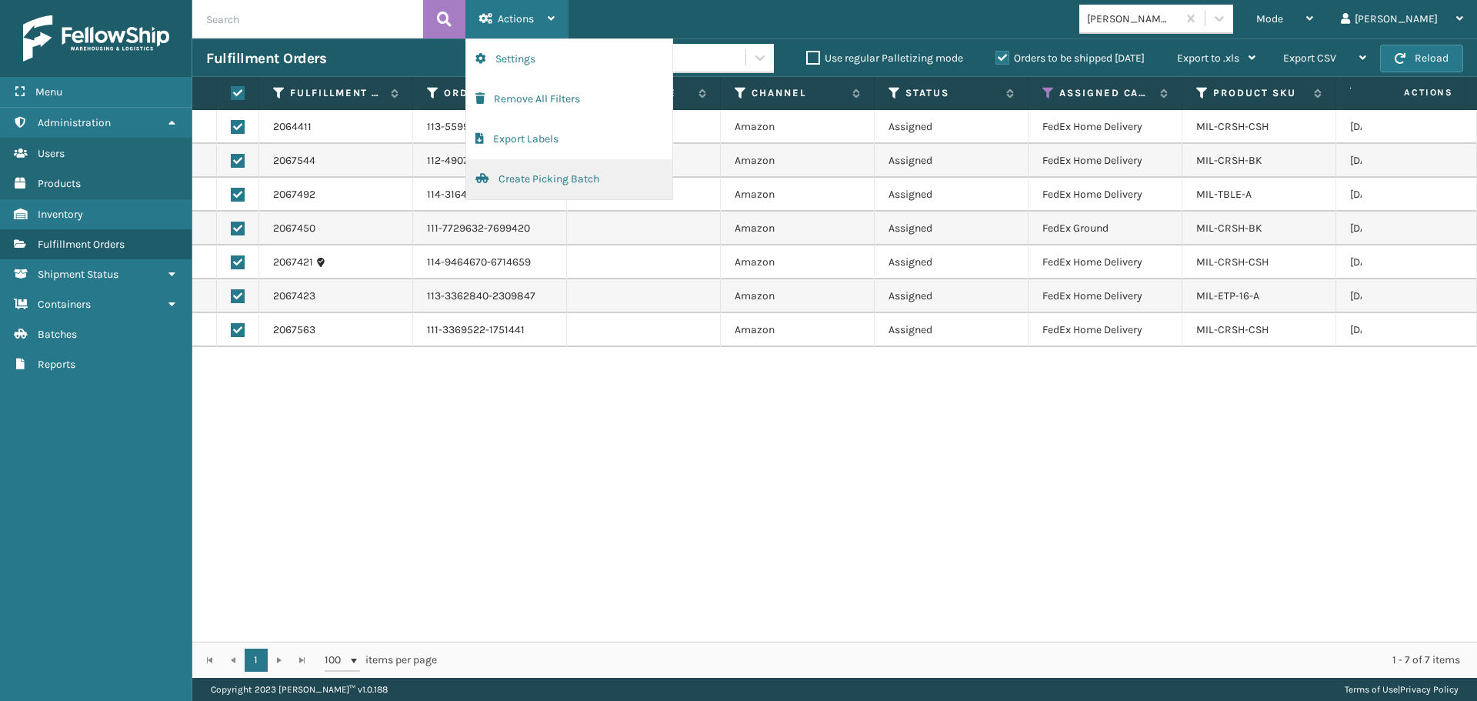
click at [570, 171] on button "Create Picking Batch" at bounding box center [569, 179] width 206 height 40
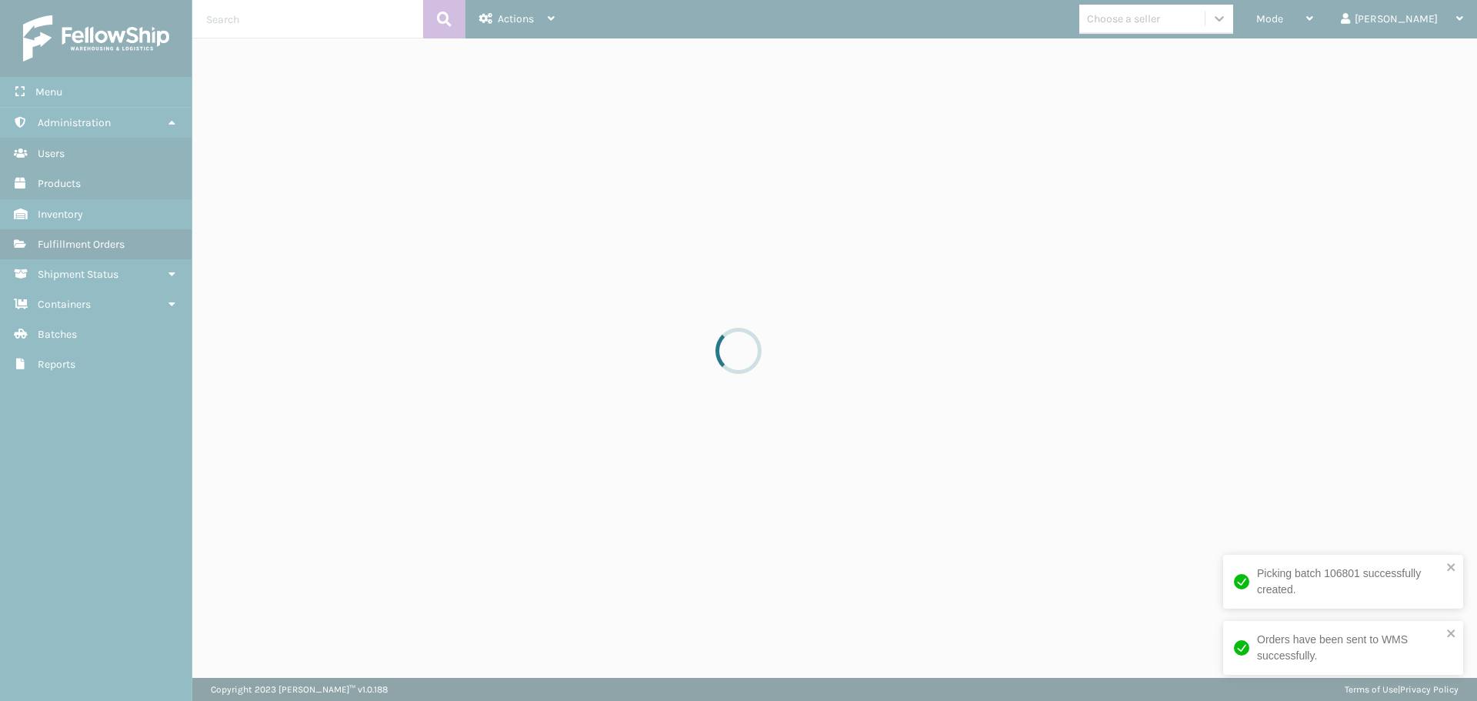
drag, startPoint x: 1251, startPoint y: 12, endPoint x: 1247, endPoint y: 20, distance: 9.6
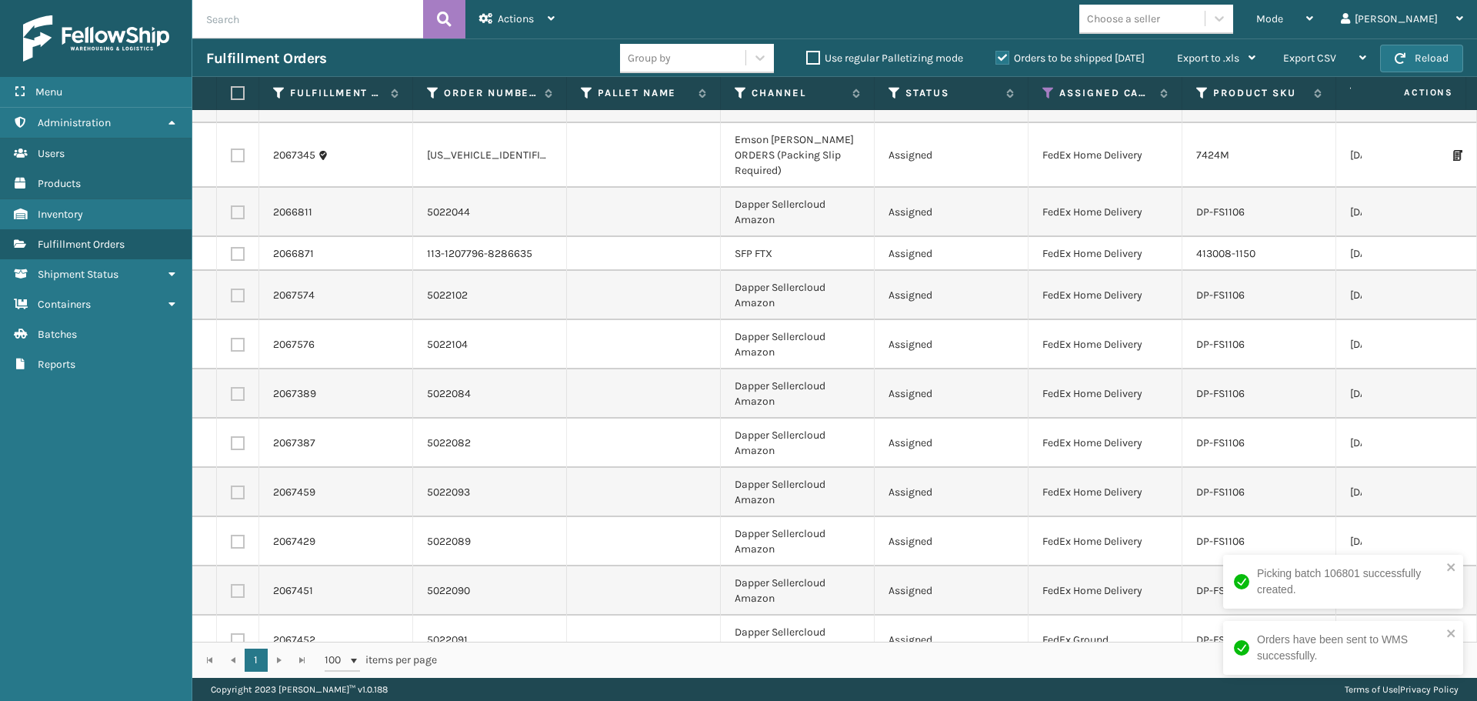
scroll to position [0, 0]
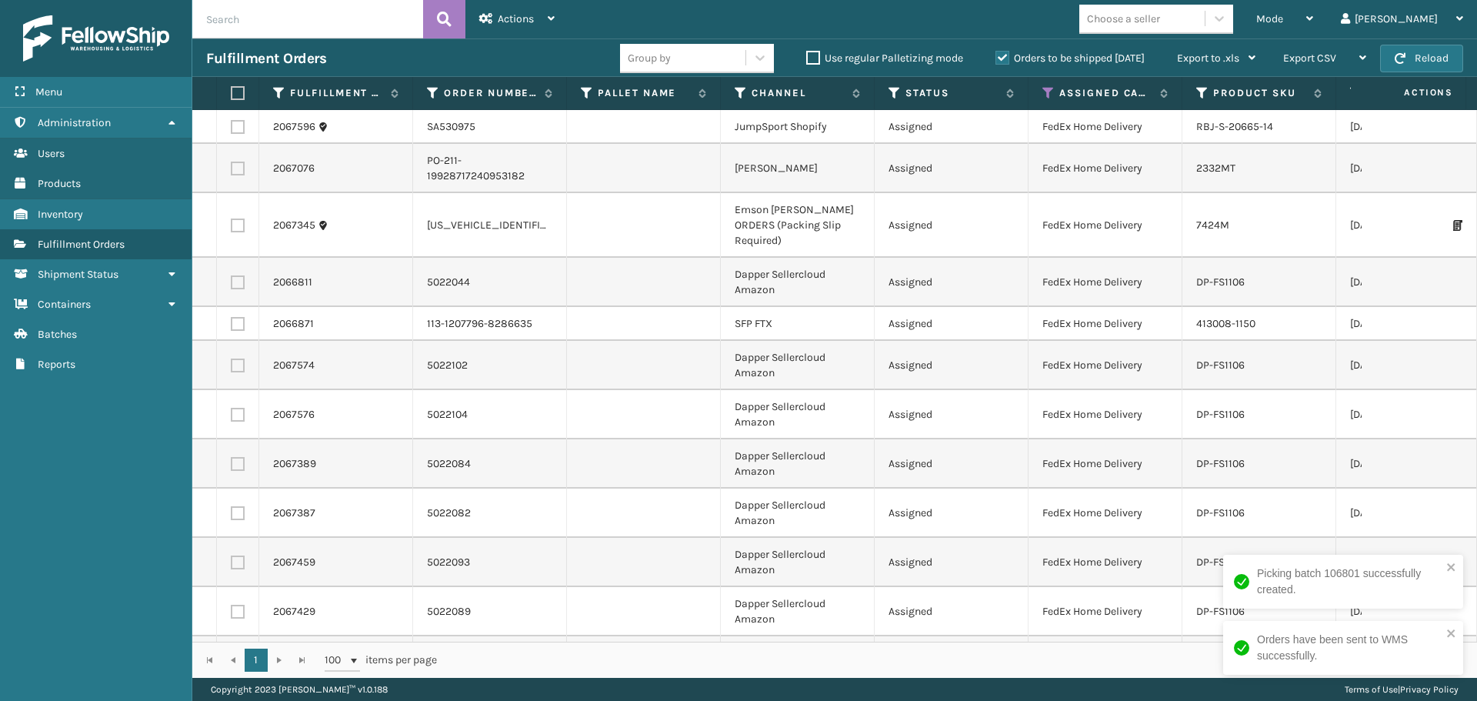
click at [1160, 13] on div "Choose a seller" at bounding box center [1123, 19] width 73 height 16
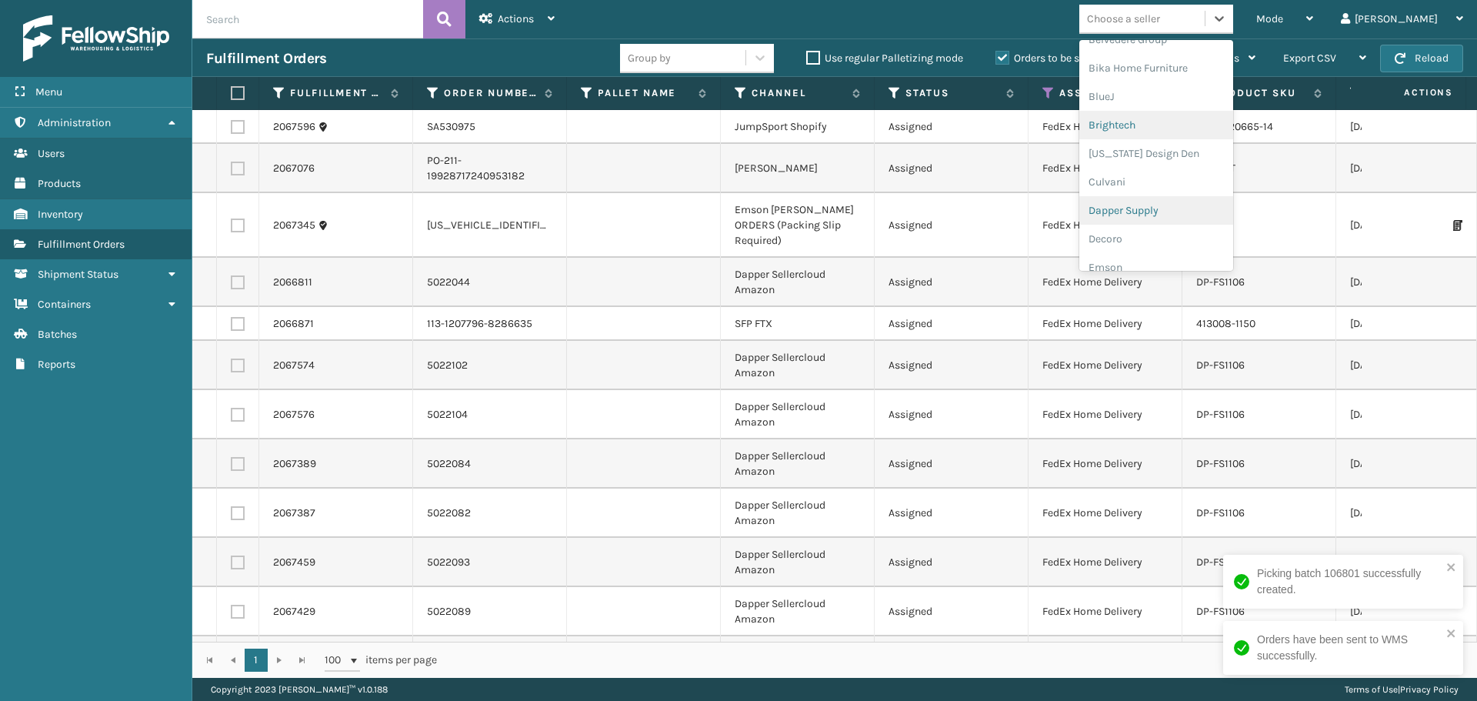
scroll to position [154, 0]
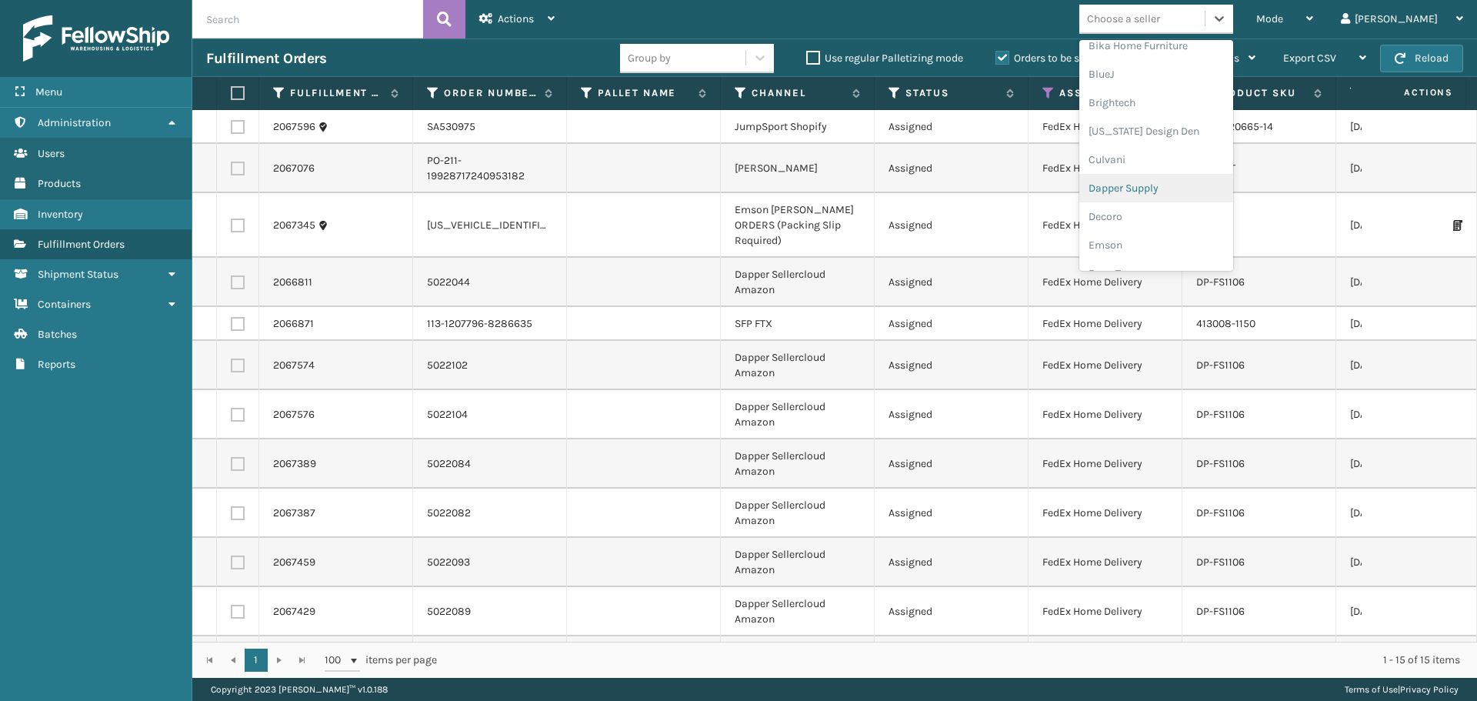
click at [1188, 194] on div "Dapper Supply" at bounding box center [1156, 188] width 154 height 28
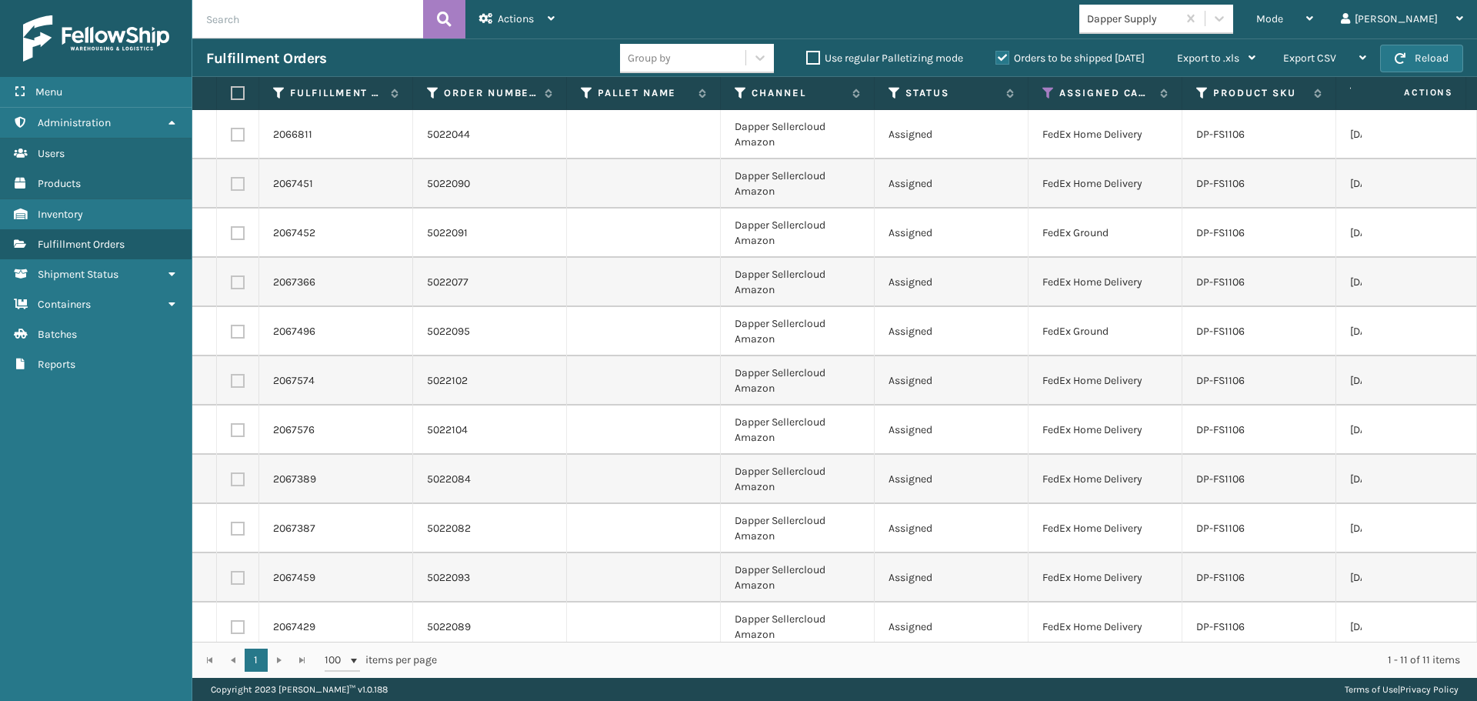
click at [234, 93] on label at bounding box center [235, 93] width 9 height 14
click at [231, 93] on input "checkbox" at bounding box center [231, 93] width 1 height 10
checkbox input "true"
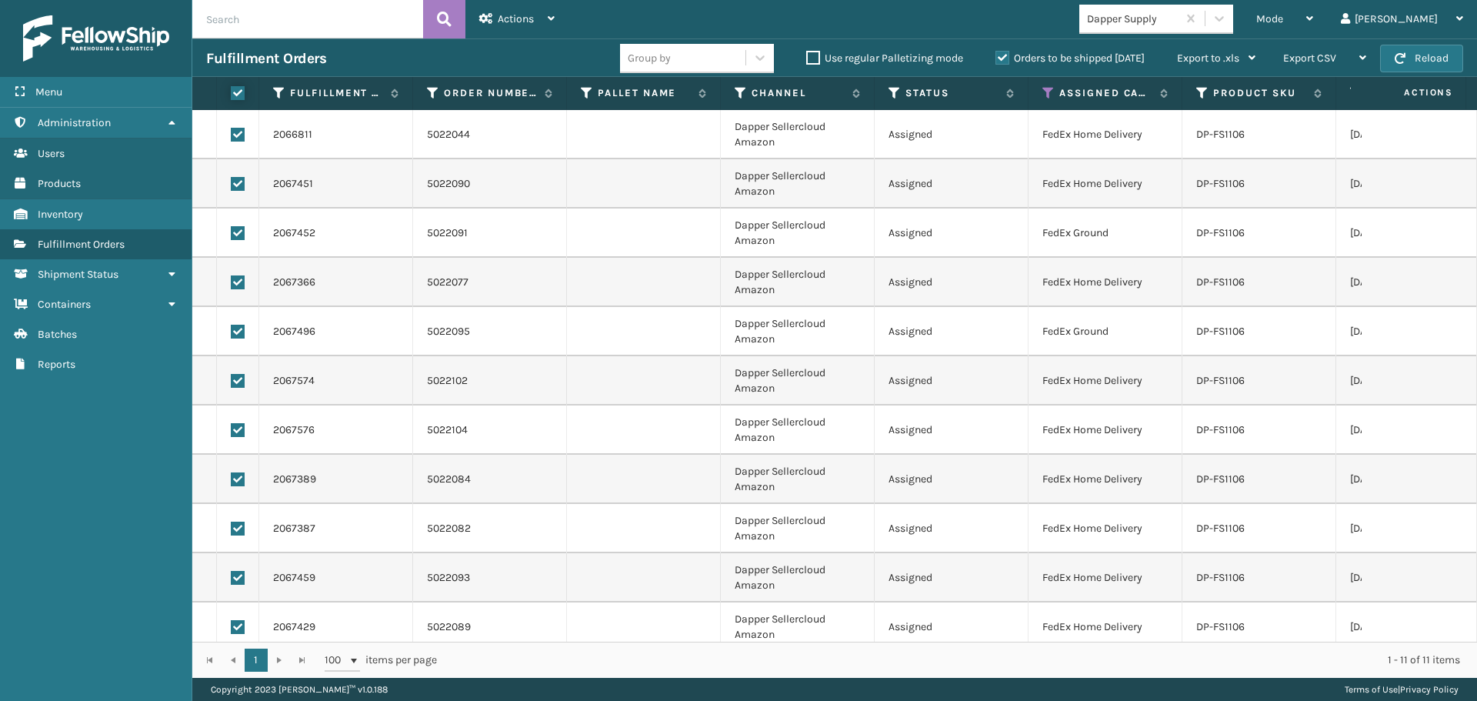
checkbox input "true"
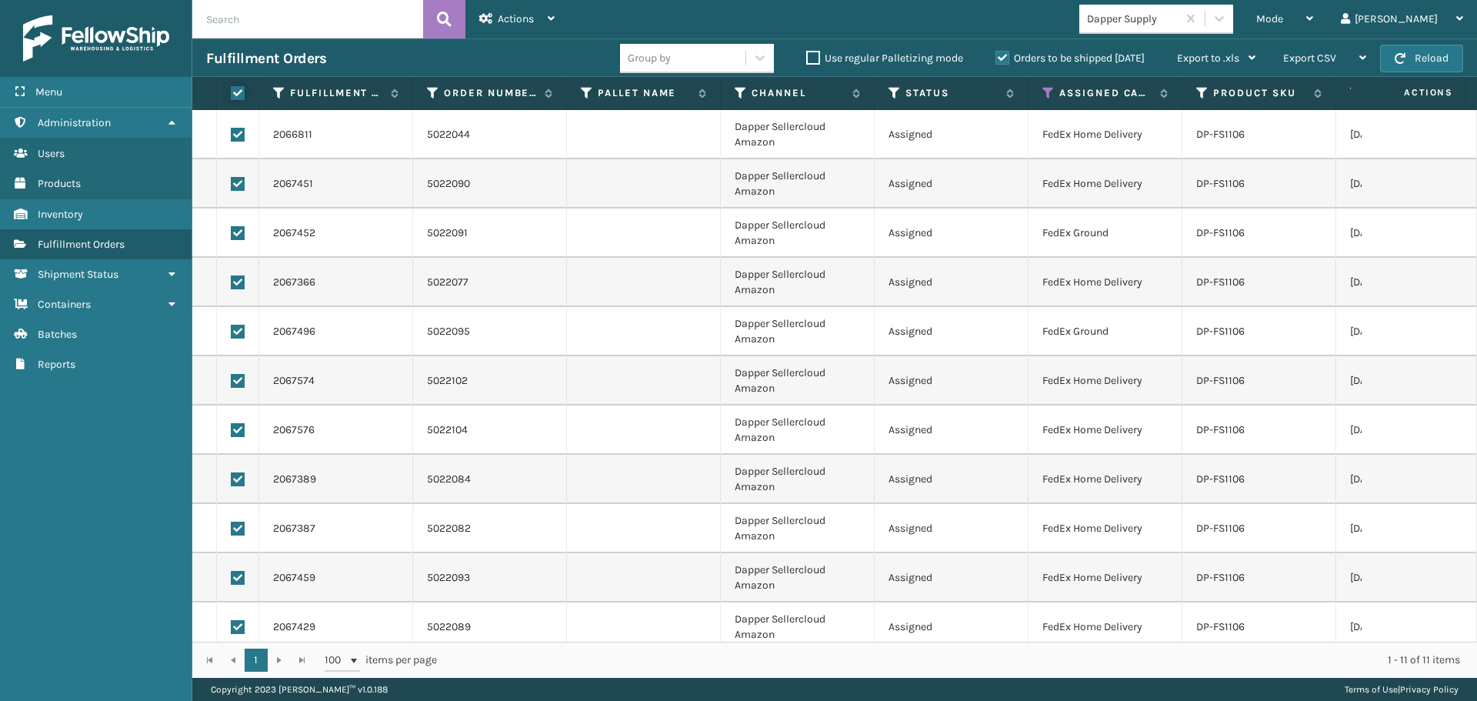
checkbox input "true"
click at [526, 17] on span "Actions" at bounding box center [516, 18] width 36 height 13
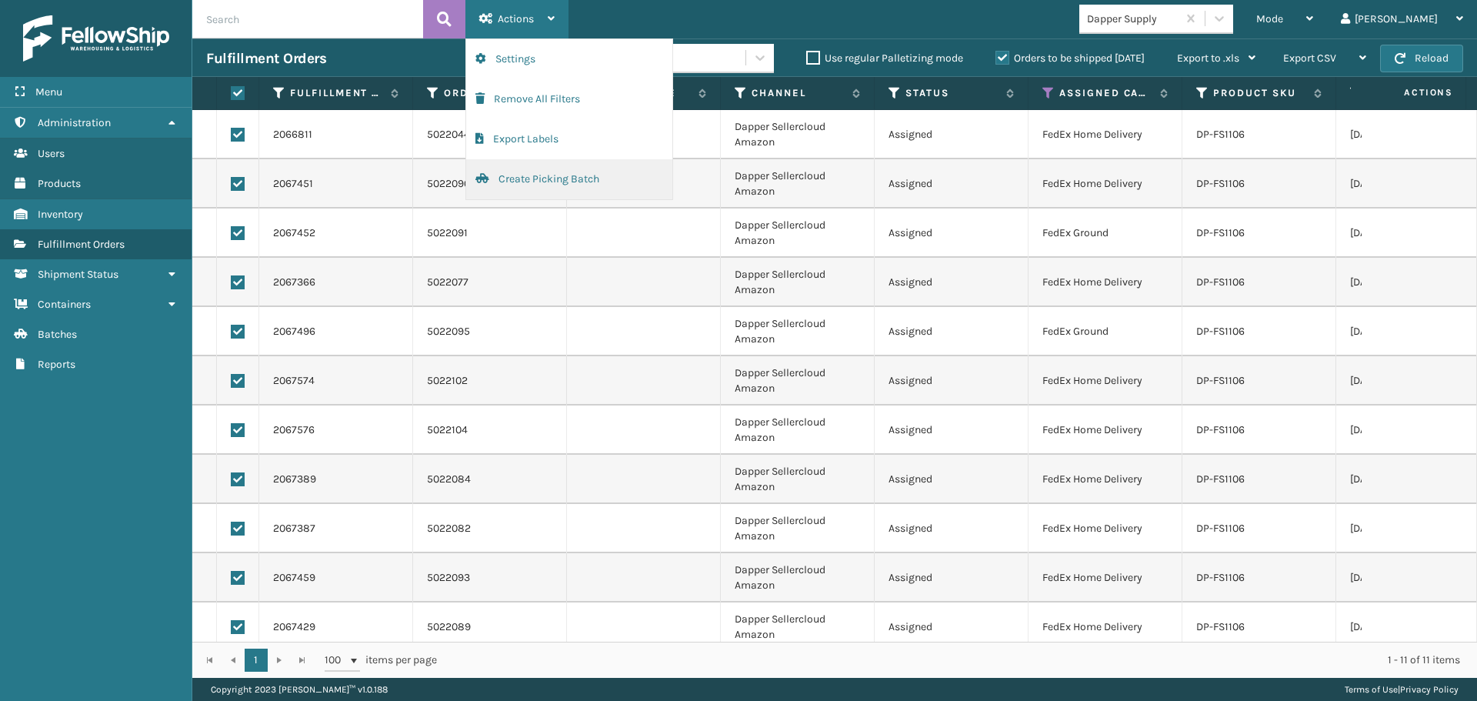
click at [553, 185] on button "Create Picking Batch" at bounding box center [569, 179] width 206 height 40
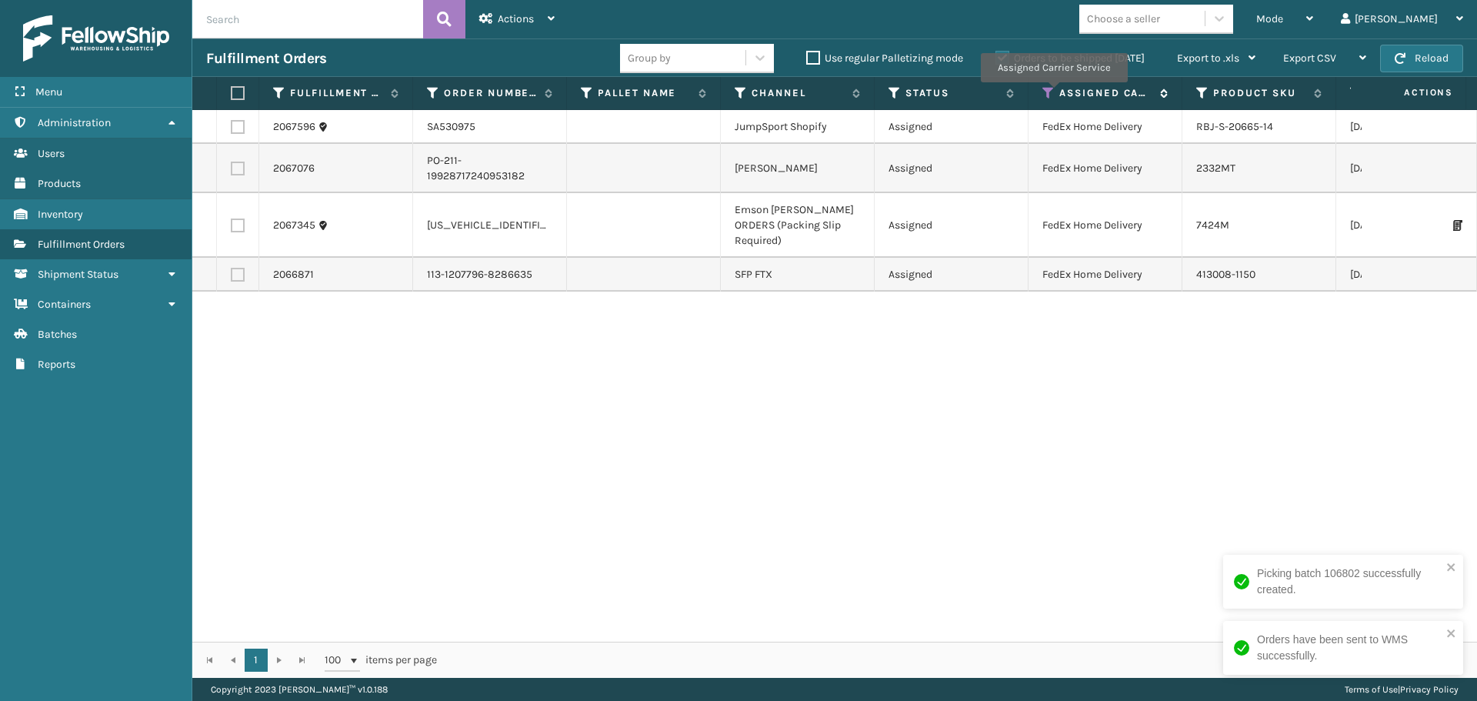
click at [1051, 92] on icon at bounding box center [1048, 93] width 12 height 14
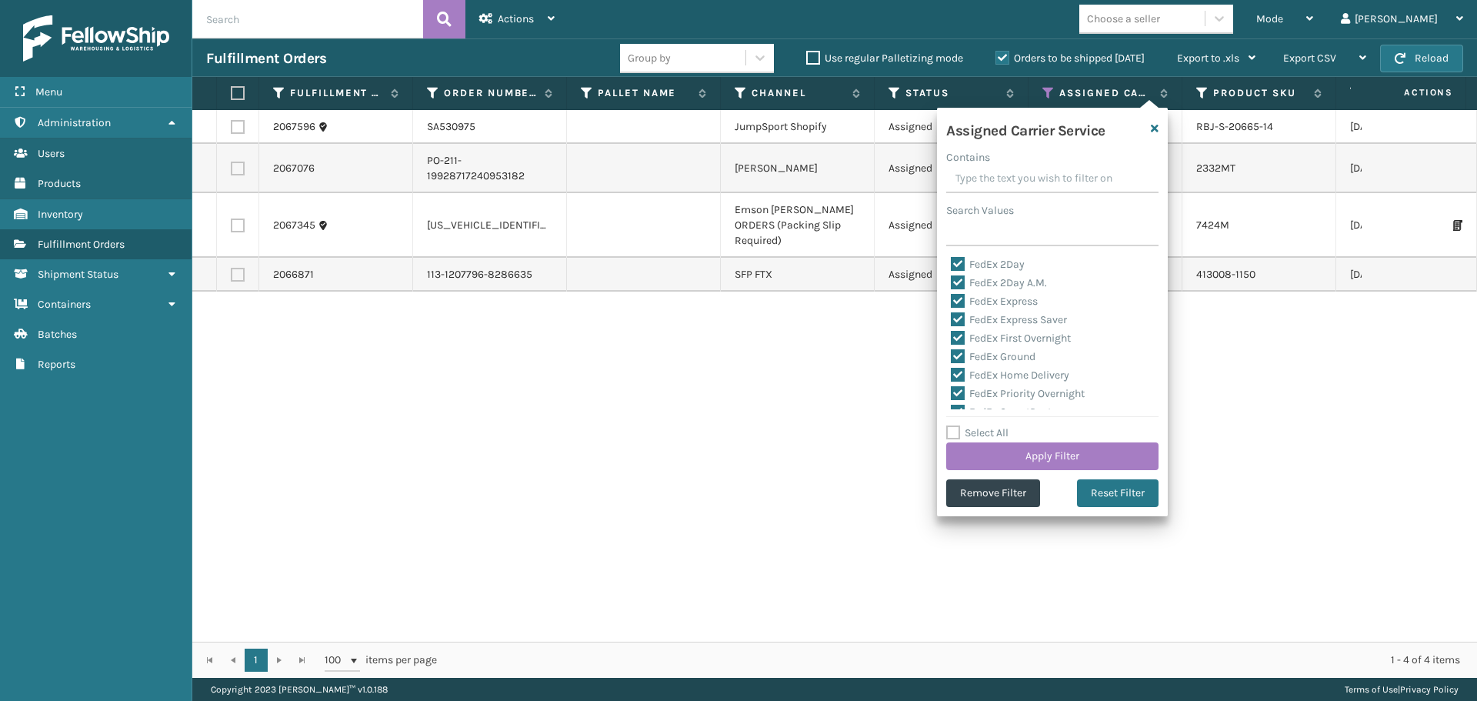
click at [987, 431] on label "Select All" at bounding box center [977, 432] width 62 height 13
click at [987, 425] on input "Select All" at bounding box center [1061, 425] width 231 height 2
checkbox input "true"
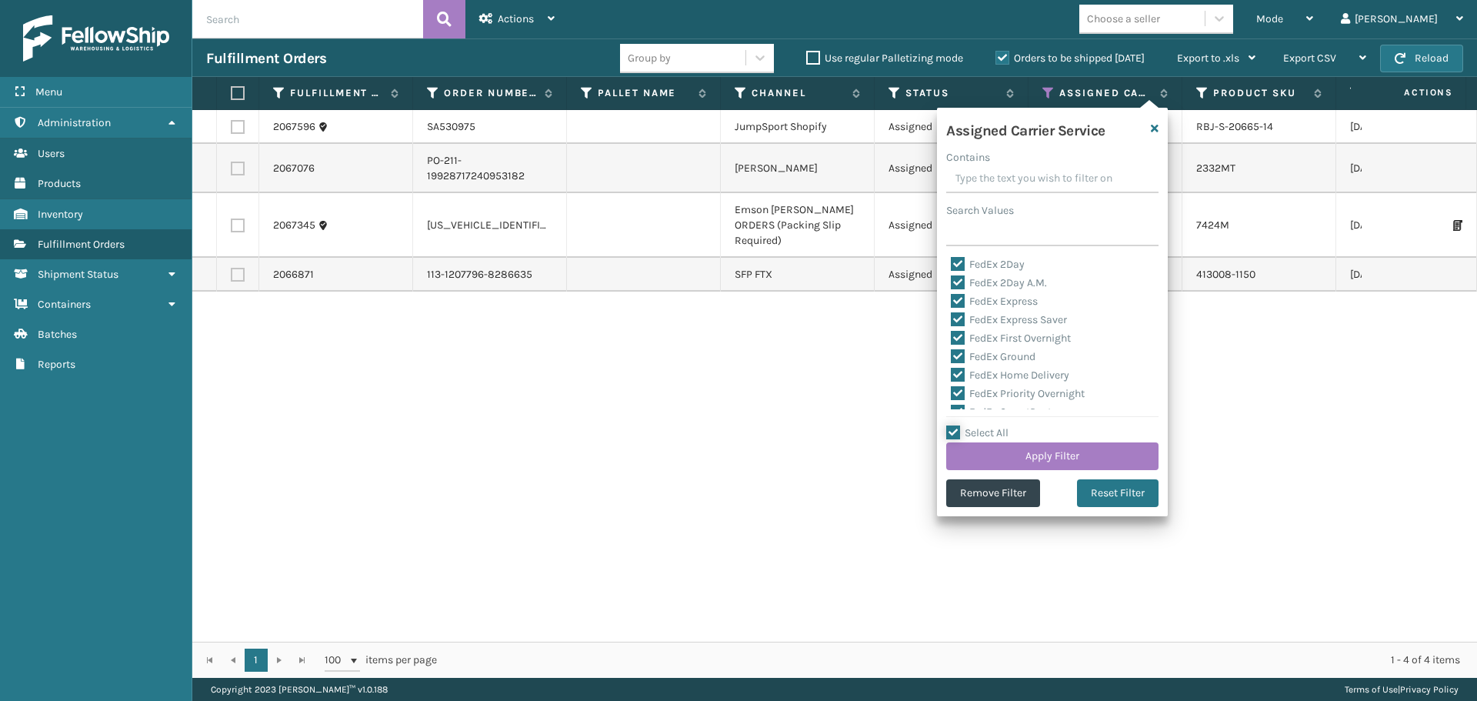
checkbox input "true"
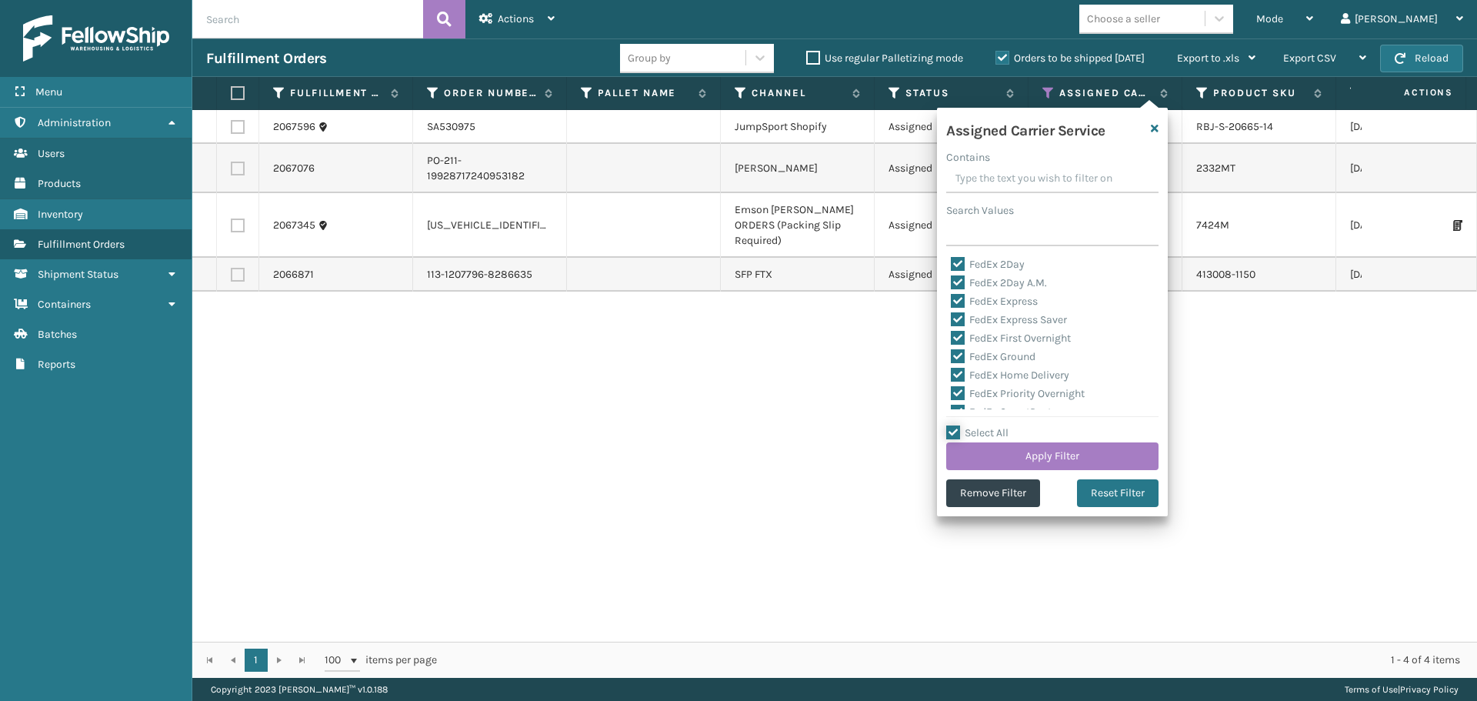
checkbox input "true"
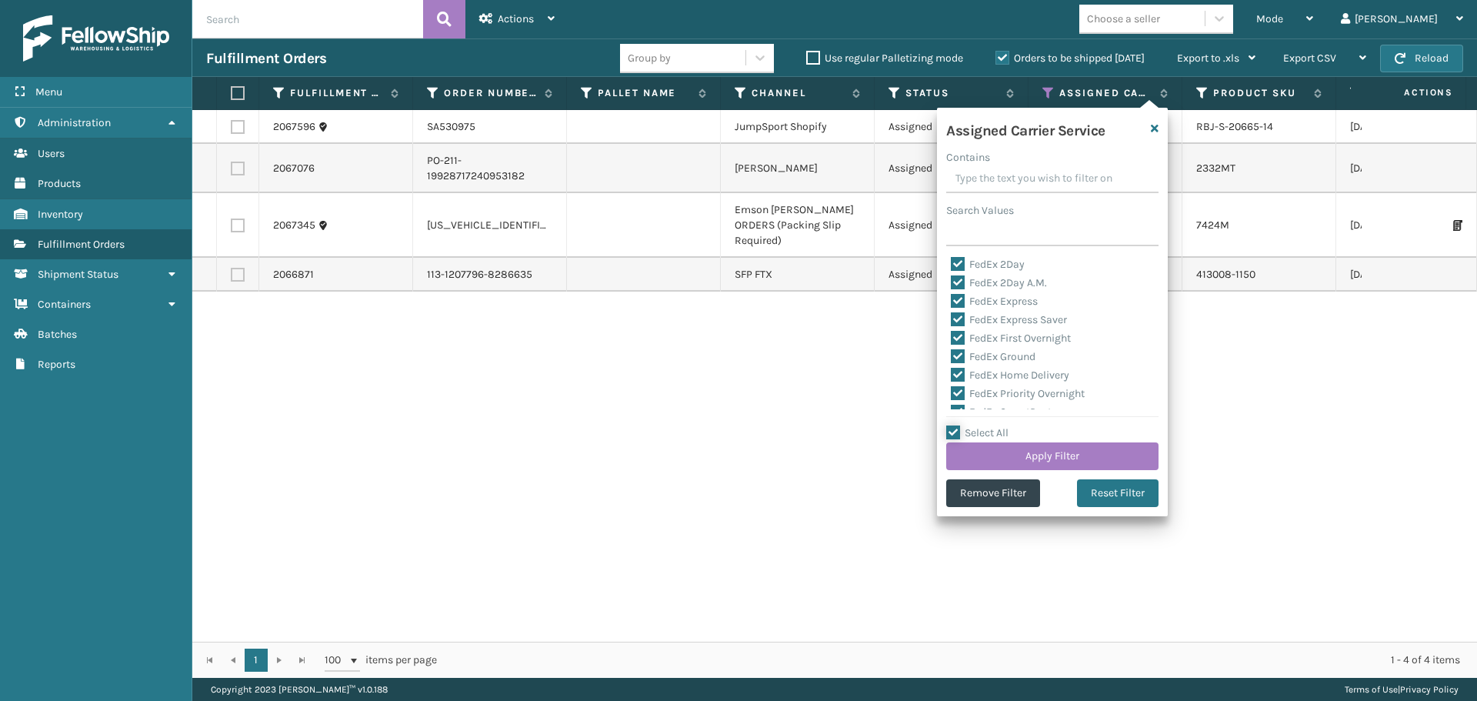
checkbox input "true"
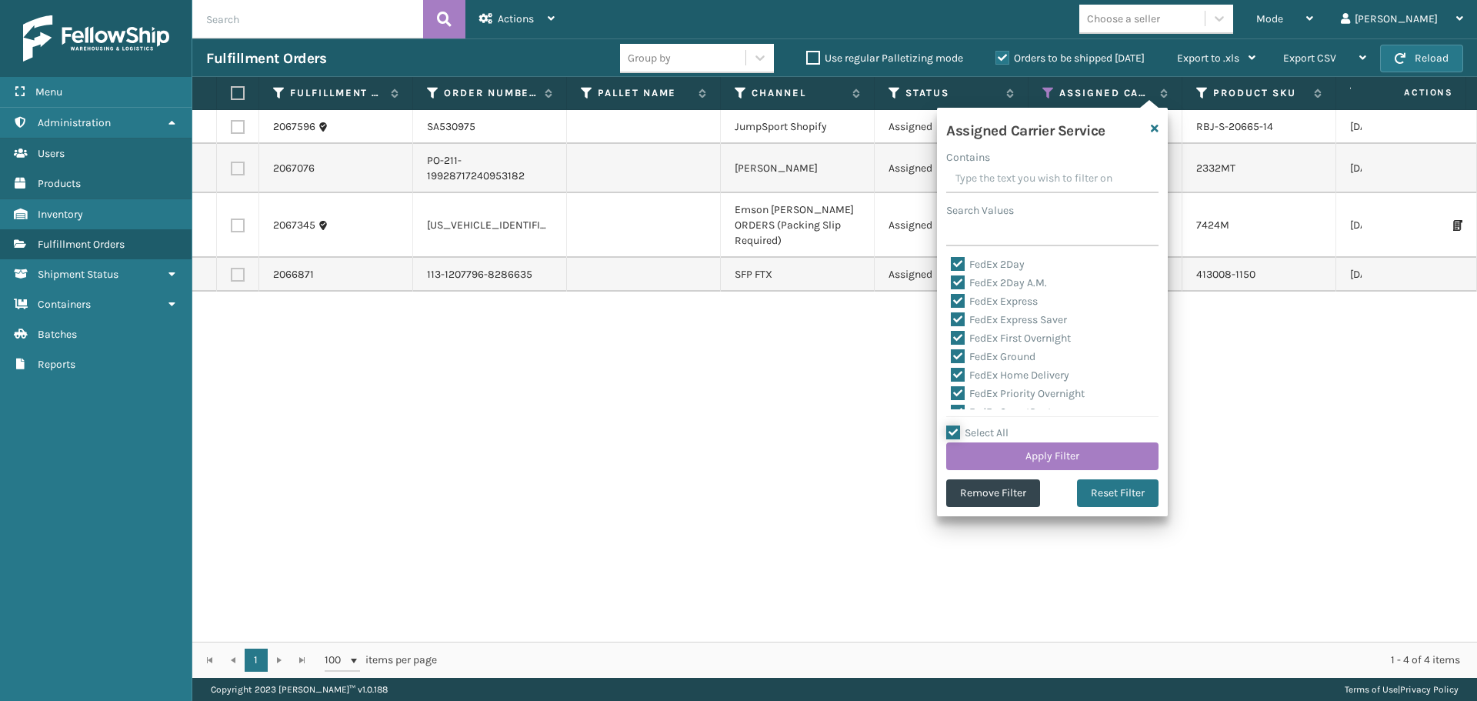
checkbox input "true"
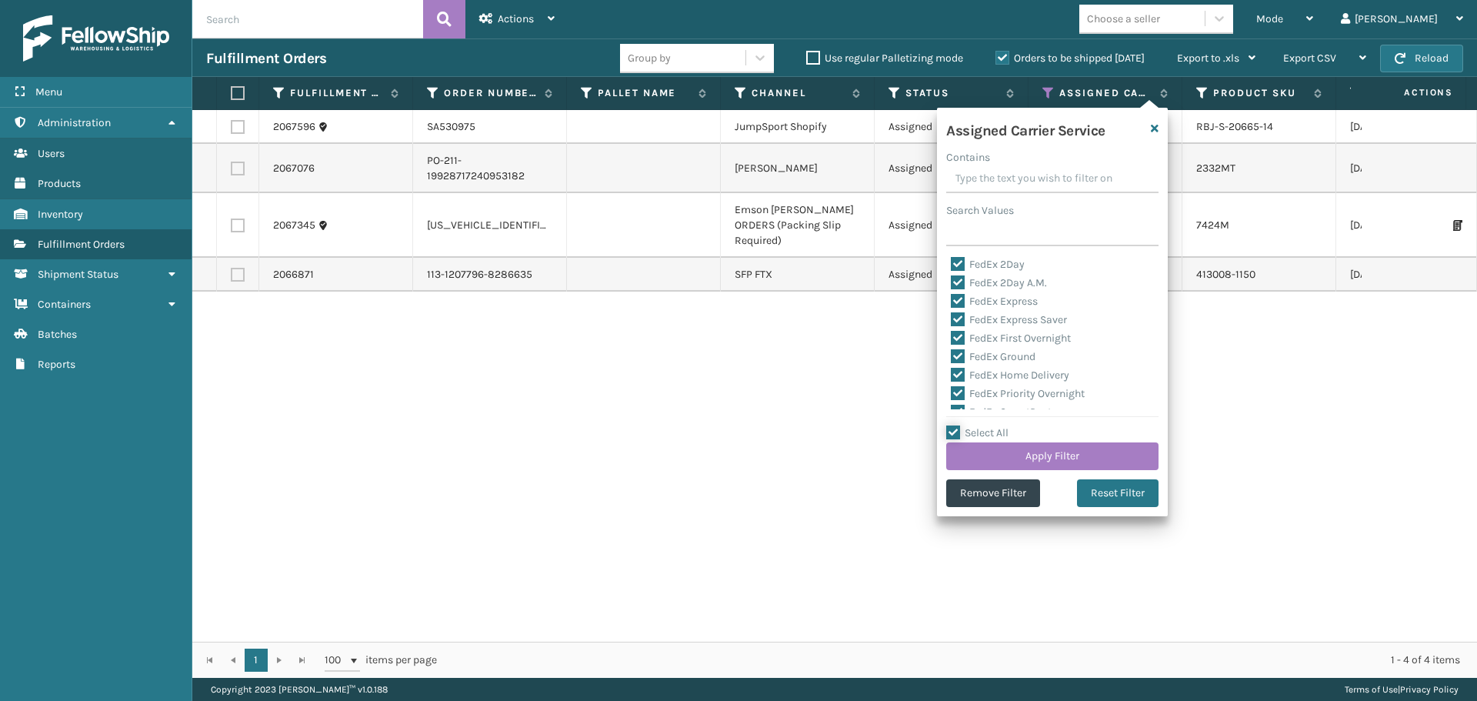
checkbox input "true"
click at [987, 431] on label "Select All" at bounding box center [977, 432] width 62 height 13
click at [987, 425] on input "Select All" at bounding box center [1061, 425] width 231 height 2
checkbox input "false"
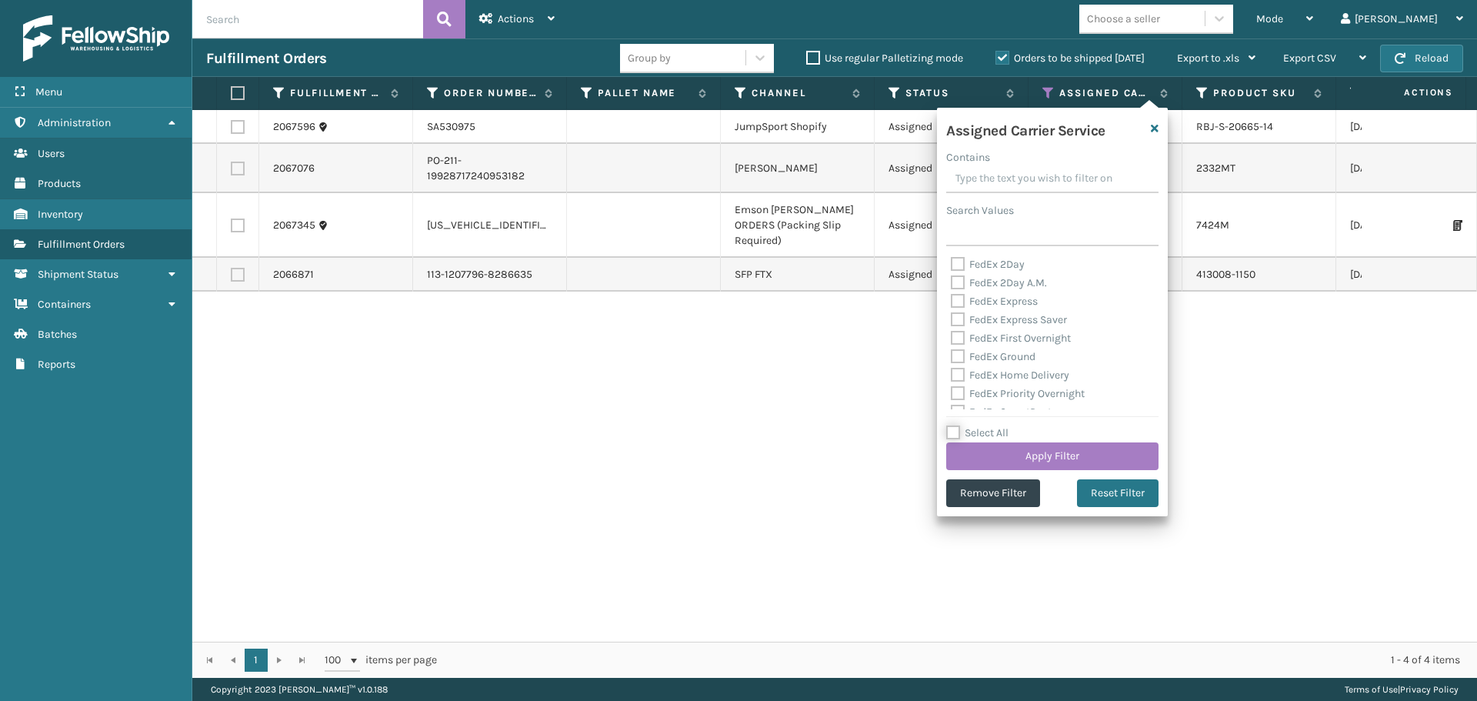
checkbox input "false"
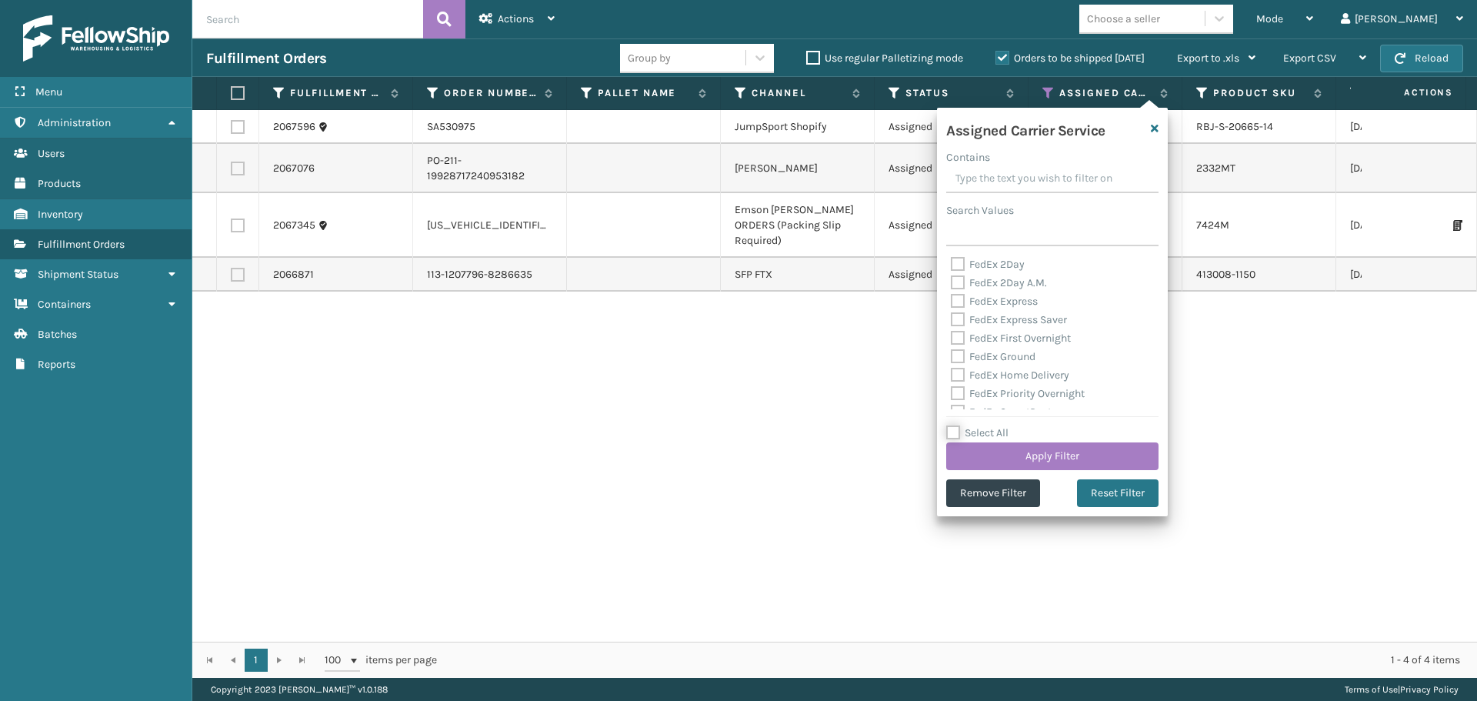
checkbox input "false"
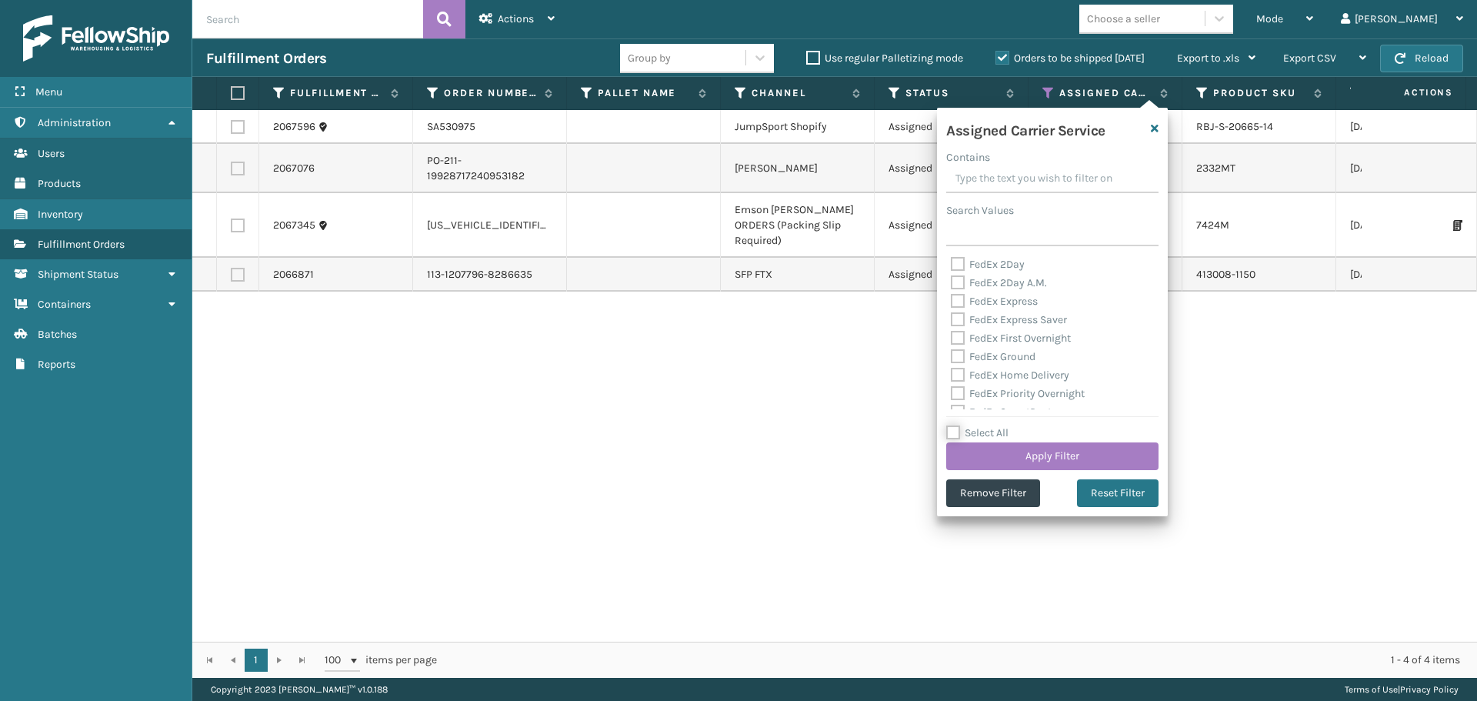
checkbox input "false"
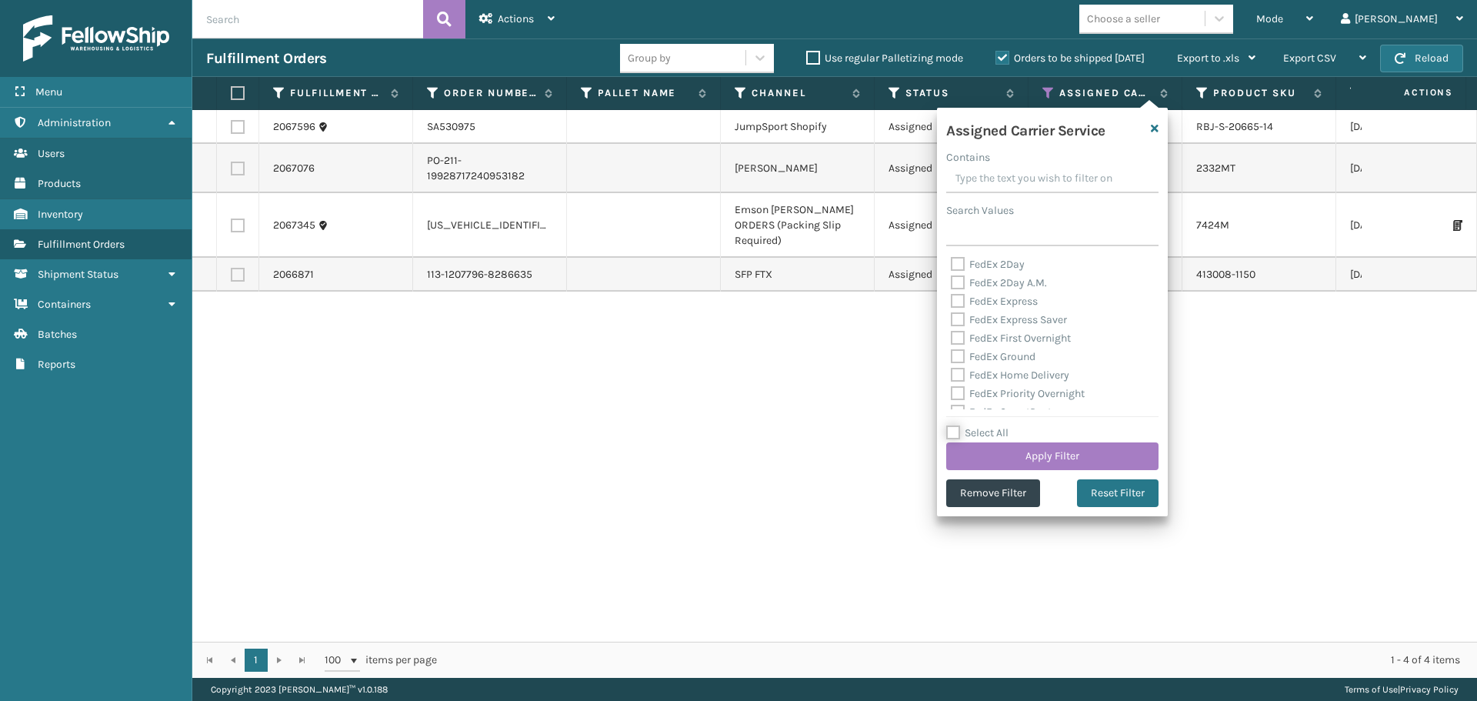
checkbox input "false"
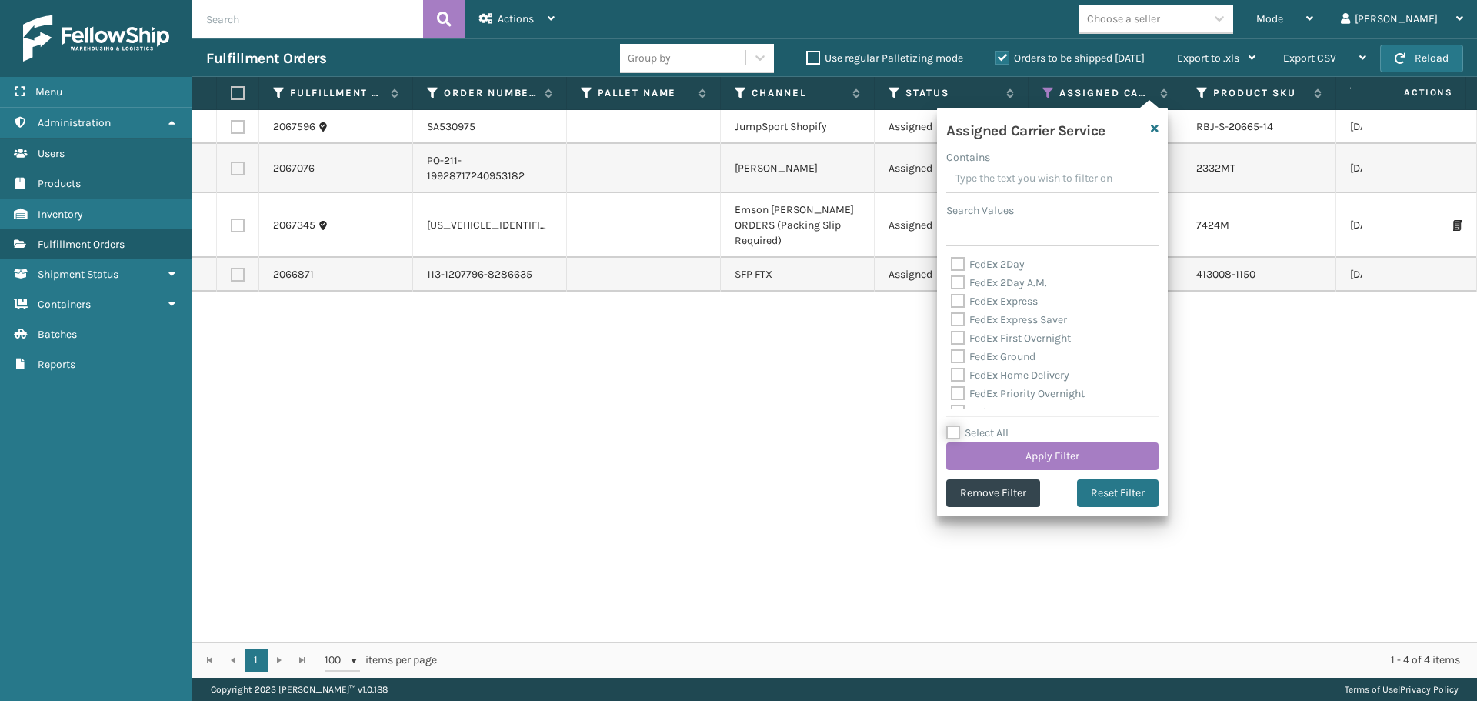
checkbox input "false"
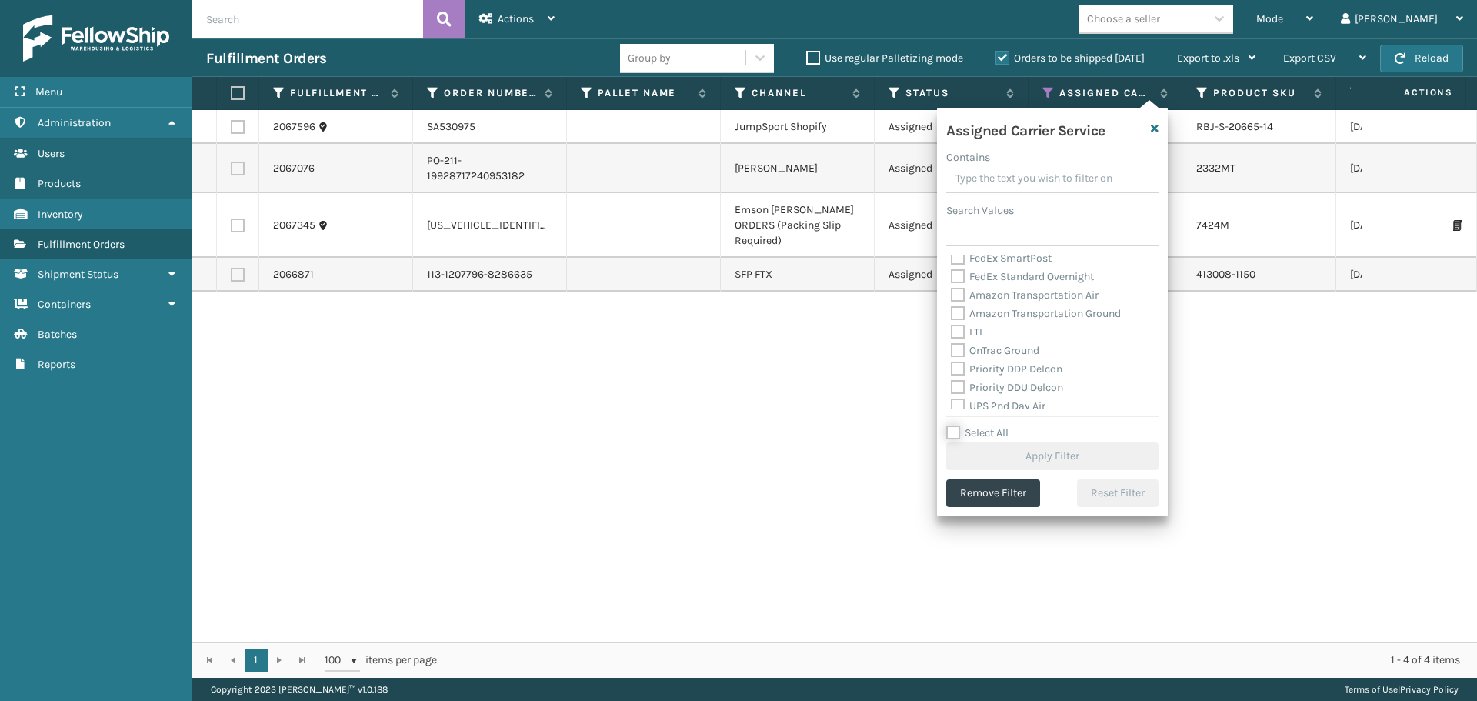
scroll to position [231, 0]
drag, startPoint x: 1019, startPoint y: 328, endPoint x: 1033, endPoint y: 365, distance: 40.1
click at [1019, 328] on label "UPS 2nd Day Air" at bounding box center [998, 328] width 95 height 13
click at [951, 328] on input "UPS 2nd Day Air" at bounding box center [951, 325] width 1 height 10
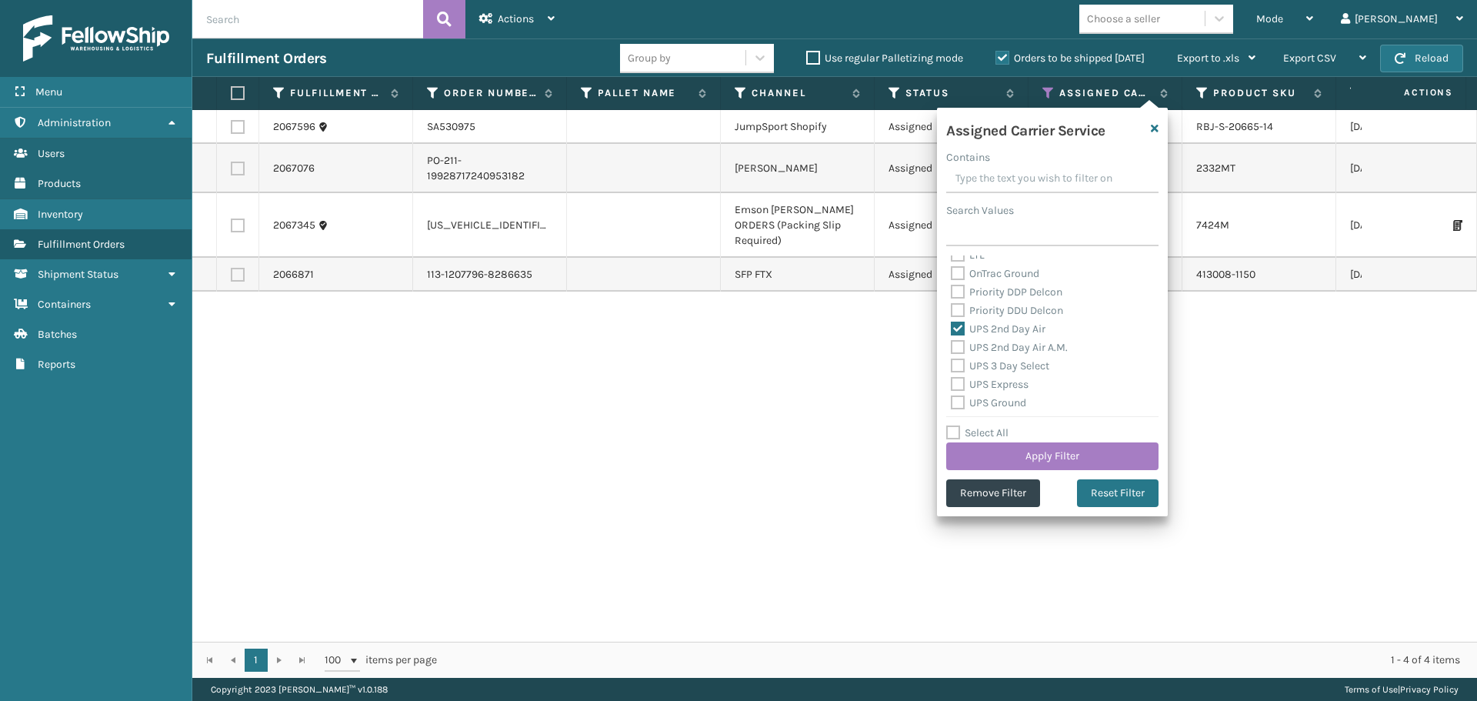
click at [1027, 351] on label "UPS 2nd Day Air A.M." at bounding box center [1009, 347] width 117 height 13
click at [951, 348] on input "UPS 2nd Day Air A.M." at bounding box center [951, 343] width 1 height 10
click at [1024, 376] on div "UPS Express" at bounding box center [1052, 384] width 203 height 18
click at [987, 386] on label "UPS Express" at bounding box center [990, 384] width 78 height 13
click at [951, 385] on input "UPS Express" at bounding box center [951, 380] width 1 height 10
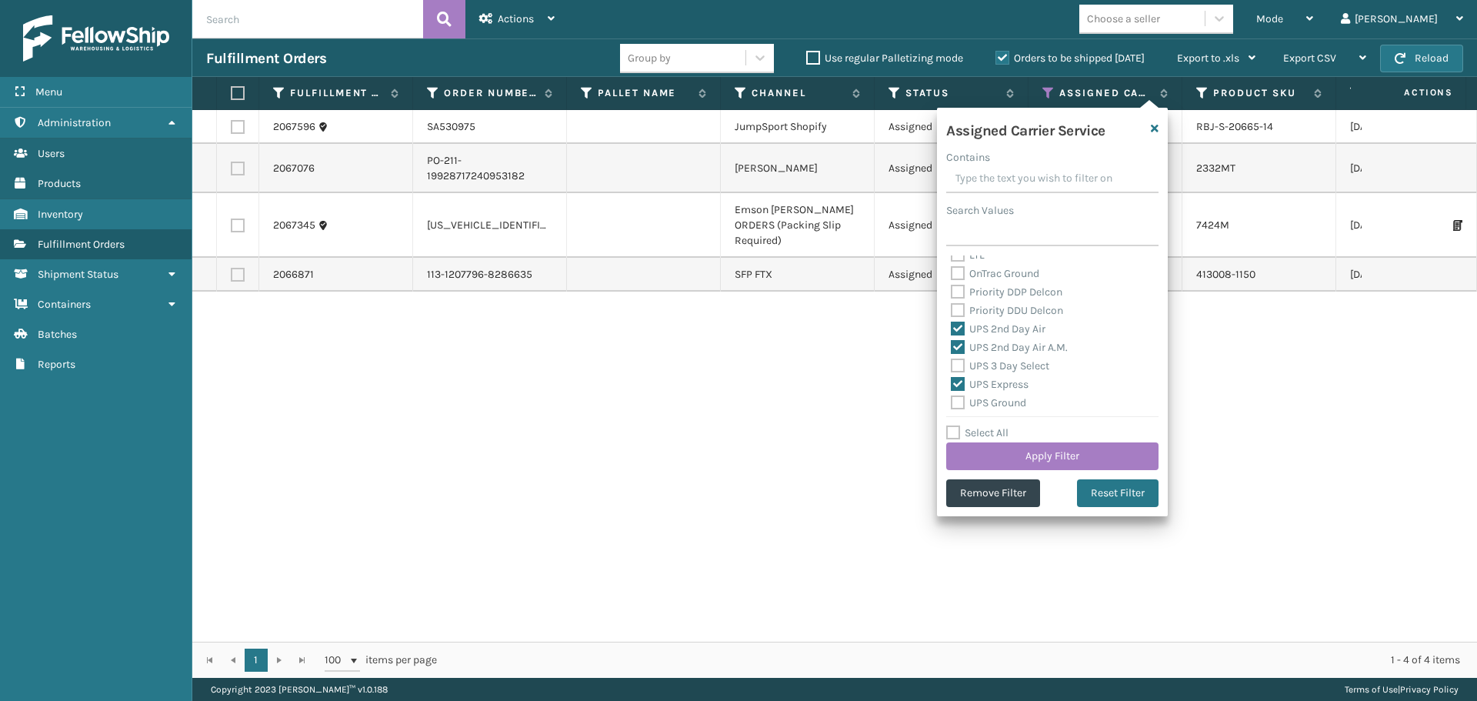
click at [986, 405] on label "UPS Ground" at bounding box center [988, 402] width 75 height 13
click at [951, 404] on input "UPS Ground" at bounding box center [951, 399] width 1 height 10
click at [1004, 366] on label "UPS 3 Day Select" at bounding box center [1000, 365] width 98 height 13
click at [951, 366] on input "UPS 3 Day Select" at bounding box center [951, 362] width 1 height 10
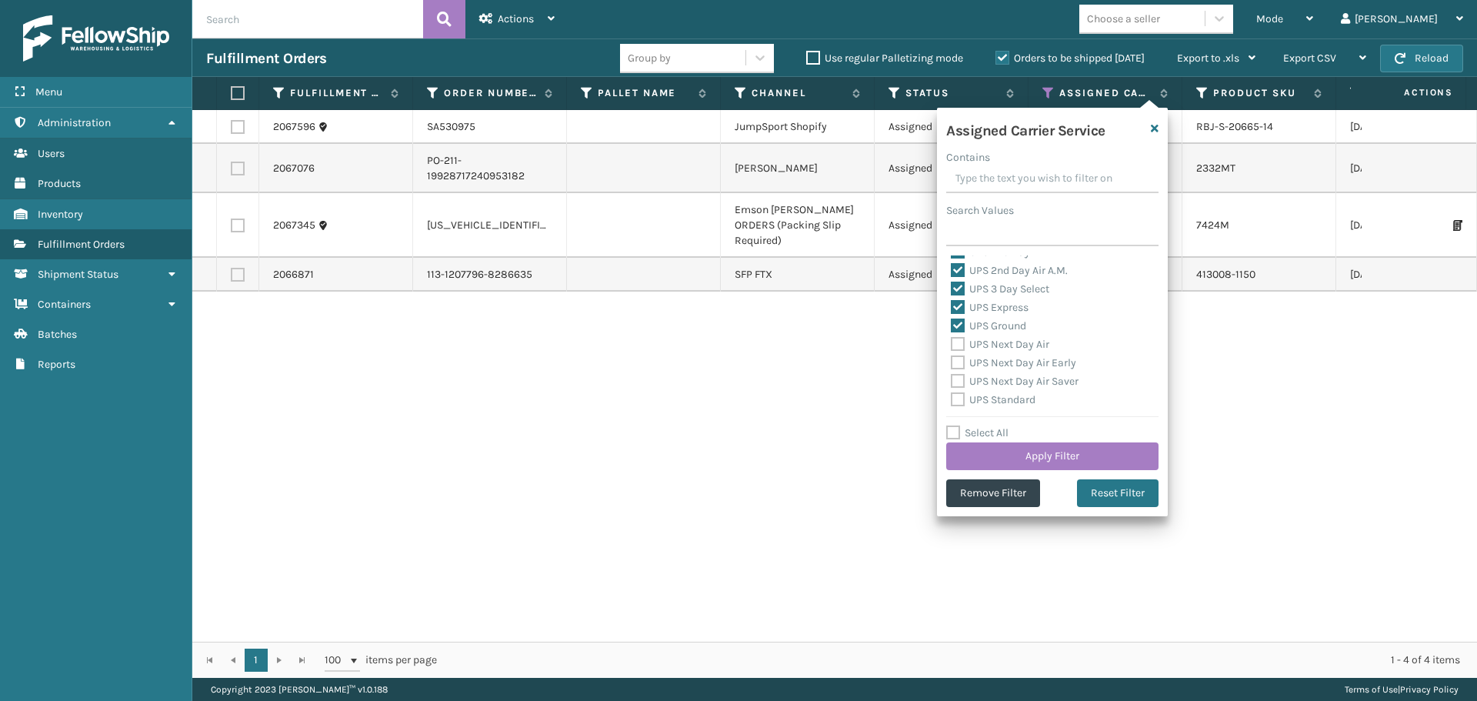
click at [997, 346] on label "UPS Next Day Air" at bounding box center [1000, 344] width 98 height 13
click at [951, 345] on input "UPS Next Day Air" at bounding box center [951, 340] width 1 height 10
click at [997, 370] on div "UPS Next Day Air Early" at bounding box center [1052, 363] width 203 height 18
click at [998, 385] on label "UPS Next Day Air Saver" at bounding box center [1015, 381] width 128 height 13
click at [951, 382] on input "UPS Next Day Air Saver" at bounding box center [951, 377] width 1 height 10
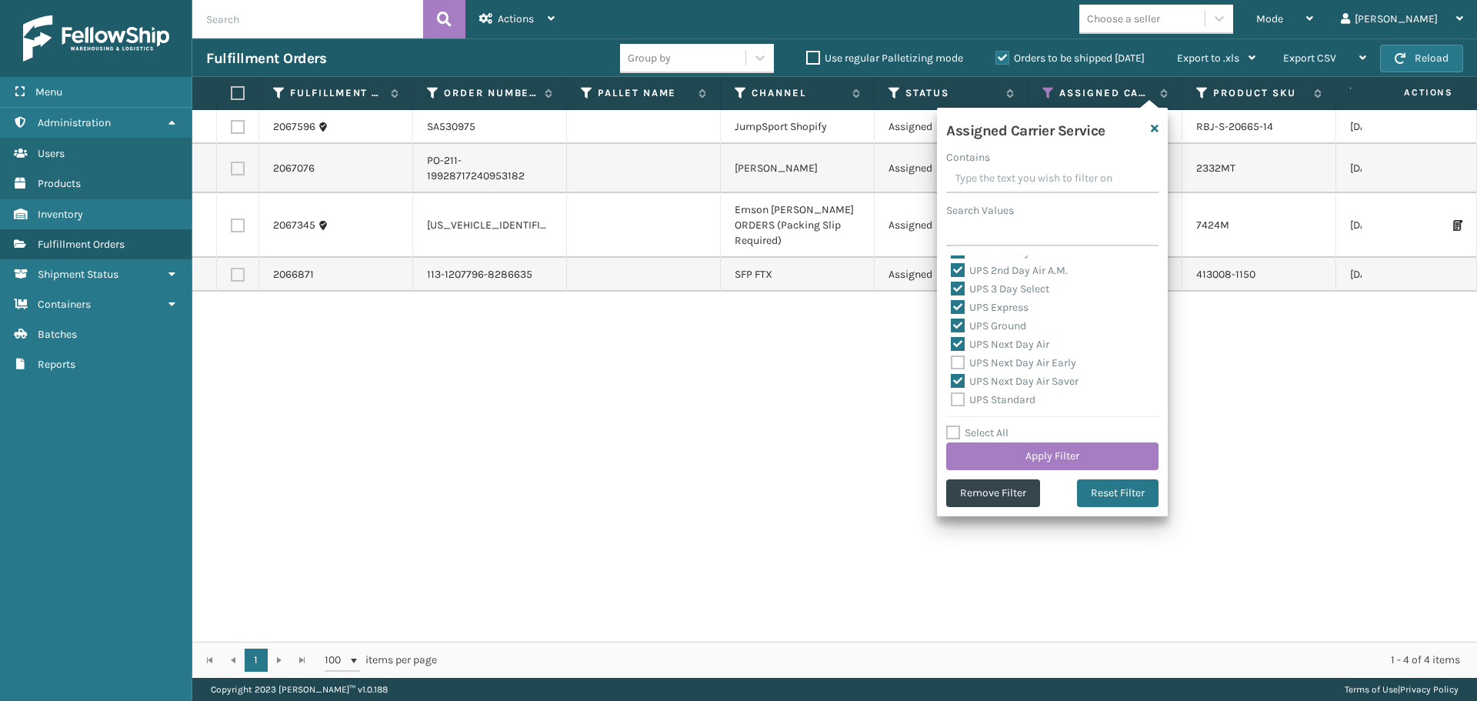
click at [992, 367] on label "UPS Next Day Air Early" at bounding box center [1013, 362] width 125 height 13
click at [951, 364] on input "UPS Next Day Air Early" at bounding box center [951, 359] width 1 height 10
click at [995, 401] on label "UPS Standard" at bounding box center [993, 399] width 85 height 13
click at [951, 401] on input "UPS Standard" at bounding box center [951, 396] width 1 height 10
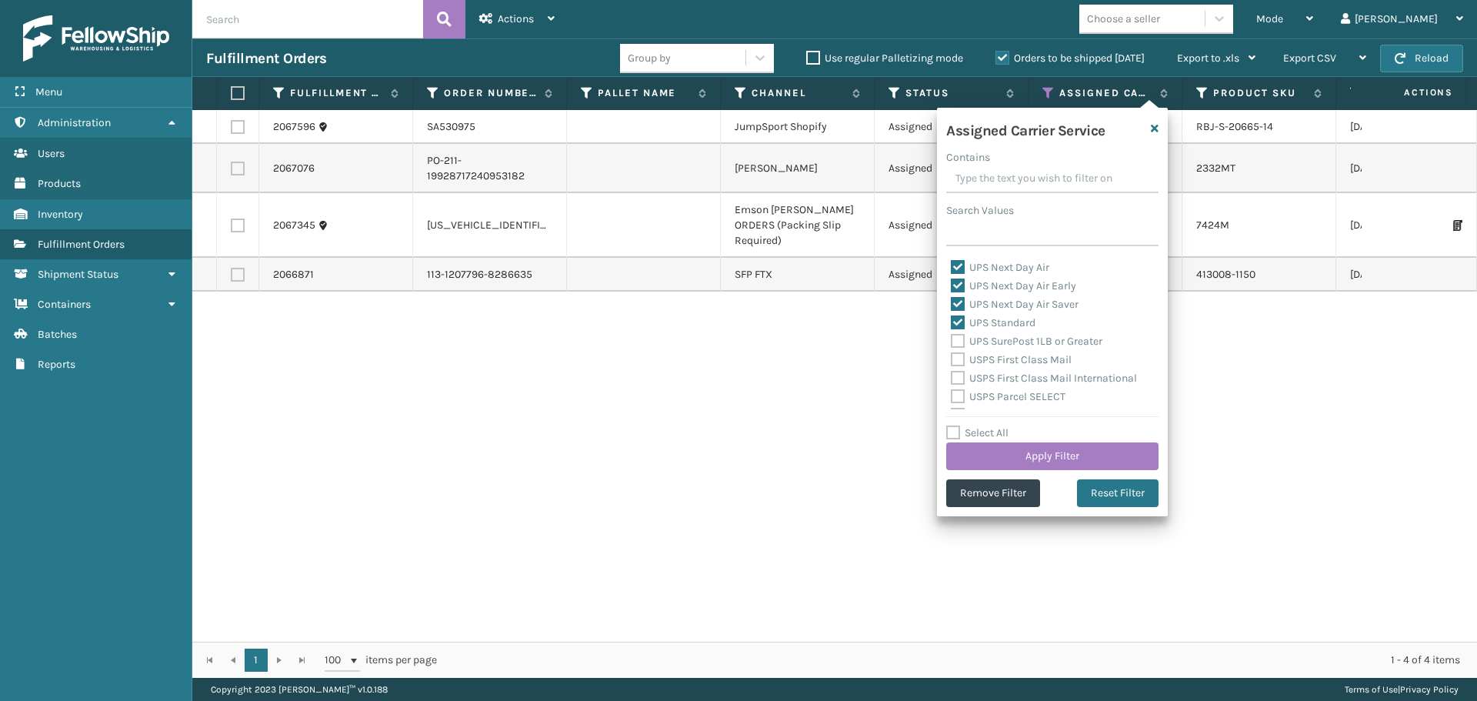
drag, startPoint x: 992, startPoint y: 343, endPoint x: 997, endPoint y: 375, distance: 32.0
click at [992, 345] on label "UPS SurePost 1LB or Greater" at bounding box center [1027, 341] width 152 height 13
click at [951, 342] on input "UPS SurePost 1LB or Greater" at bounding box center [951, 337] width 1 height 10
click at [1024, 449] on button "Apply Filter" at bounding box center [1052, 456] width 212 height 28
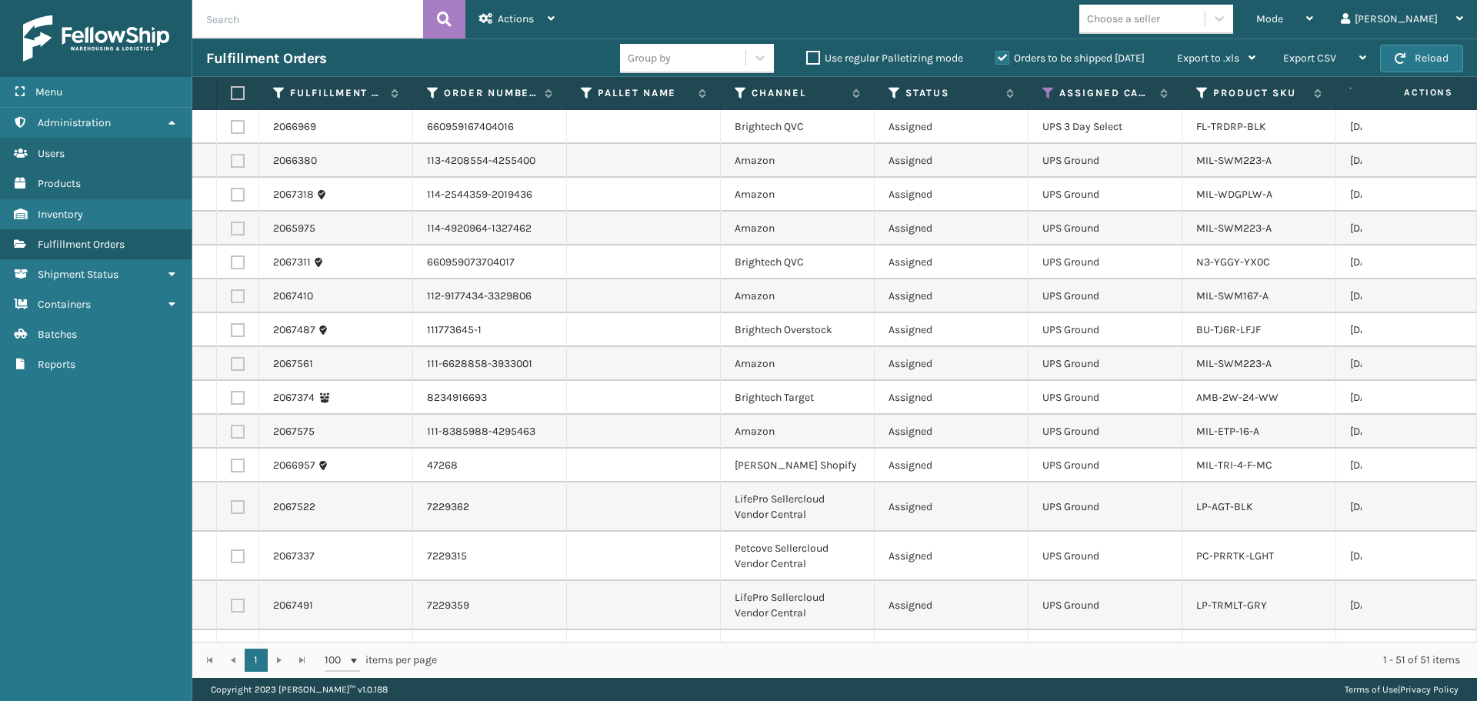
click at [1160, 17] on div "Choose a seller" at bounding box center [1123, 19] width 73 height 16
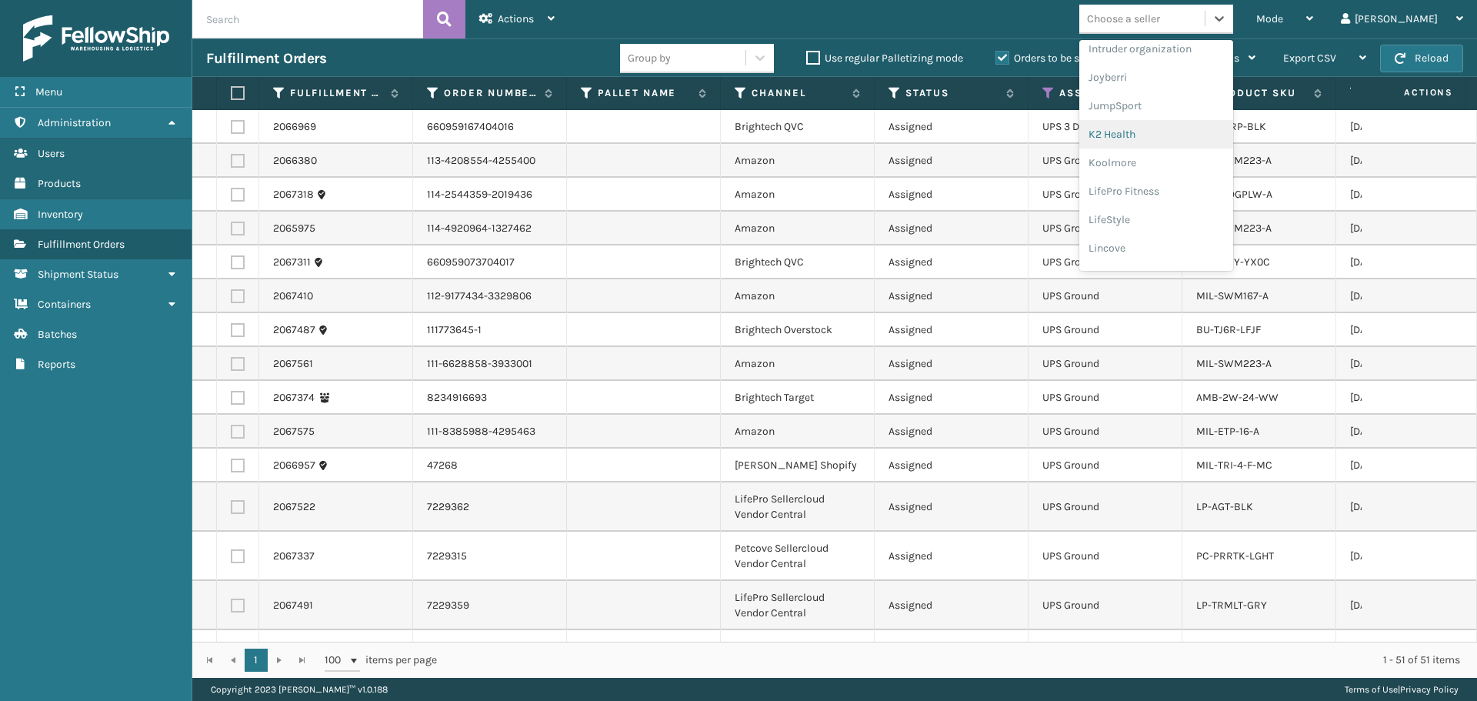
scroll to position [461, 0]
click at [1204, 163] on div "LifePro Fitness" at bounding box center [1156, 165] width 154 height 28
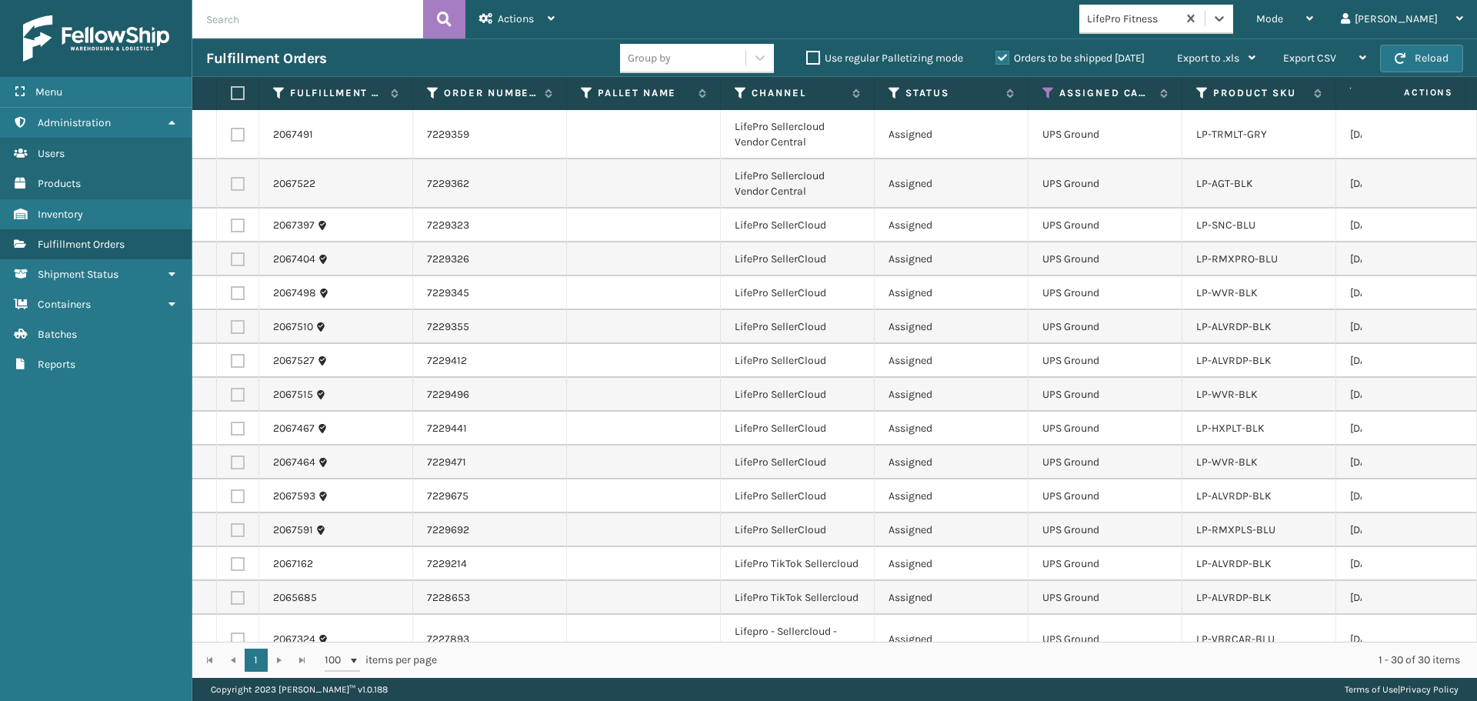
click at [237, 92] on label at bounding box center [235, 93] width 9 height 14
click at [231, 92] on input "checkbox" at bounding box center [231, 93] width 1 height 10
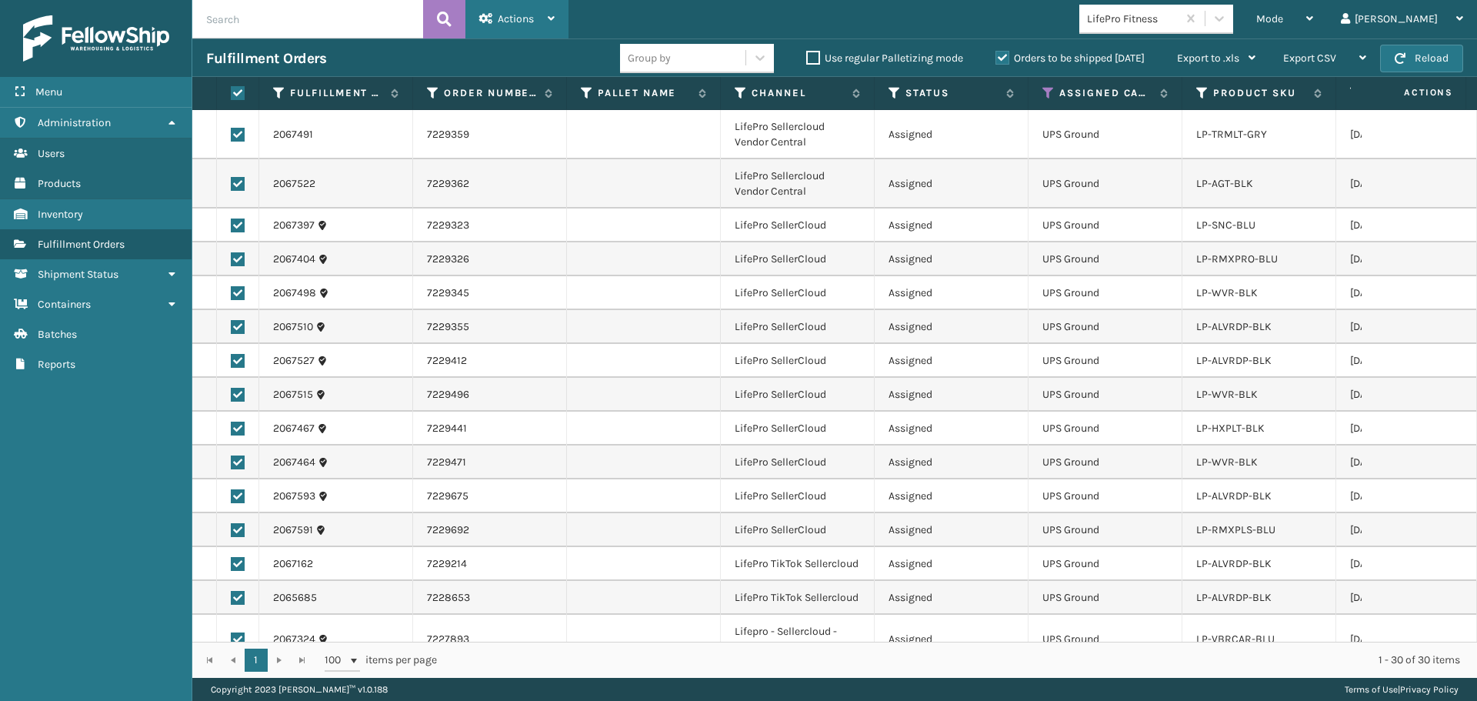
click at [535, 24] on div "Actions" at bounding box center [516, 19] width 75 height 38
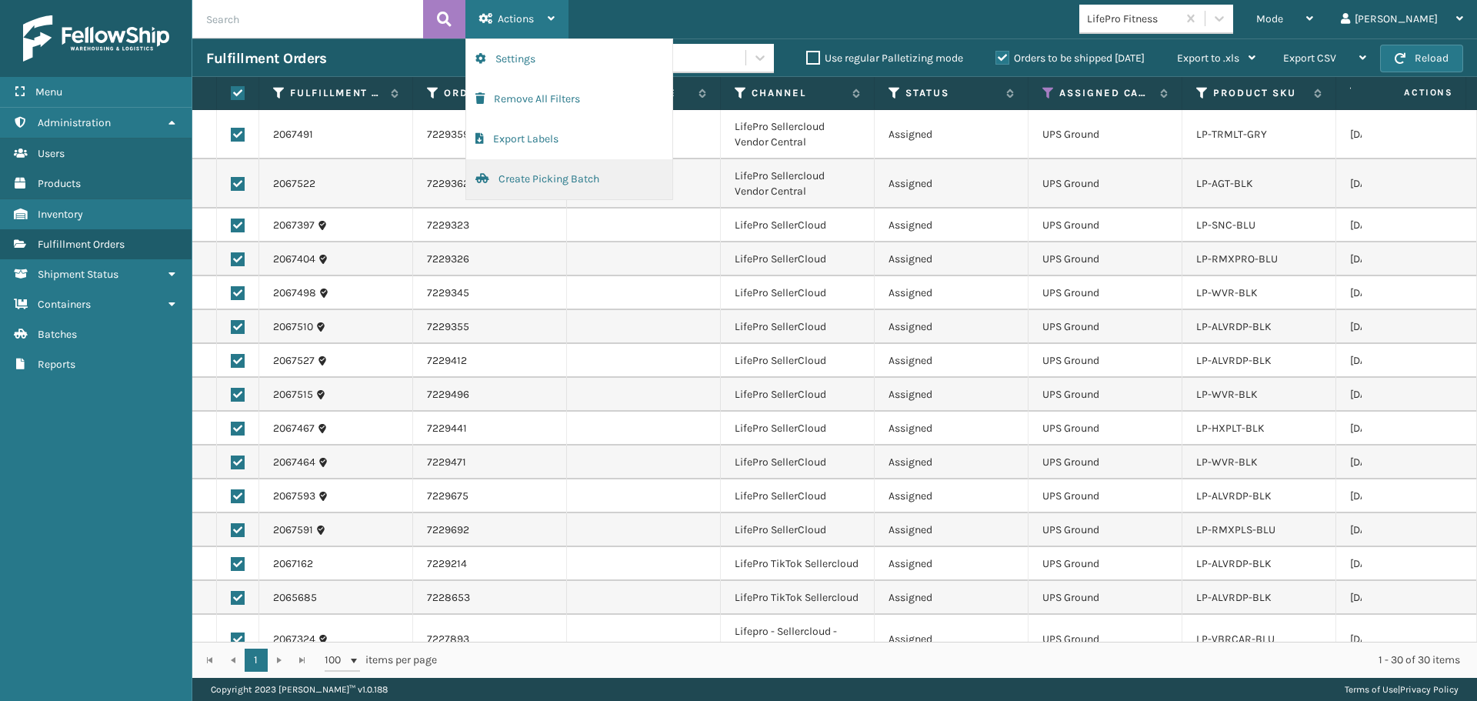
click at [563, 175] on button "Create Picking Batch" at bounding box center [569, 179] width 206 height 40
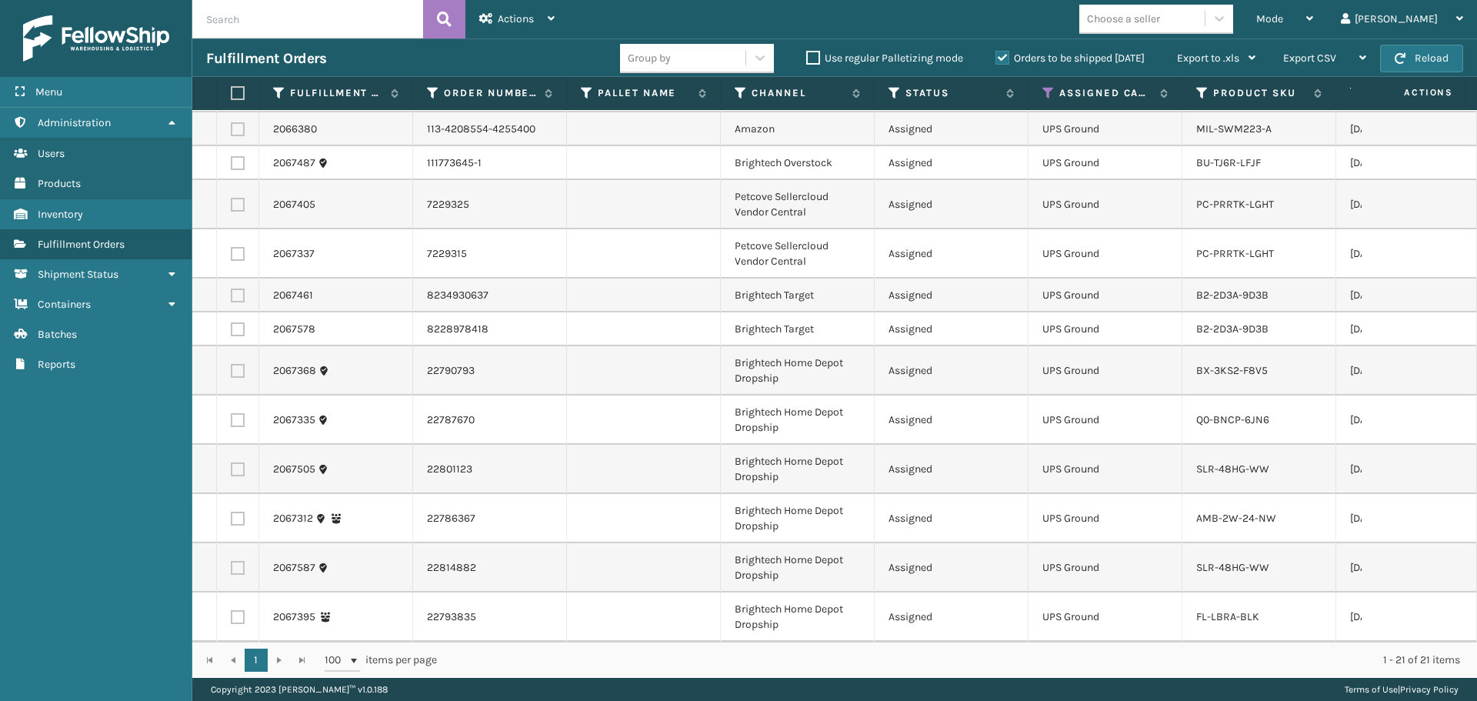
scroll to position [0, 0]
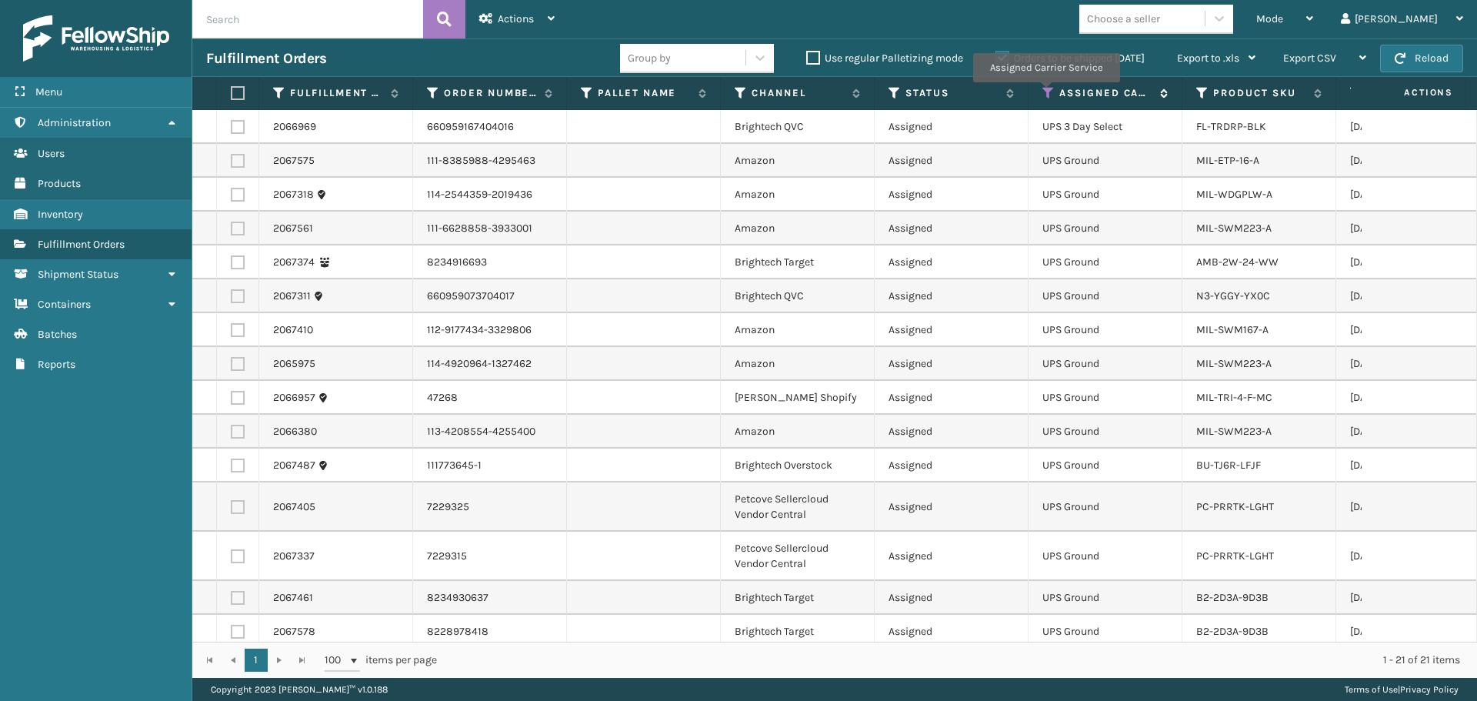
click at [1045, 94] on icon at bounding box center [1048, 93] width 12 height 14
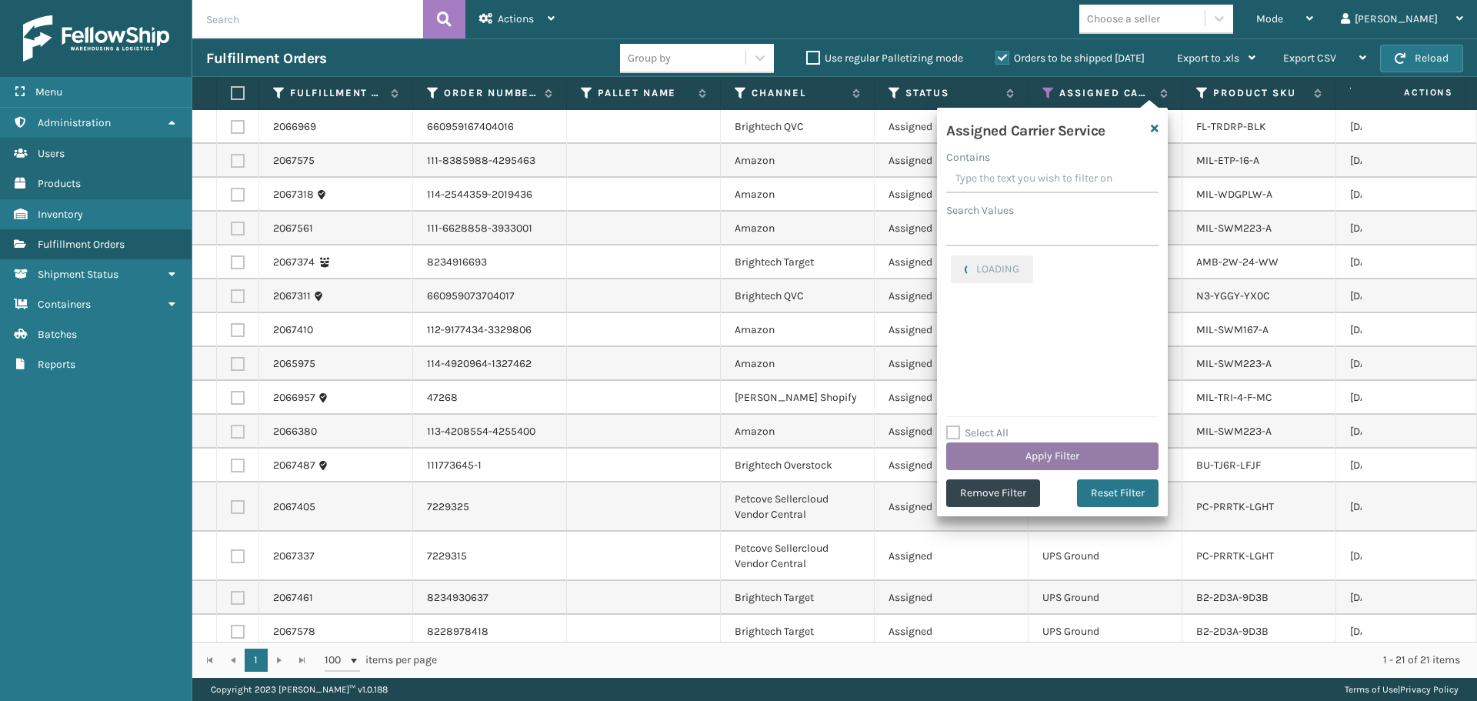
click at [1057, 448] on button "Apply Filter" at bounding box center [1052, 456] width 212 height 28
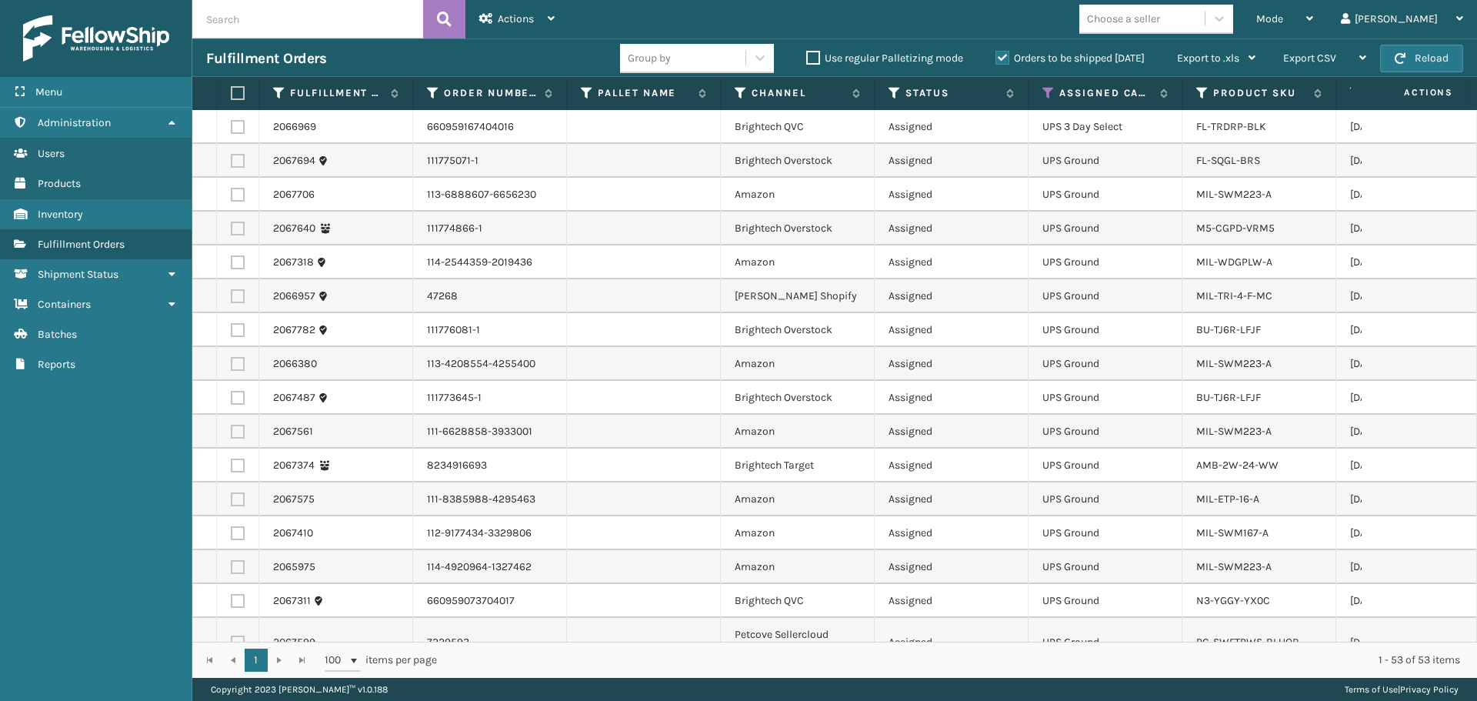
click at [1164, 9] on div "Choose a seller" at bounding box center [1141, 18] width 125 height 25
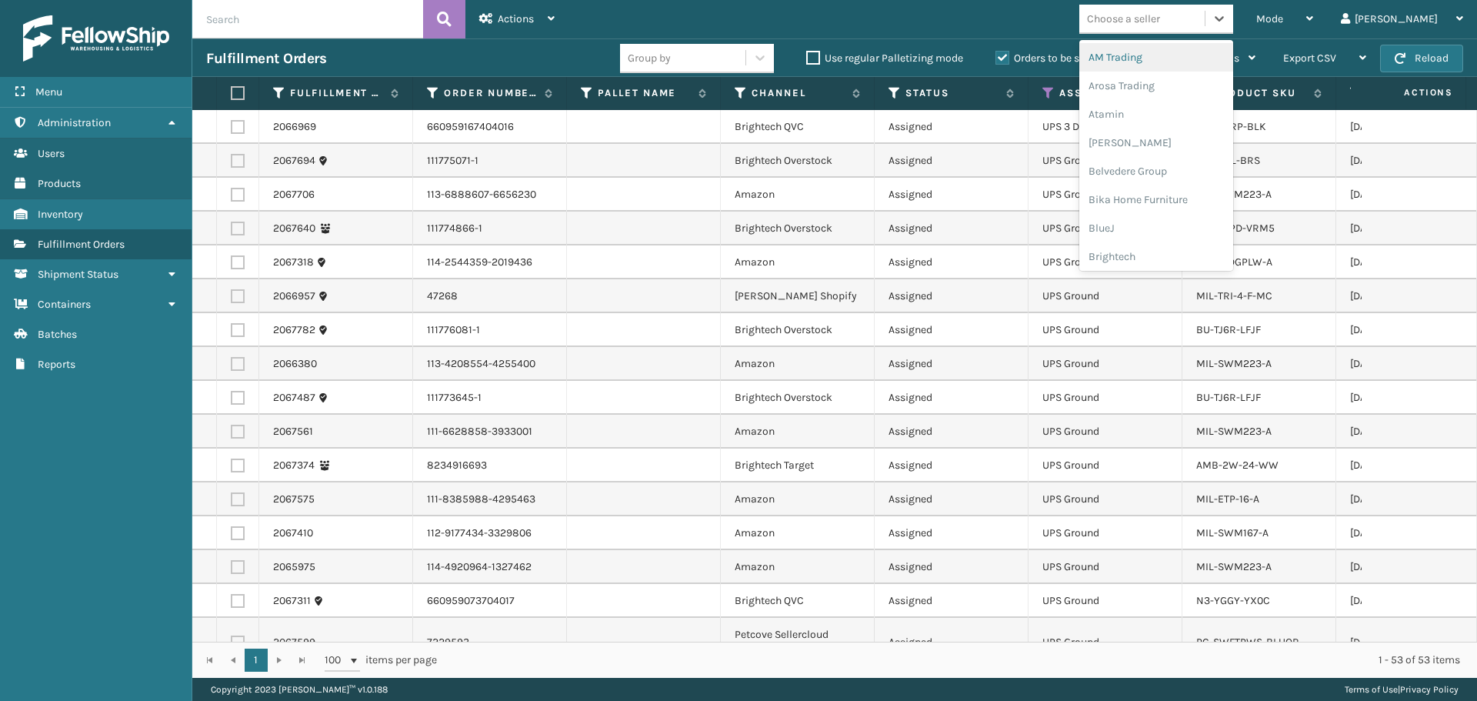
scroll to position [461, 0]
click at [1187, 165] on div "LifePro Fitness" at bounding box center [1156, 165] width 154 height 28
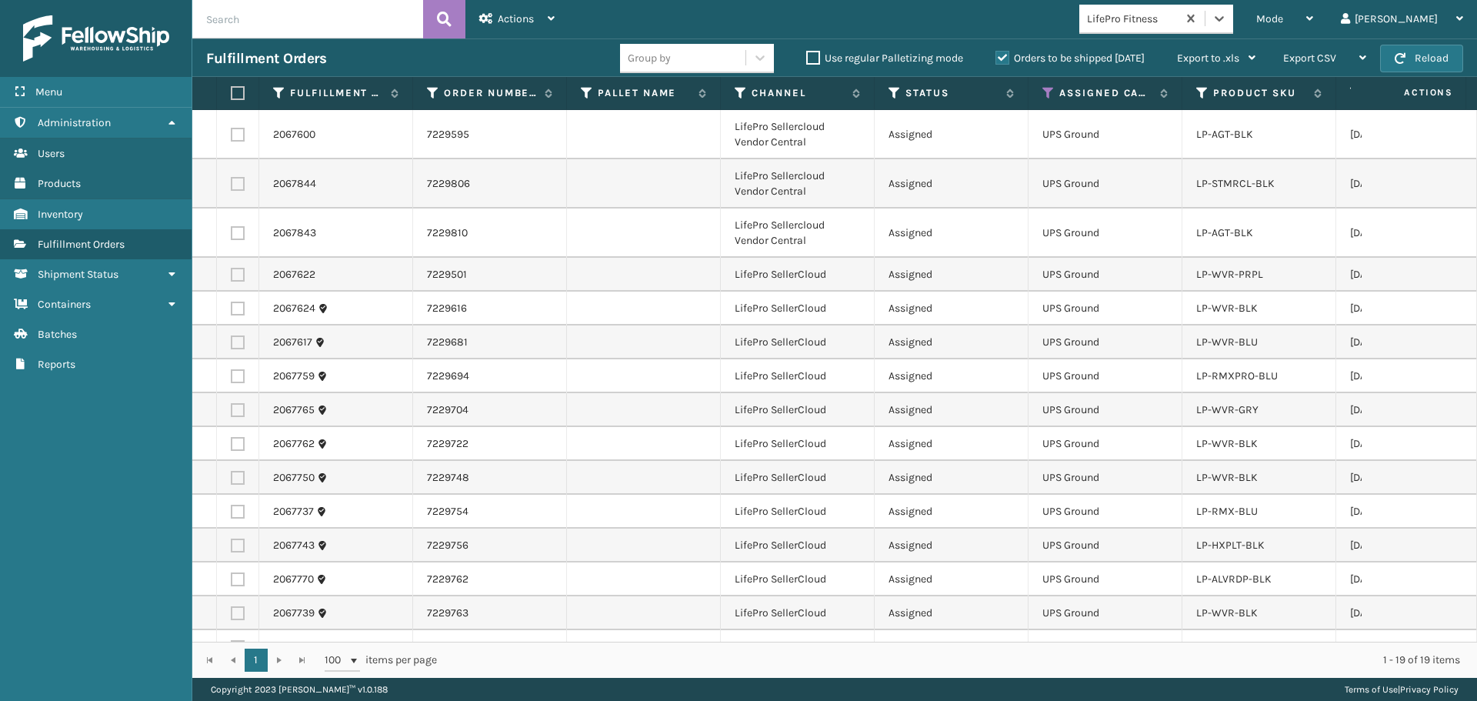
click at [240, 88] on label at bounding box center [235, 93] width 9 height 14
click at [231, 88] on input "checkbox" at bounding box center [231, 93] width 1 height 10
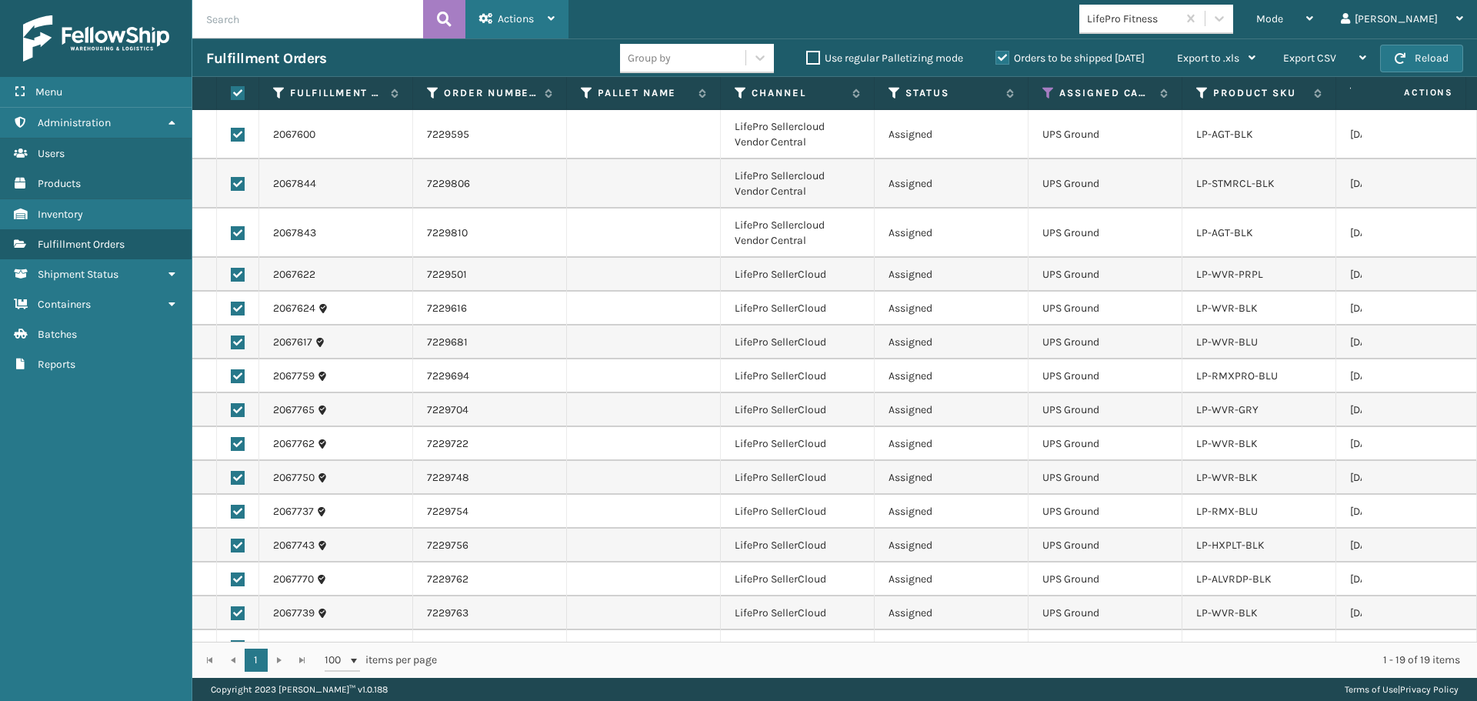
click at [528, 18] on span "Actions" at bounding box center [516, 18] width 36 height 13
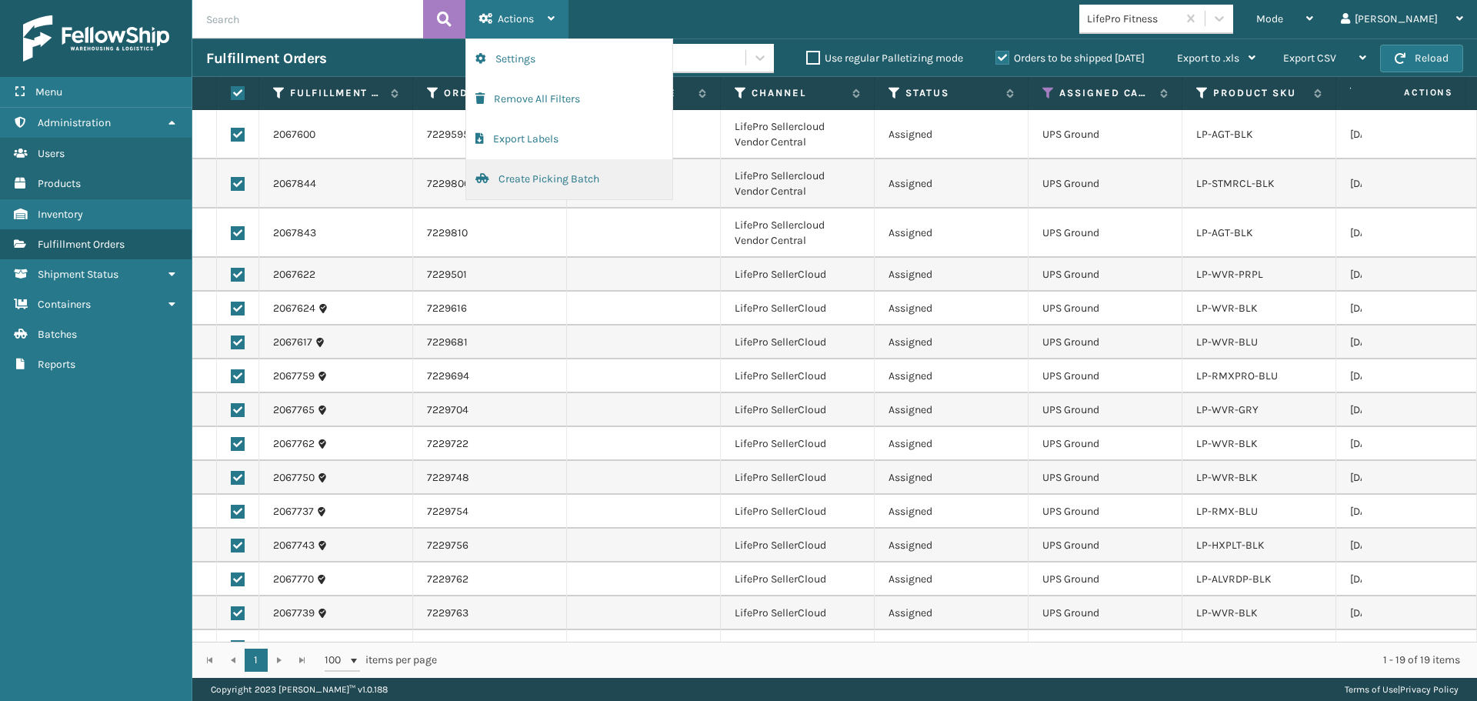
click at [531, 186] on button "Create Picking Batch" at bounding box center [569, 179] width 206 height 40
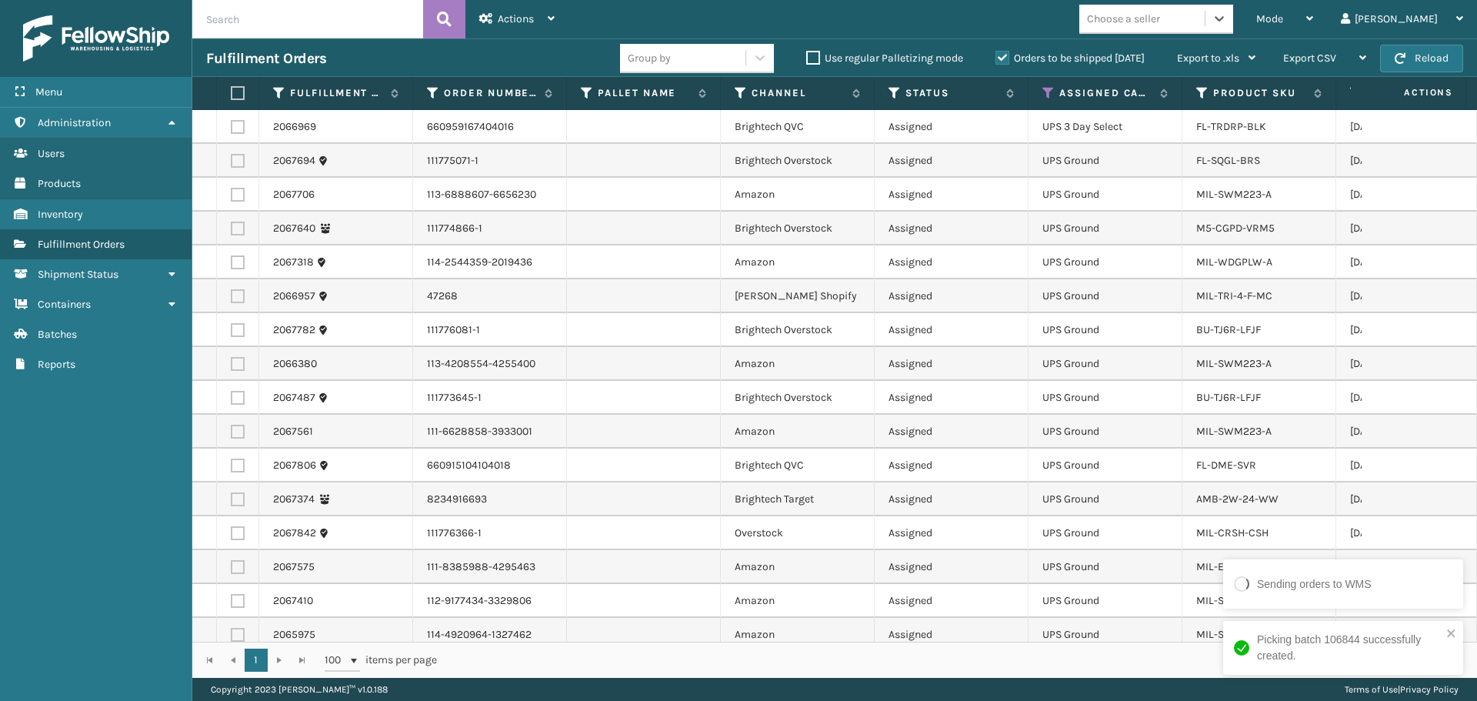
click at [1160, 11] on div "Choose a seller" at bounding box center [1123, 19] width 73 height 16
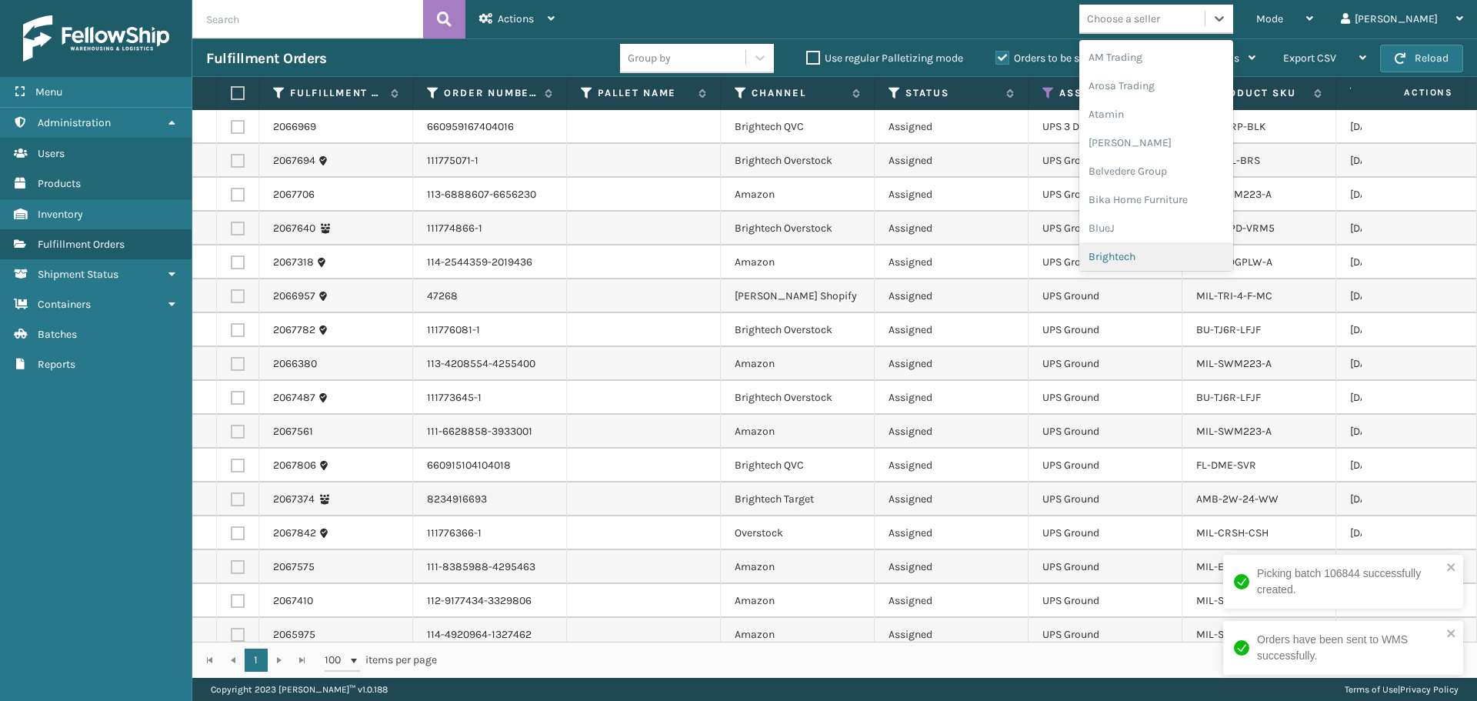
click at [1215, 247] on div "Brightech" at bounding box center [1156, 256] width 154 height 28
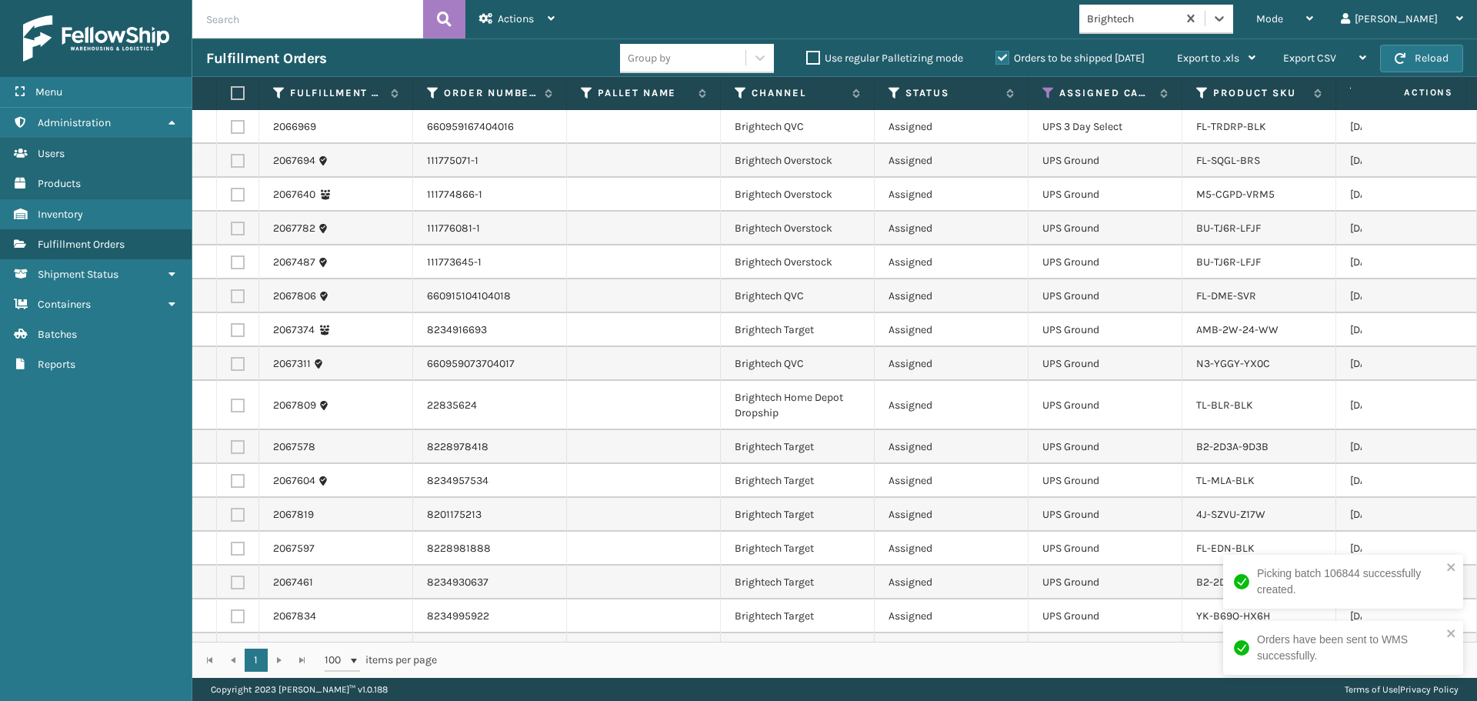
click at [240, 88] on label at bounding box center [235, 93] width 9 height 14
click at [231, 88] on input "checkbox" at bounding box center [231, 93] width 1 height 10
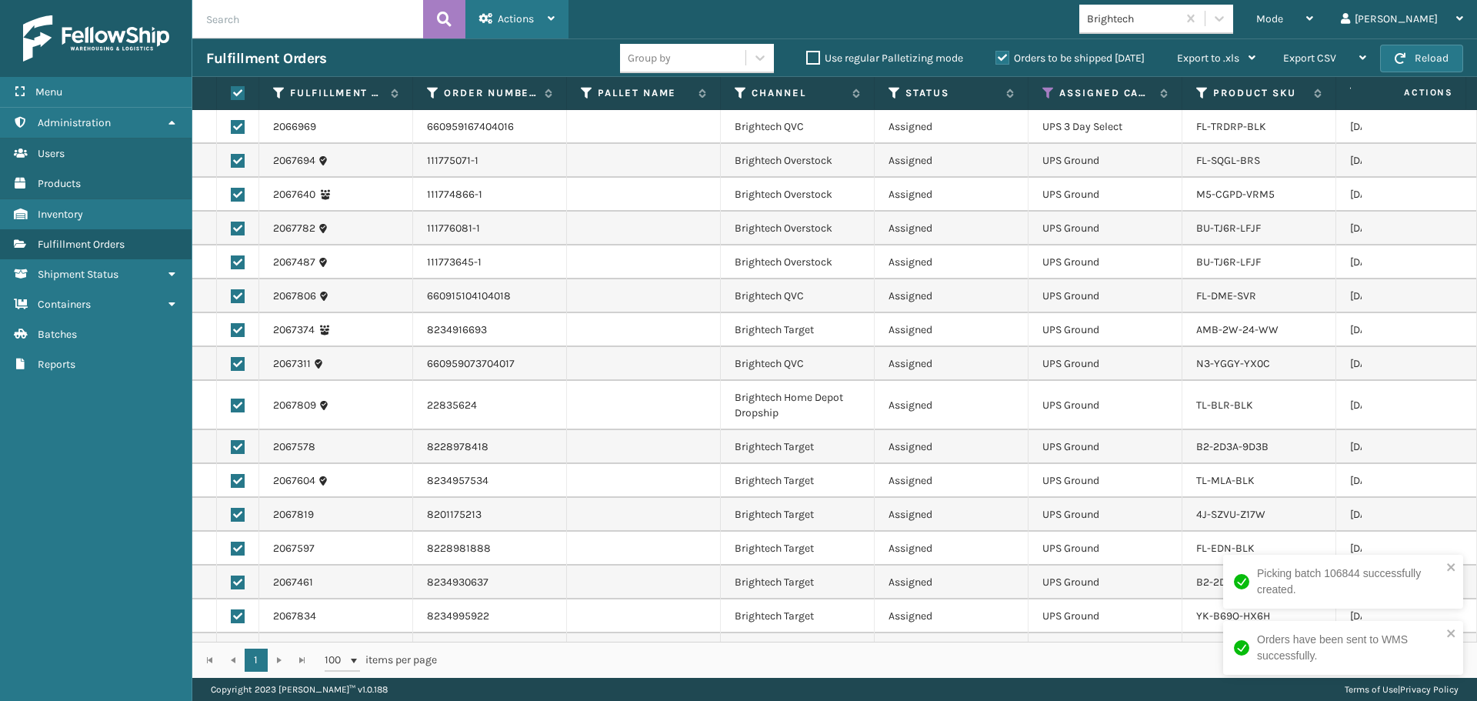
click at [492, 22] on icon at bounding box center [486, 18] width 14 height 11
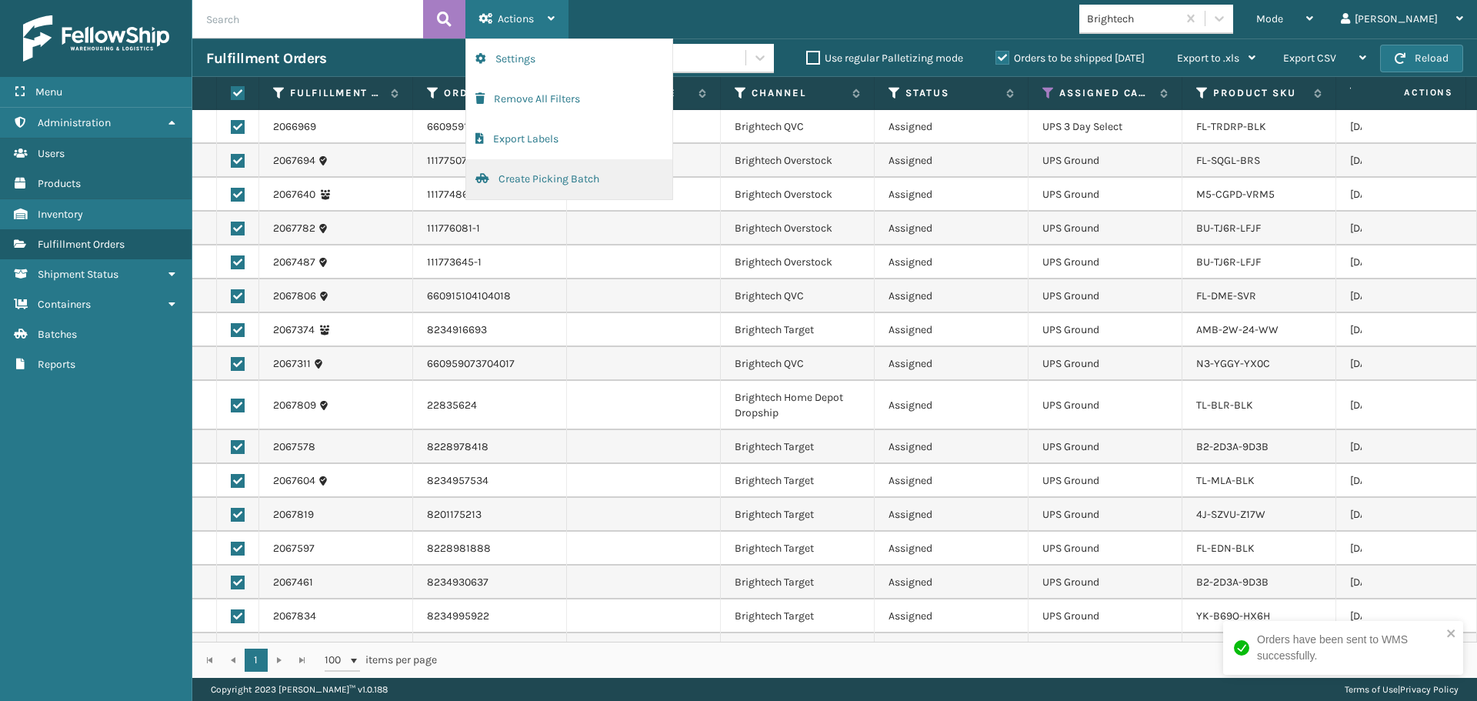
click at [543, 180] on button "Create Picking Batch" at bounding box center [569, 179] width 206 height 40
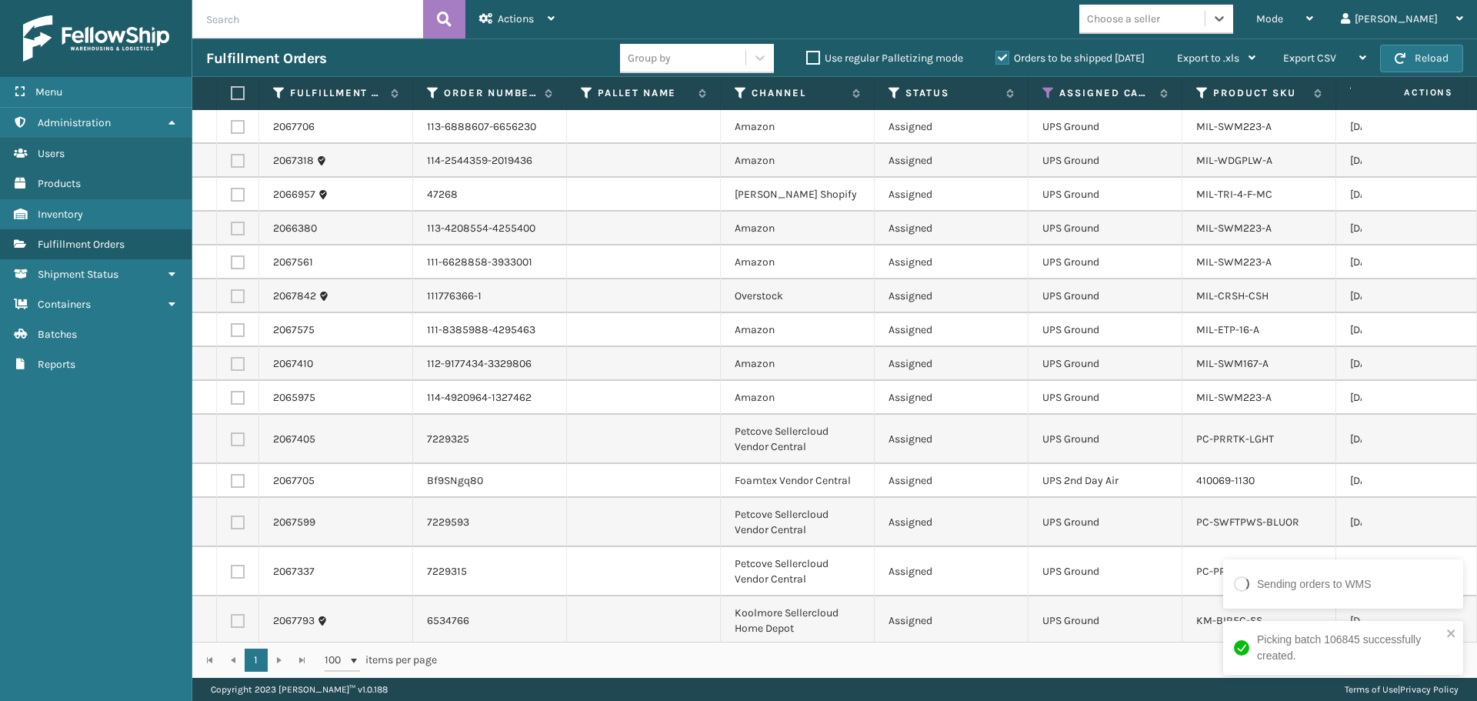
click at [1160, 19] on div "Choose a seller" at bounding box center [1123, 19] width 73 height 16
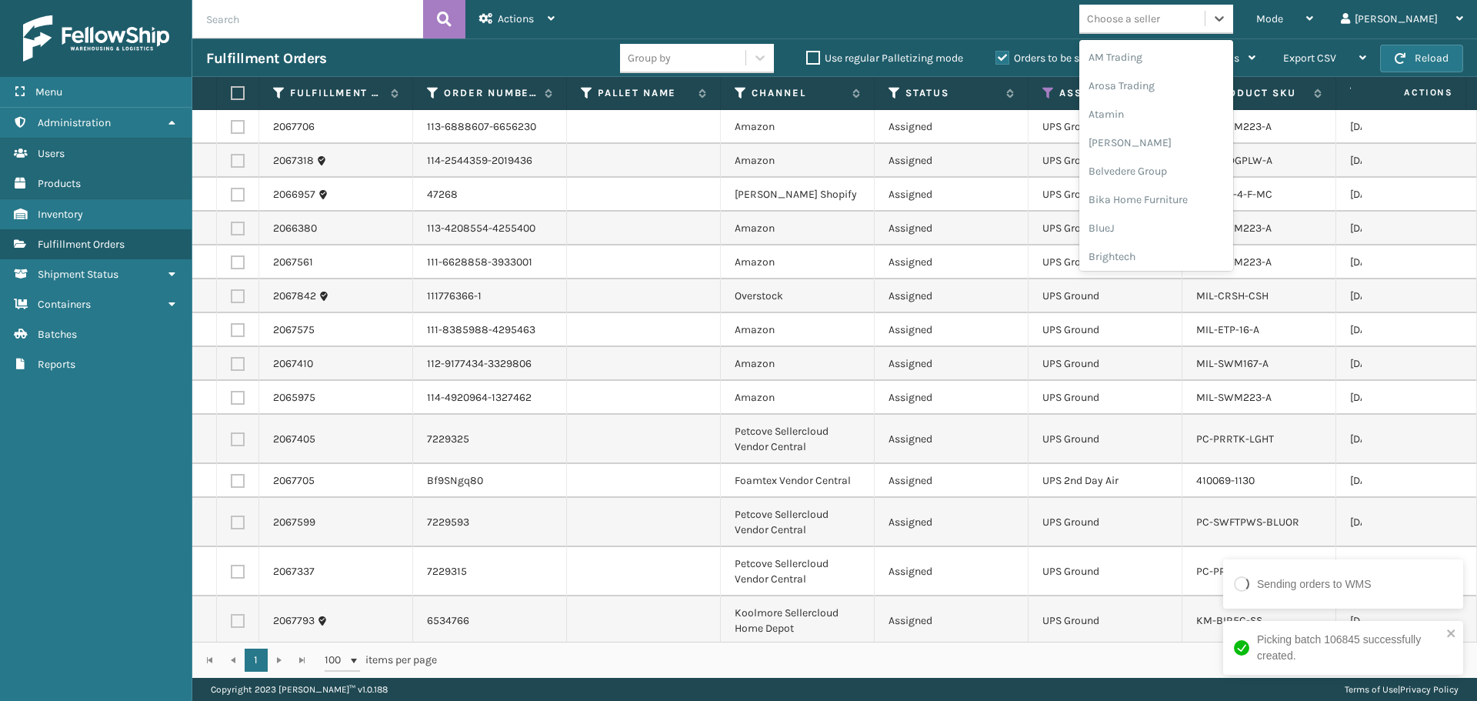
scroll to position [487, 0]
click at [1187, 255] on div "Milliard Brands" at bounding box center [1156, 253] width 154 height 28
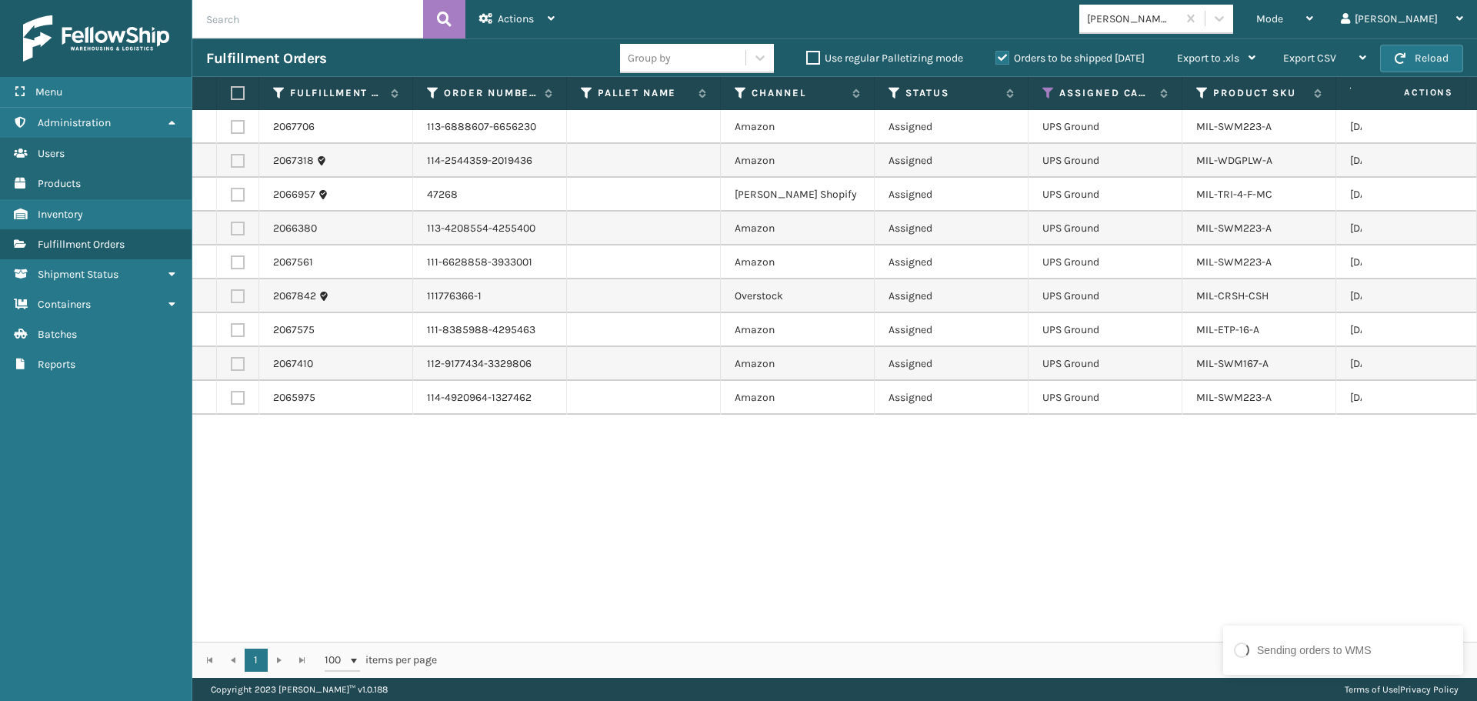
drag, startPoint x: 241, startPoint y: 88, endPoint x: 365, endPoint y: 41, distance: 133.4
click at [240, 88] on label at bounding box center [235, 93] width 9 height 14
click at [231, 88] on input "checkbox" at bounding box center [231, 93] width 1 height 10
click at [511, 21] on span "Actions" at bounding box center [516, 18] width 36 height 13
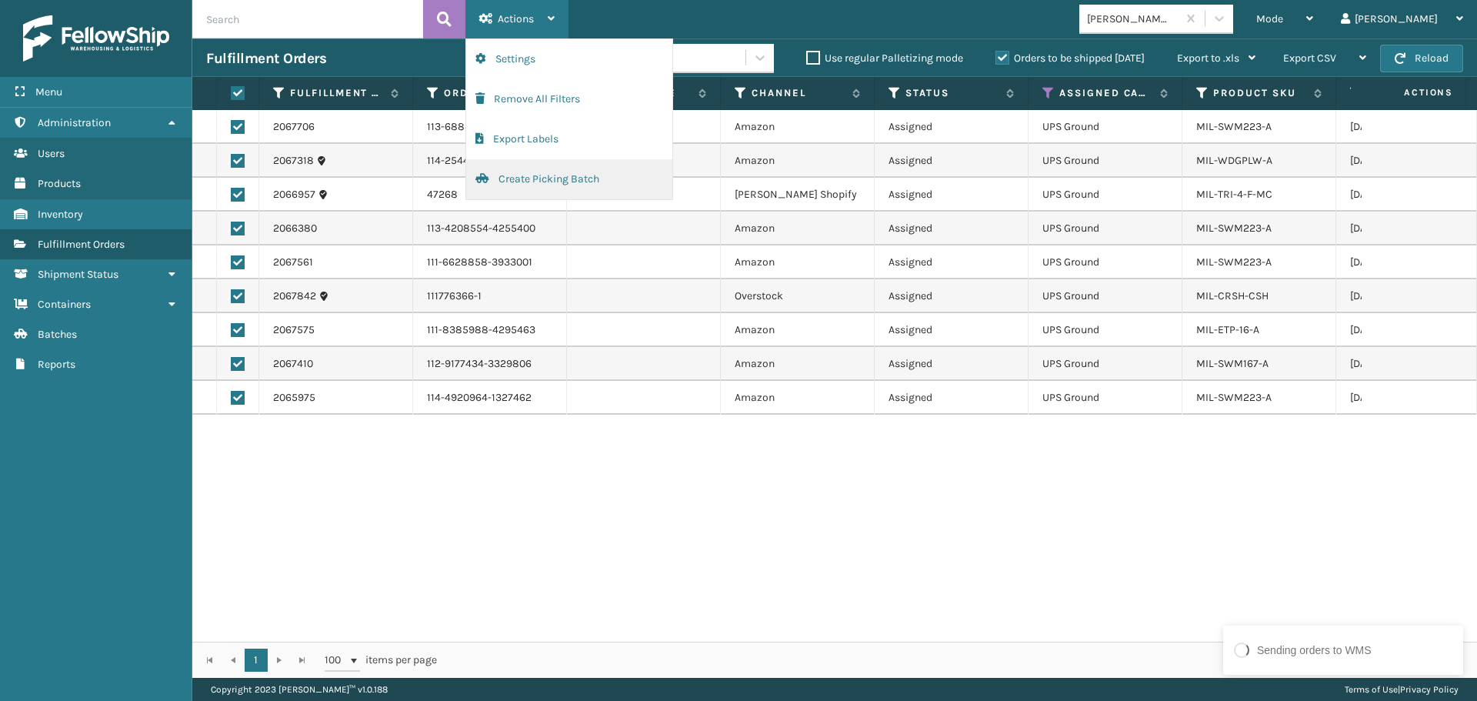
click at [531, 181] on button "Create Picking Batch" at bounding box center [569, 179] width 206 height 40
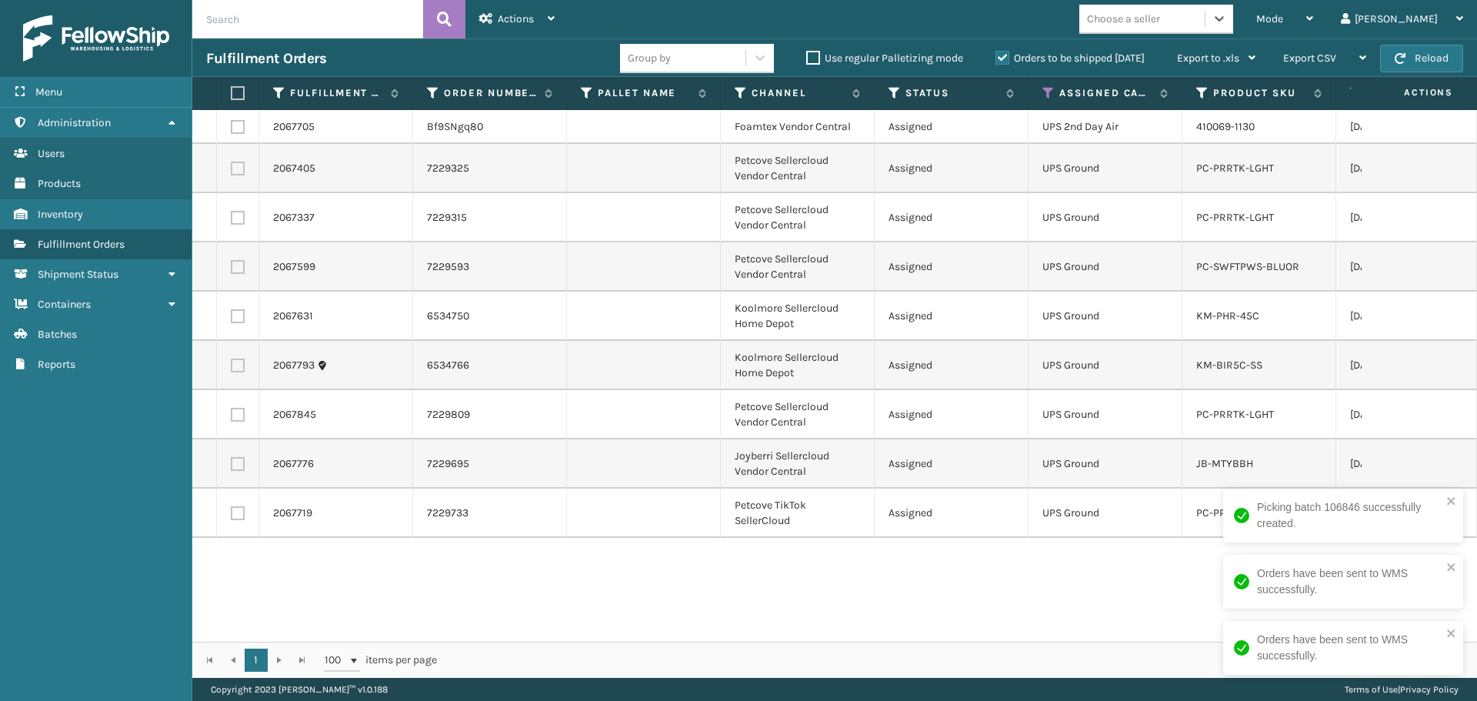
click at [240, 89] on label at bounding box center [235, 93] width 9 height 14
click at [231, 89] on input "checkbox" at bounding box center [231, 93] width 1 height 10
click at [491, 25] on div "Actions" at bounding box center [516, 19] width 75 height 38
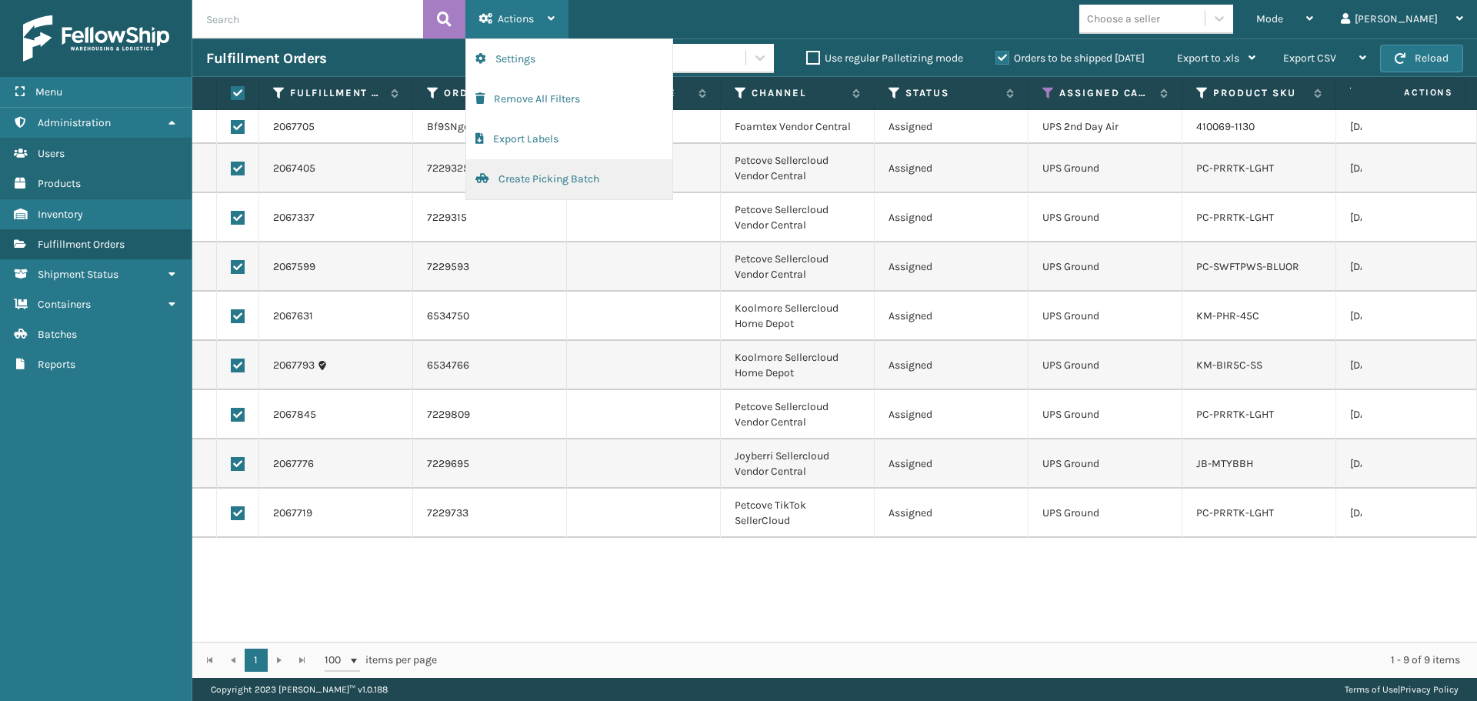
click at [546, 177] on button "Create Picking Batch" at bounding box center [569, 179] width 206 height 40
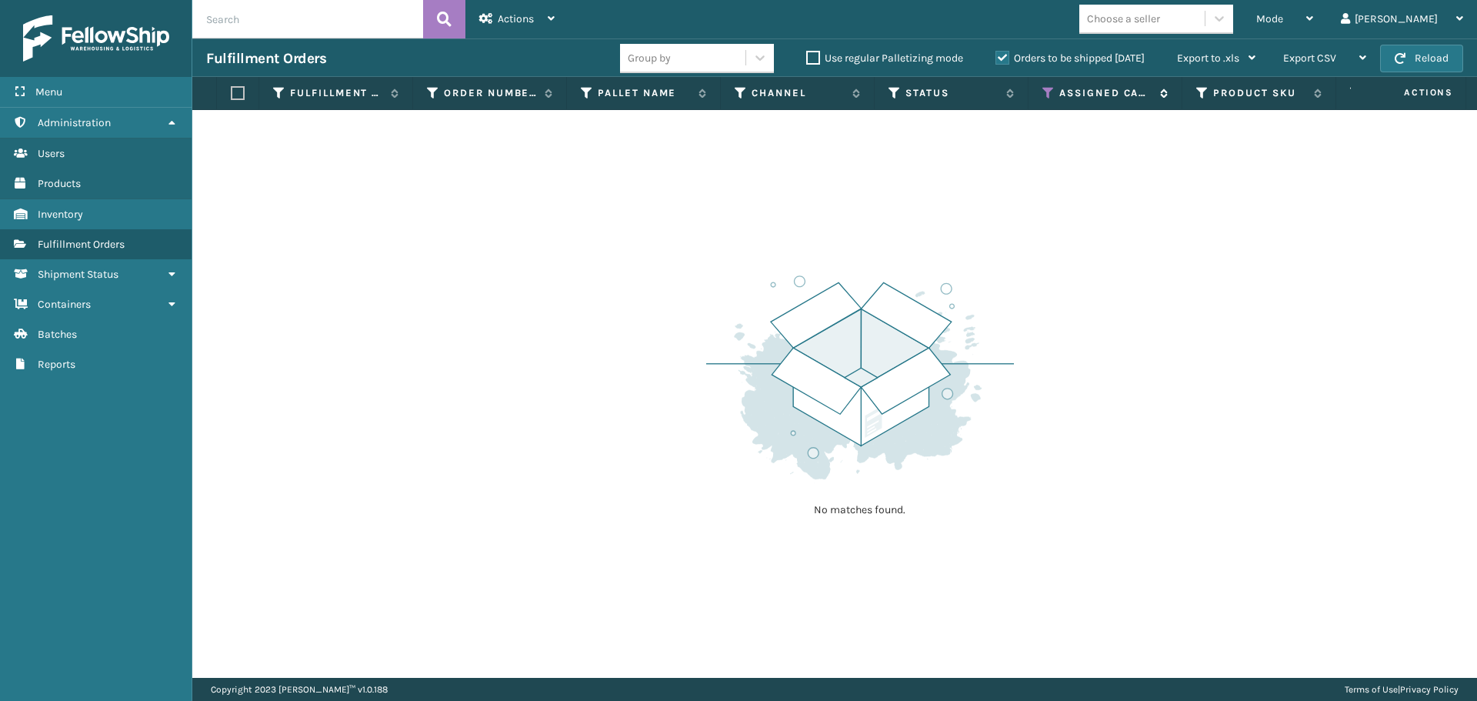
click at [1046, 92] on icon at bounding box center [1048, 93] width 12 height 14
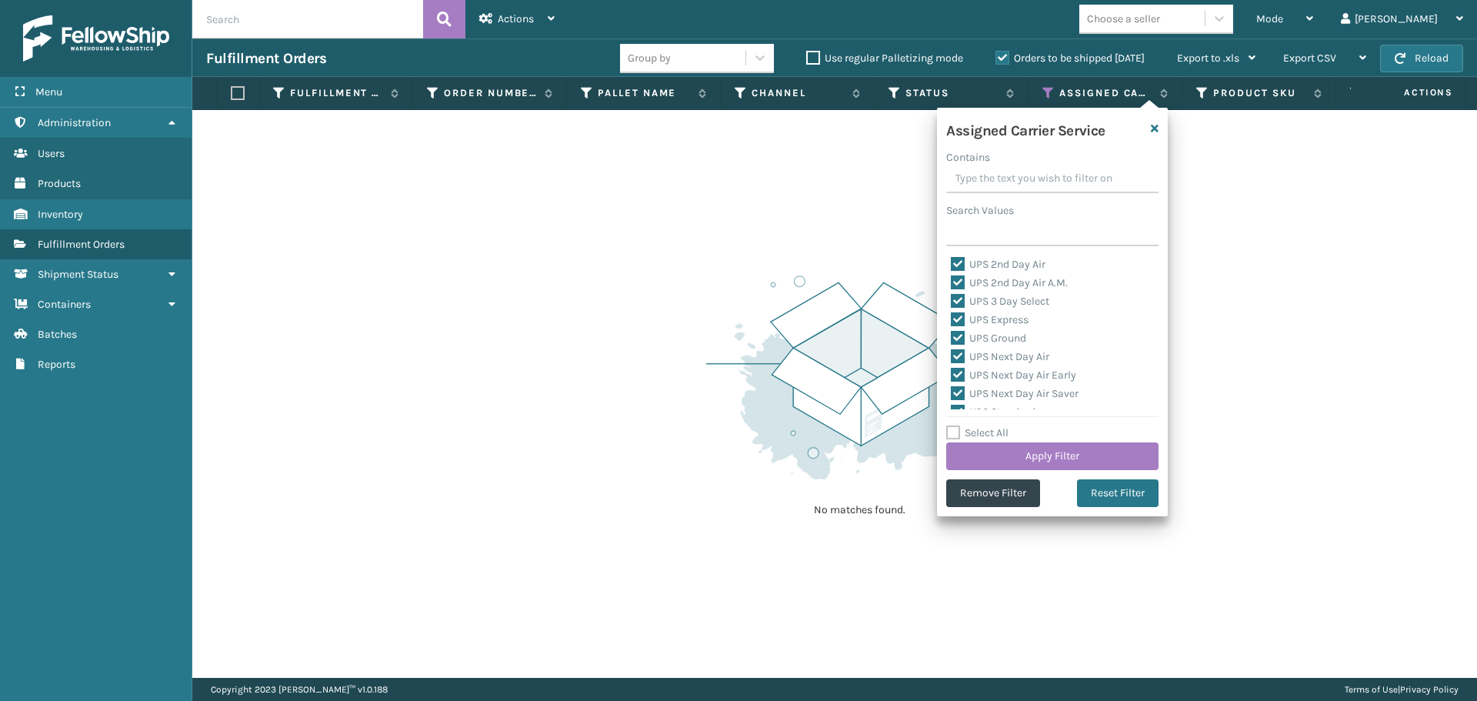
click at [984, 431] on label "Select All" at bounding box center [977, 432] width 62 height 13
click at [984, 425] on input "Select All" at bounding box center [1061, 425] width 231 height 2
click at [984, 431] on label "Select All" at bounding box center [977, 432] width 62 height 13
click at [984, 425] on input "Select All" at bounding box center [1061, 425] width 231 height 2
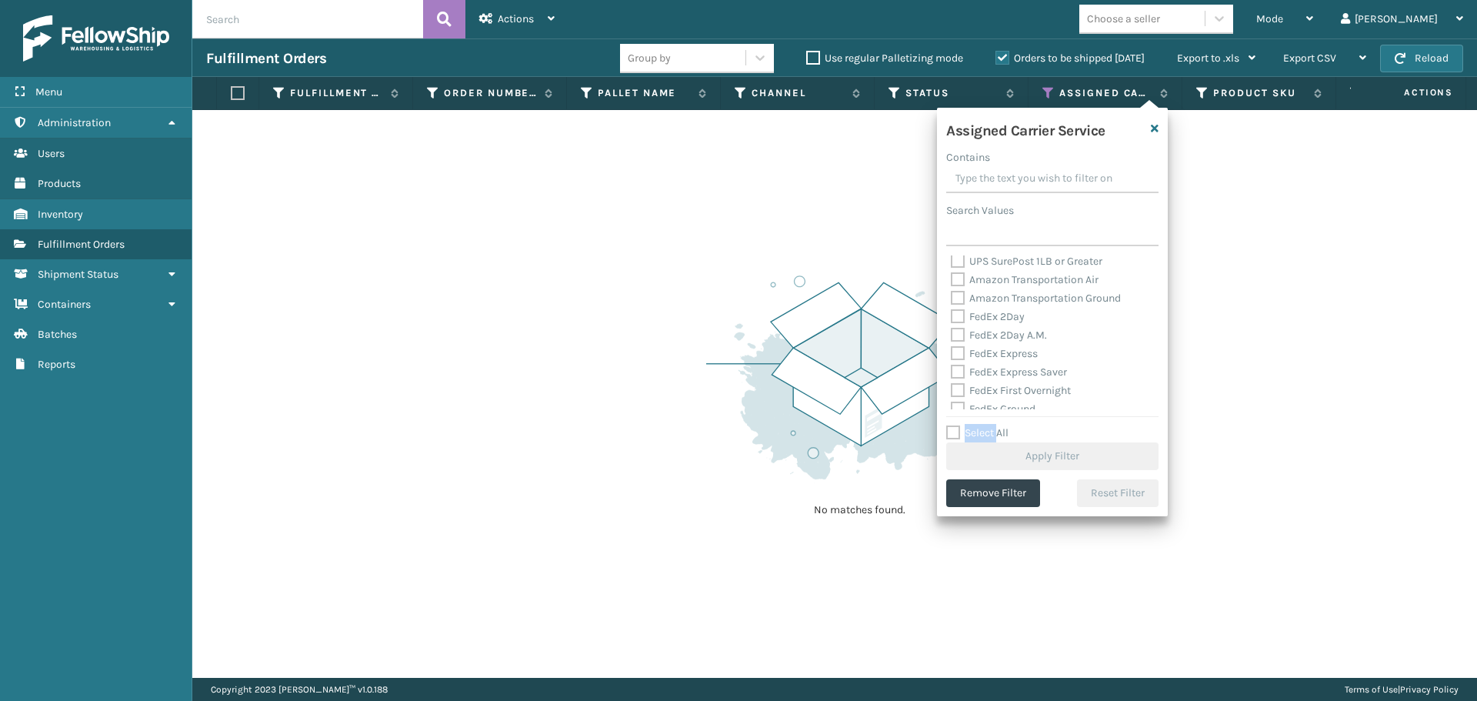
scroll to position [154, 0]
click at [1007, 328] on label "FedEx 2Day" at bounding box center [988, 331] width 74 height 13
click at [951, 328] on input "FedEx 2Day" at bounding box center [951, 328] width 1 height 10
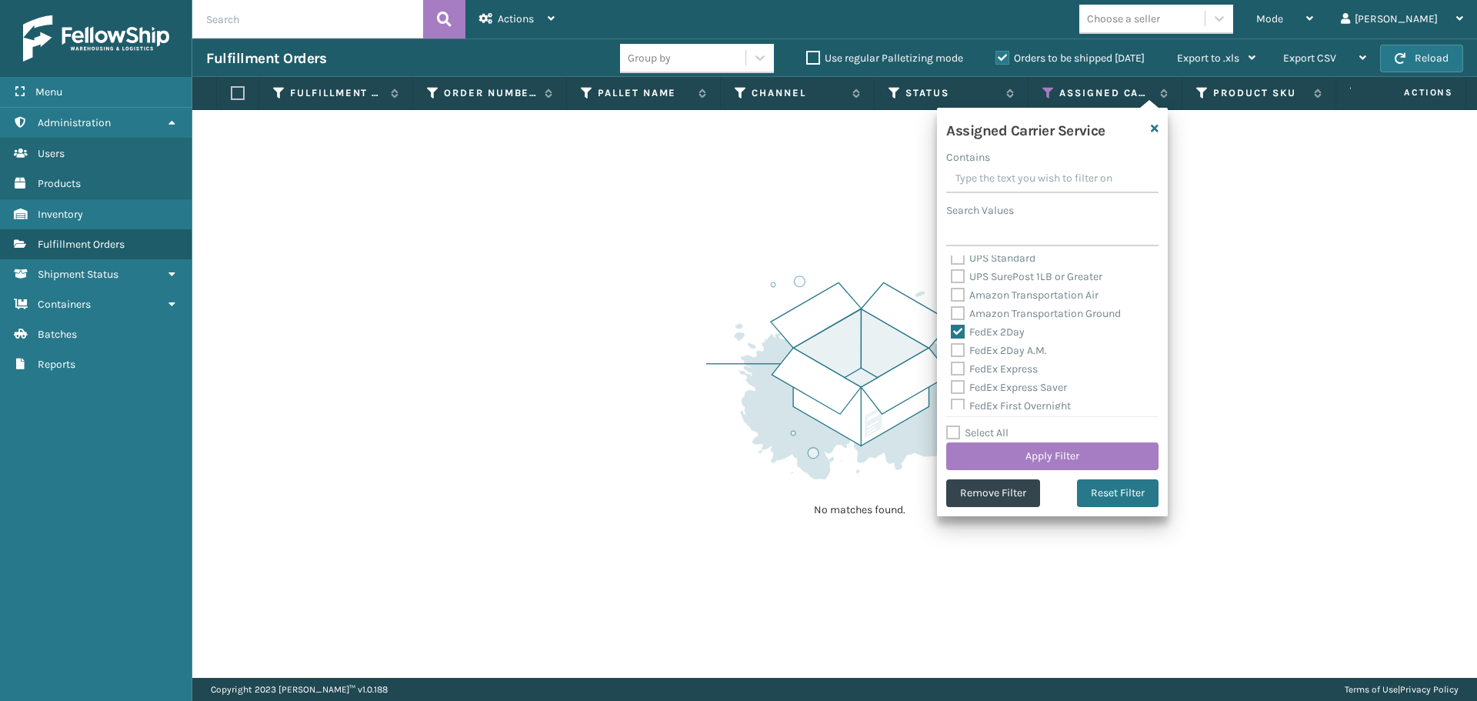
click at [1007, 346] on label "FedEx 2Day A.M." at bounding box center [999, 350] width 96 height 13
click at [951, 346] on input "FedEx 2Day A.M." at bounding box center [951, 346] width 1 height 10
click at [1009, 370] on label "FedEx Express" at bounding box center [994, 368] width 87 height 13
click at [951, 370] on input "FedEx Express" at bounding box center [951, 365] width 1 height 10
click at [1013, 386] on label "FedEx Express Saver" at bounding box center [1009, 387] width 116 height 13
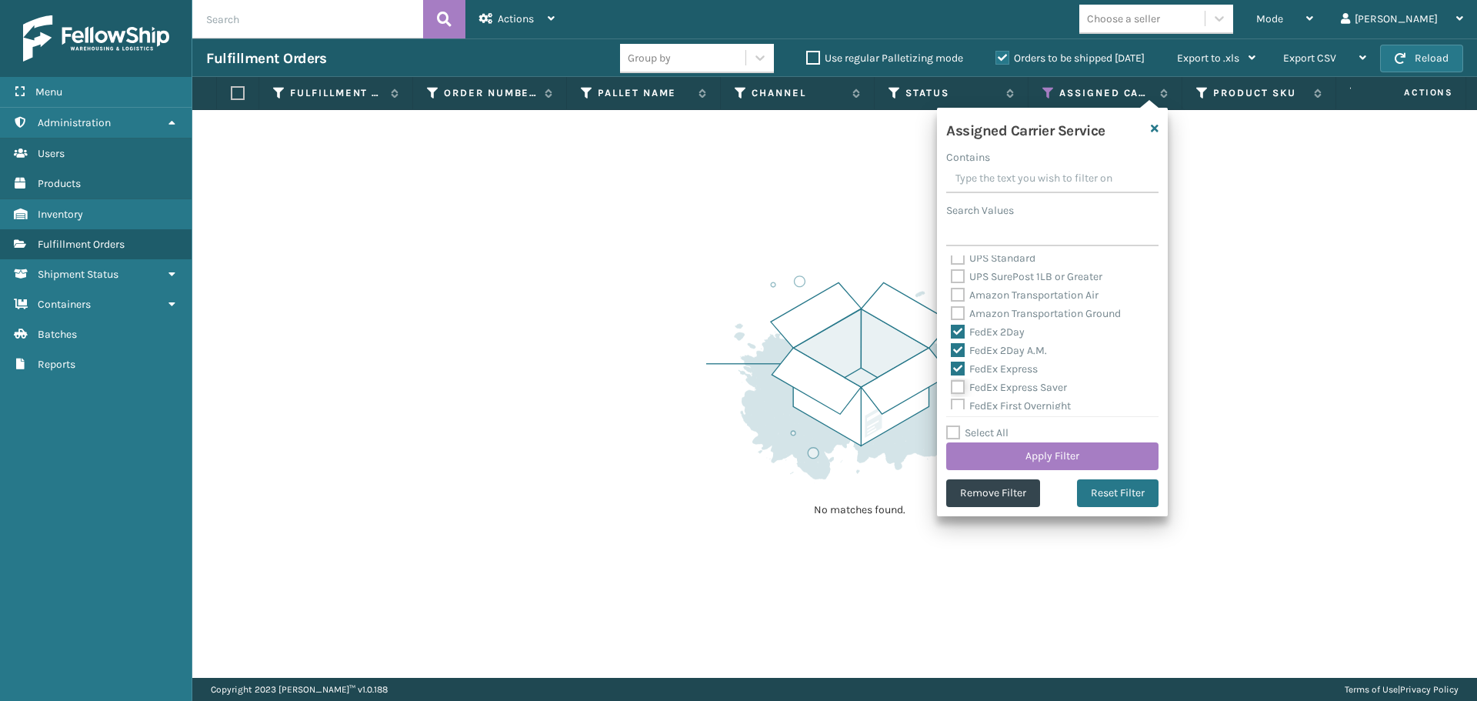
click at [951, 386] on input "FedEx Express Saver" at bounding box center [951, 383] width 1 height 10
click at [1021, 405] on label "FedEx First Overnight" at bounding box center [1011, 405] width 120 height 13
click at [951, 405] on input "FedEx First Overnight" at bounding box center [951, 402] width 1 height 10
click at [1012, 344] on label "FedEx Ground" at bounding box center [993, 347] width 85 height 13
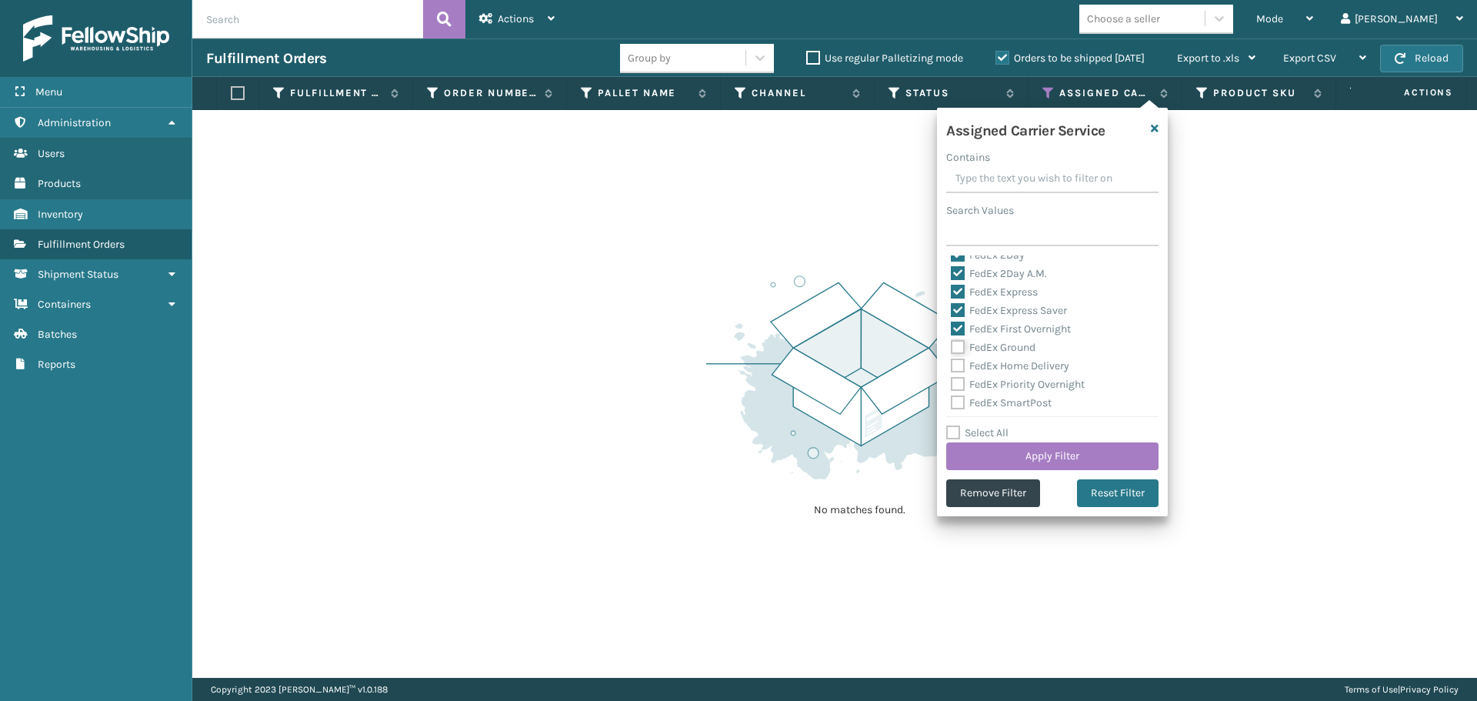
click at [951, 344] on input "FedEx Ground" at bounding box center [951, 343] width 1 height 10
click at [1014, 358] on div "FedEx Home Delivery" at bounding box center [1052, 366] width 203 height 18
click at [1008, 365] on label "FedEx Home Delivery" at bounding box center [1010, 365] width 118 height 13
click at [951, 365] on input "FedEx Home Delivery" at bounding box center [951, 362] width 1 height 10
click at [1011, 385] on label "FedEx Priority Overnight" at bounding box center [1018, 384] width 134 height 13
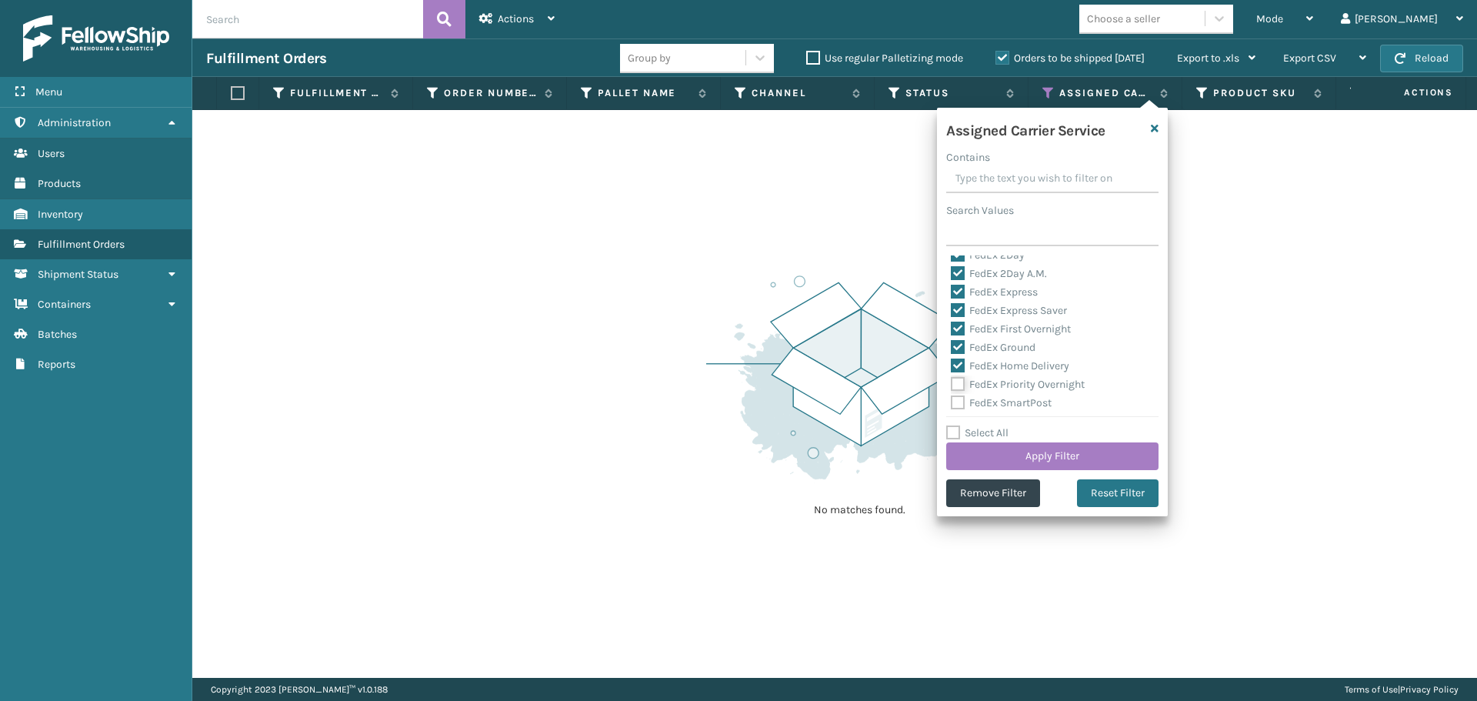
click at [951, 385] on input "FedEx Priority Overnight" at bounding box center [951, 380] width 1 height 10
click at [1011, 396] on label "FedEx SmartPost" at bounding box center [1001, 402] width 101 height 13
click at [951, 396] on input "FedEx SmartPost" at bounding box center [951, 399] width 1 height 10
click at [1011, 272] on label "FedEx Standard Overnight" at bounding box center [1022, 267] width 143 height 13
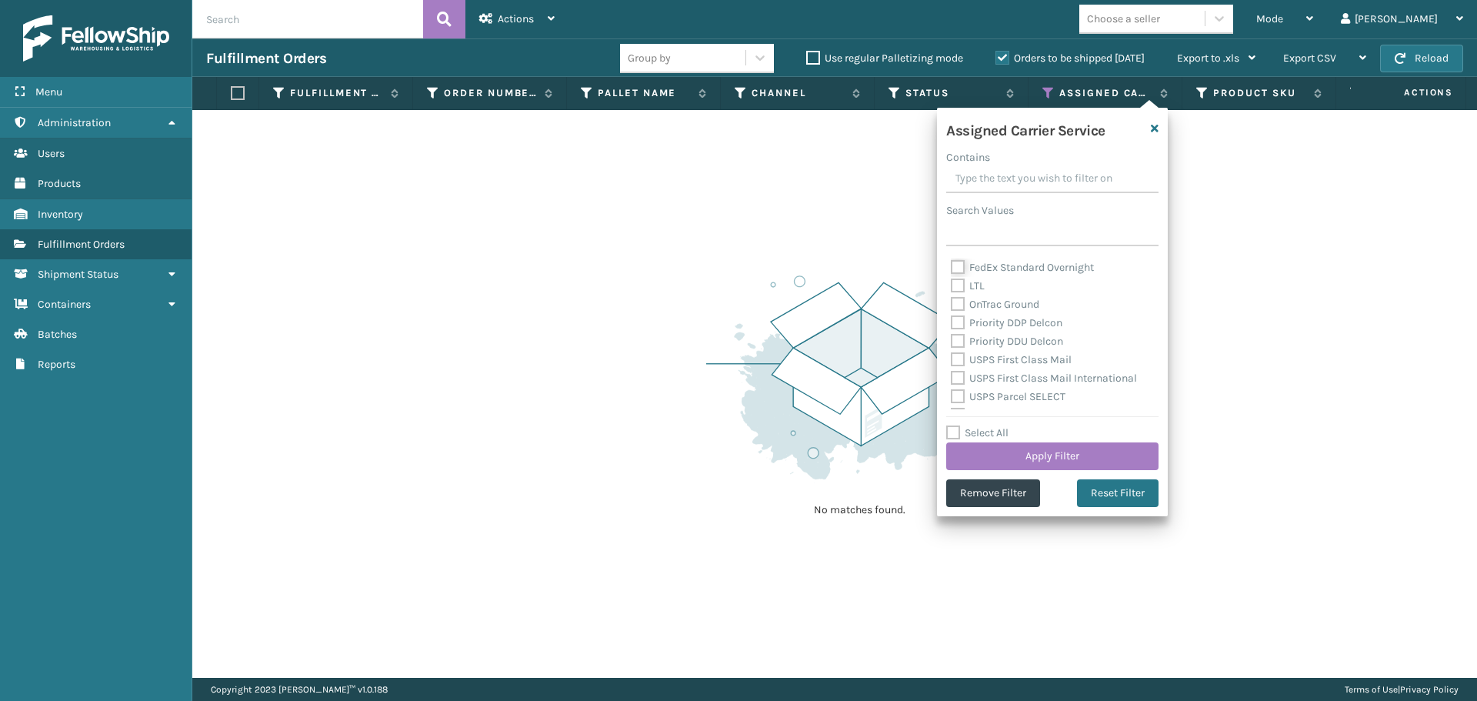
click at [951, 268] on input "FedEx Standard Overnight" at bounding box center [951, 263] width 1 height 10
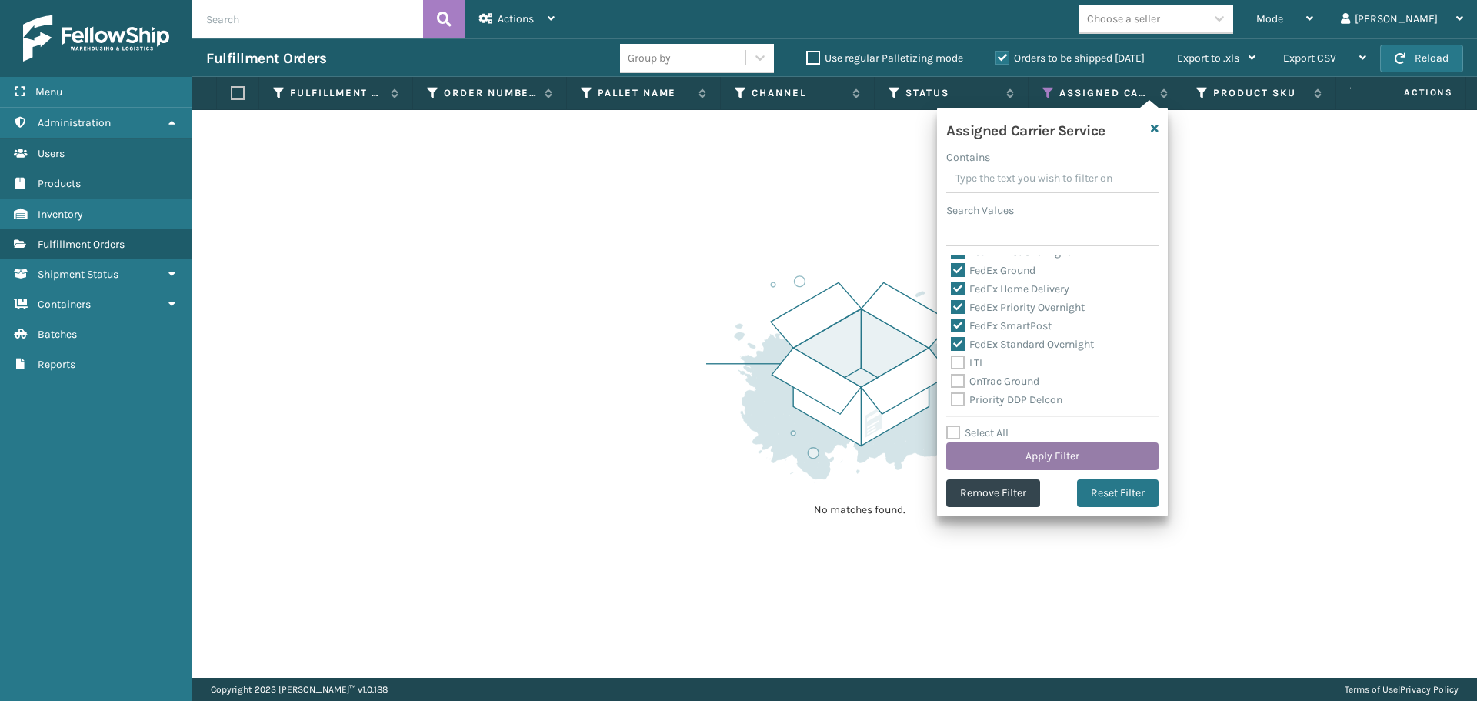
click at [1087, 451] on button "Apply Filter" at bounding box center [1052, 456] width 212 height 28
